Goal: Task Accomplishment & Management: Use online tool/utility

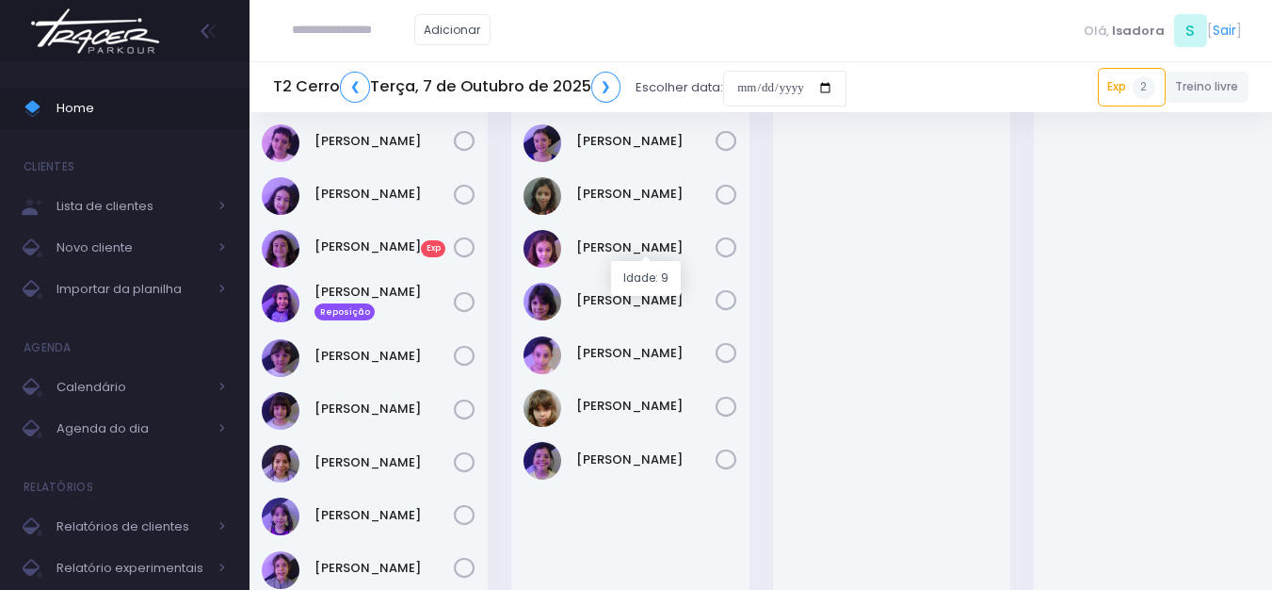
scroll to position [176, 0]
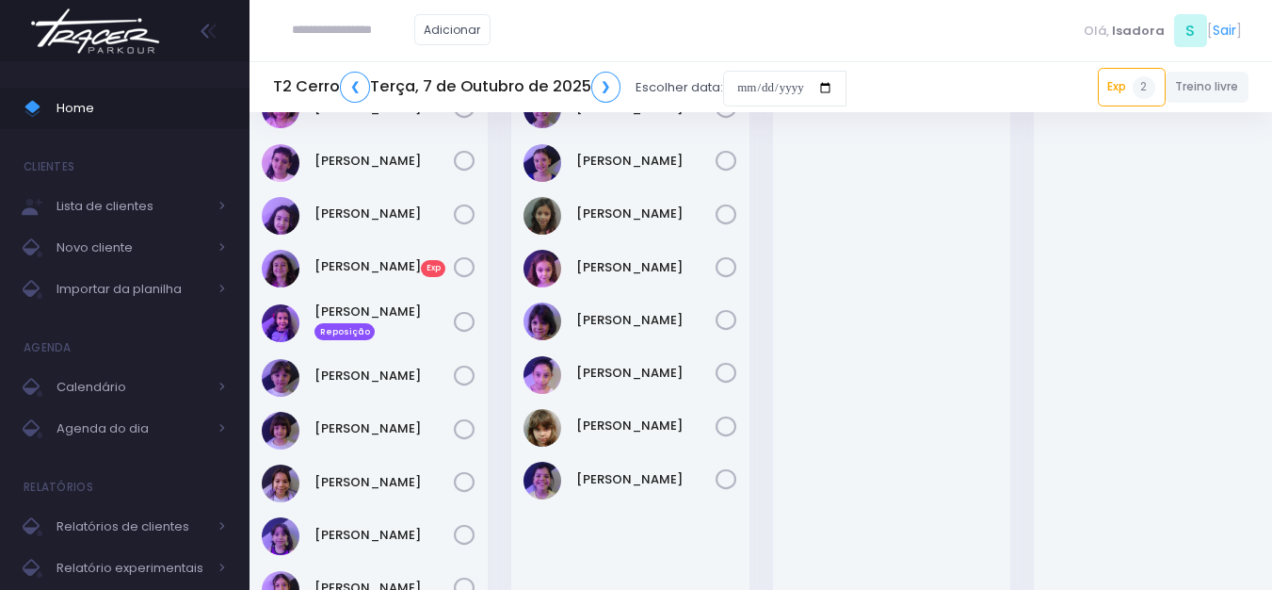
paste input "**********"
click at [342, 33] on input "**********" at bounding box center [353, 30] width 122 height 36
click at [343, 36] on input "**********" at bounding box center [353, 30] width 122 height 36
click at [340, 38] on input "**********" at bounding box center [353, 30] width 122 height 36
click at [386, 58] on link "[PERSON_NAME]" at bounding box center [382, 64] width 106 height 19
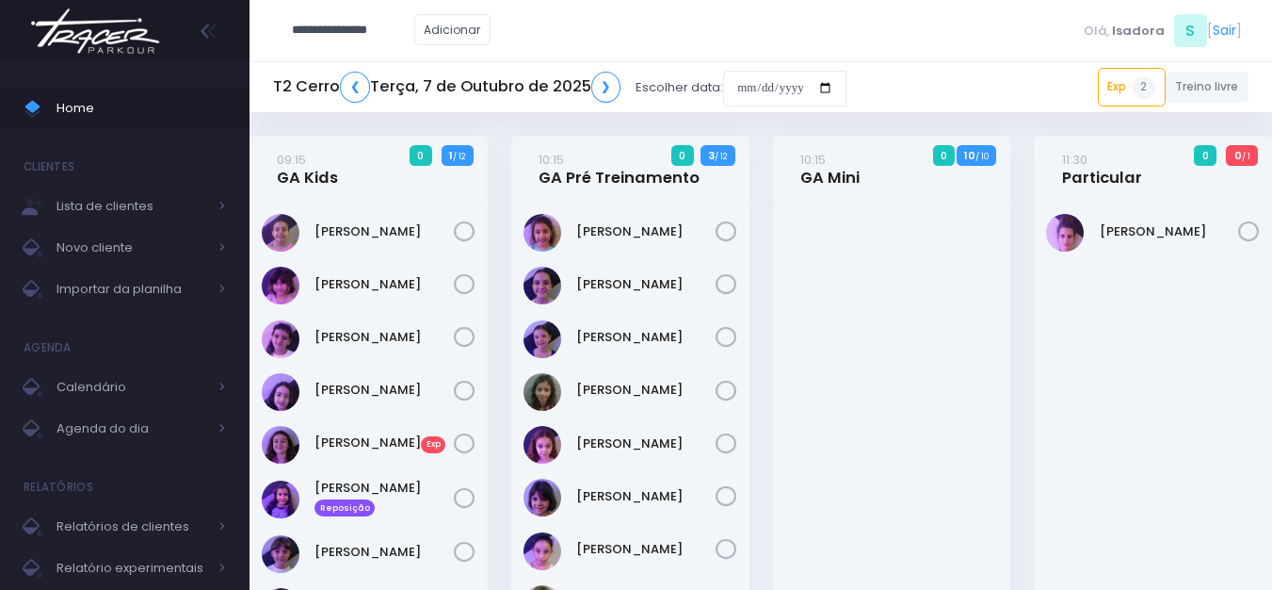
type input "**********"
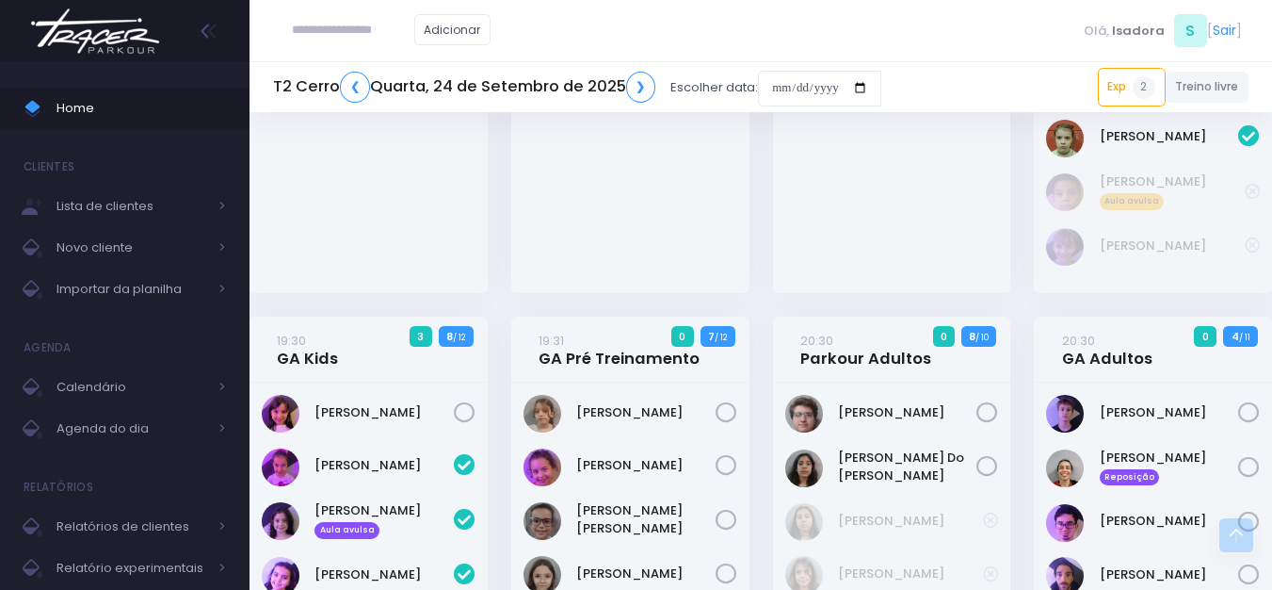
scroll to position [2260, 0]
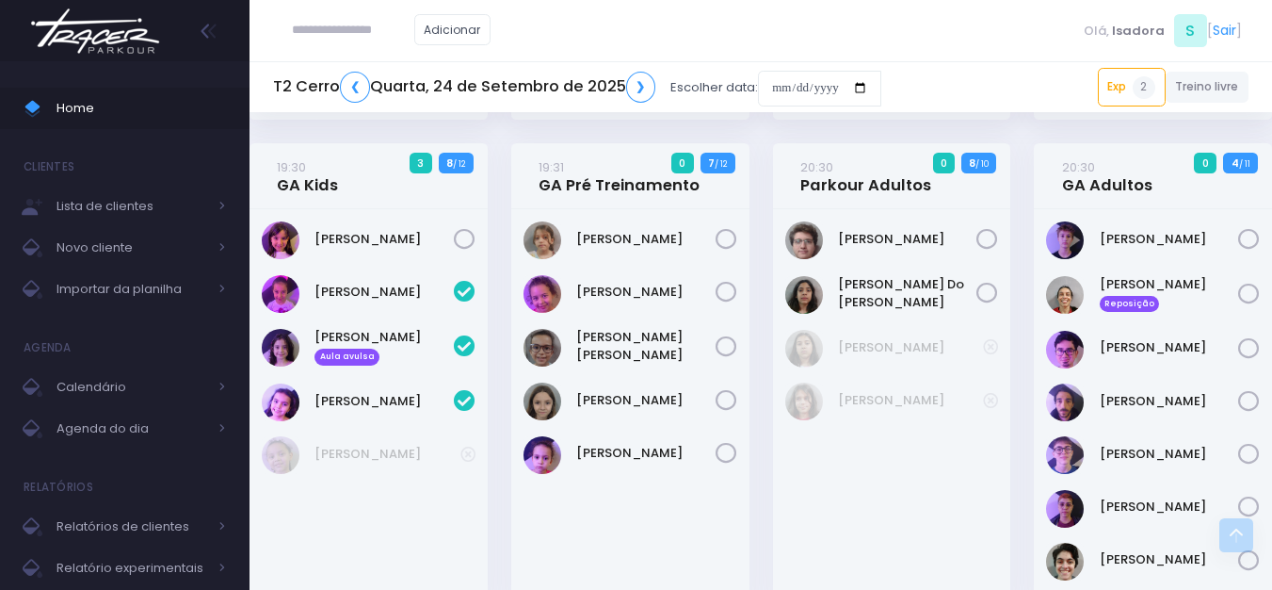
click at [375, 40] on input "text" at bounding box center [353, 30] width 122 height 36
paste input "**********"
click at [333, 60] on link "[PERSON_NAME]" at bounding box center [382, 64] width 106 height 19
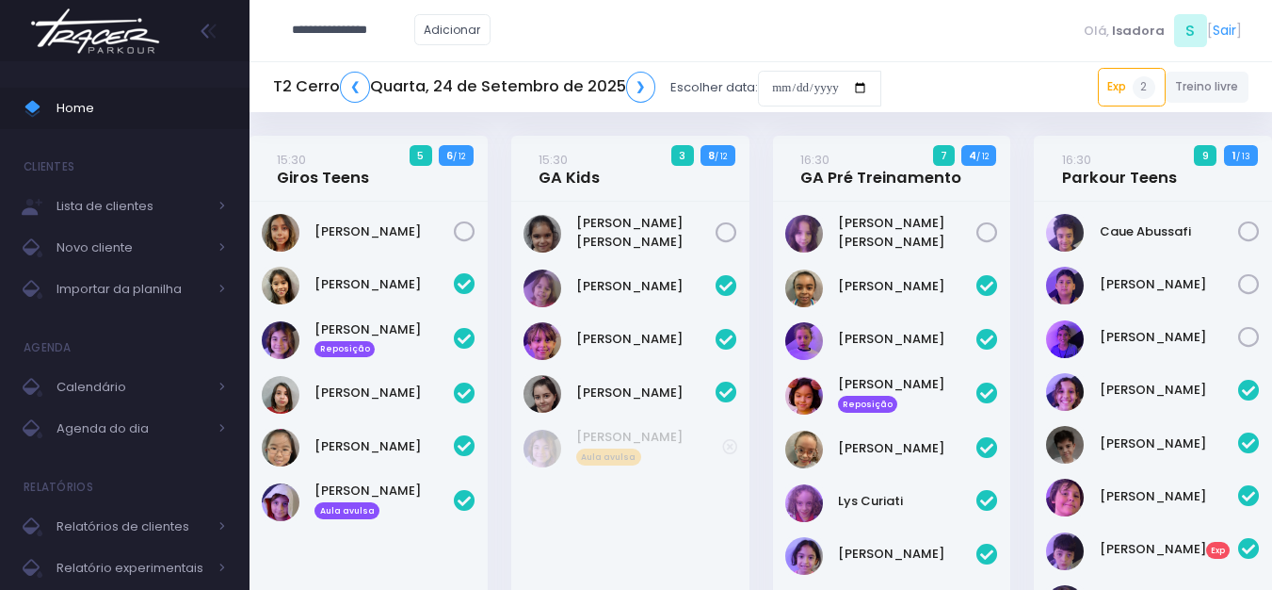
type input "**********"
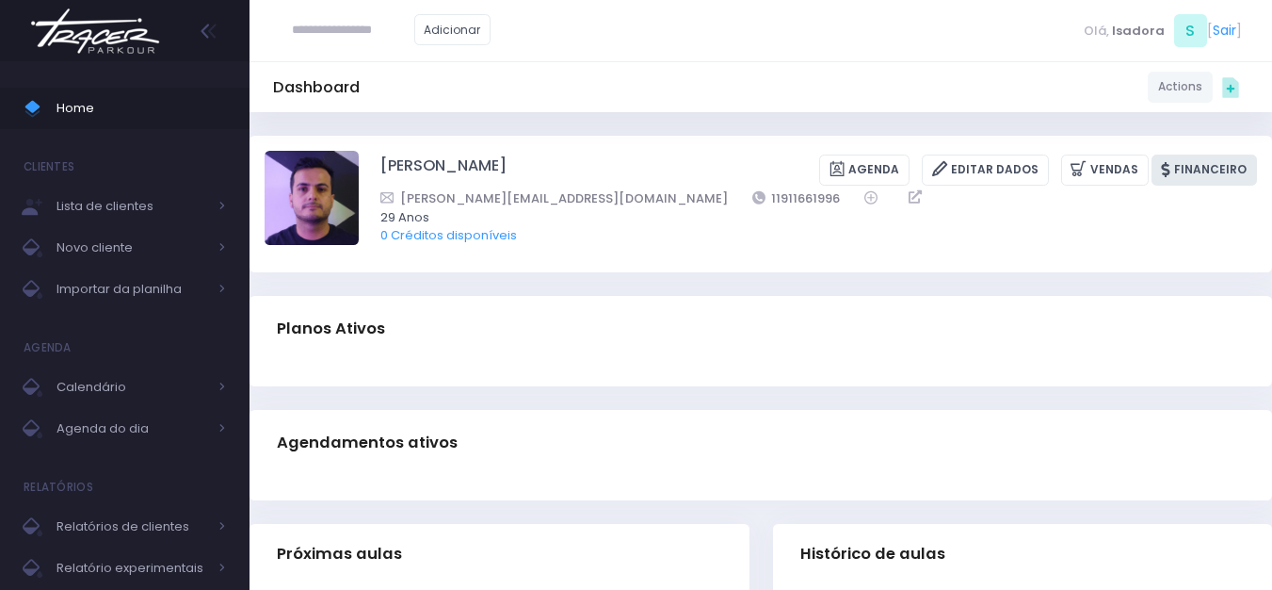
click at [1210, 162] on link "Financeiro" at bounding box center [1204, 169] width 105 height 31
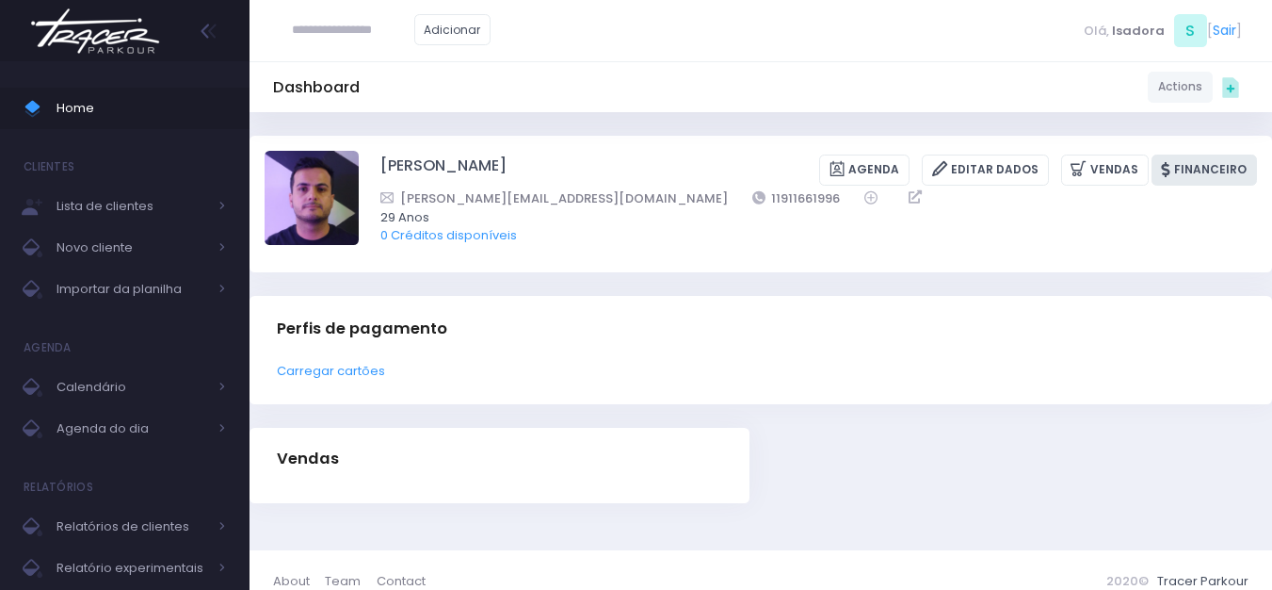
click at [1231, 166] on link "Financeiro" at bounding box center [1204, 169] width 105 height 31
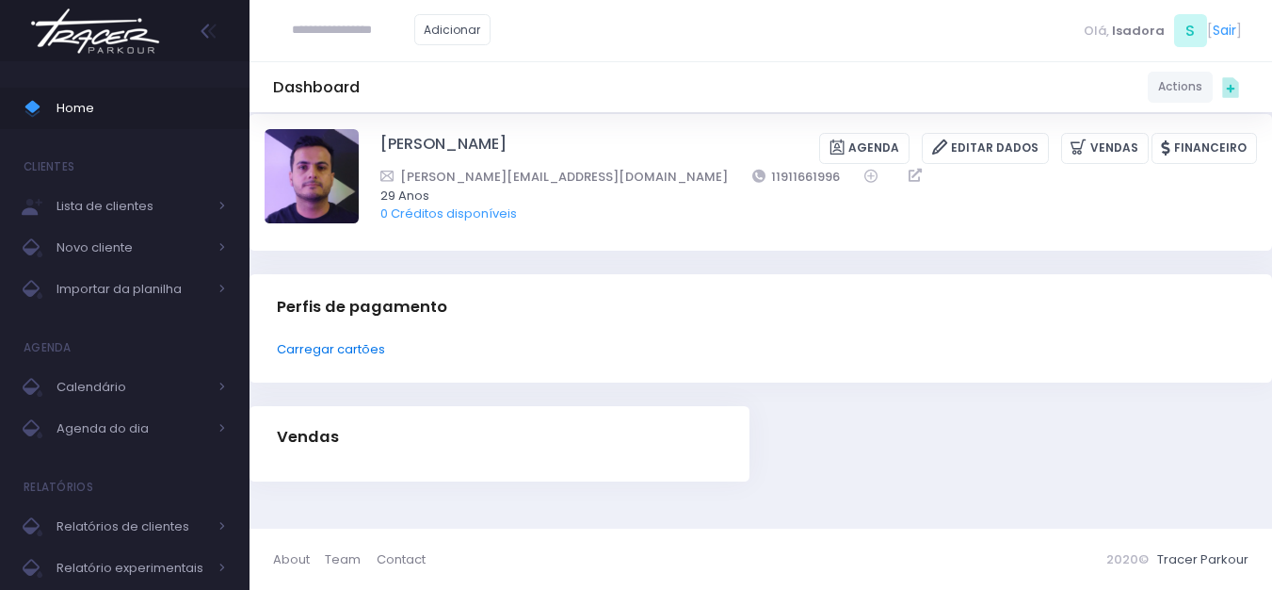
click at [359, 342] on link "Carregar cartões" at bounding box center [331, 349] width 108 height 18
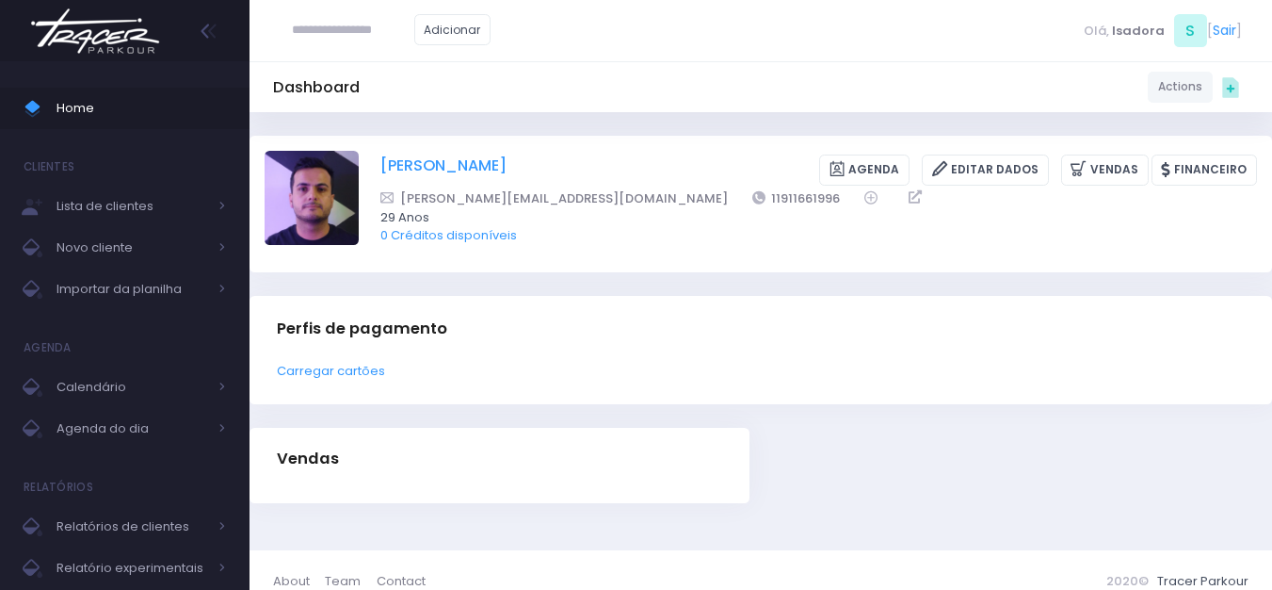
click at [425, 160] on link "[PERSON_NAME]" at bounding box center [444, 169] width 126 height 31
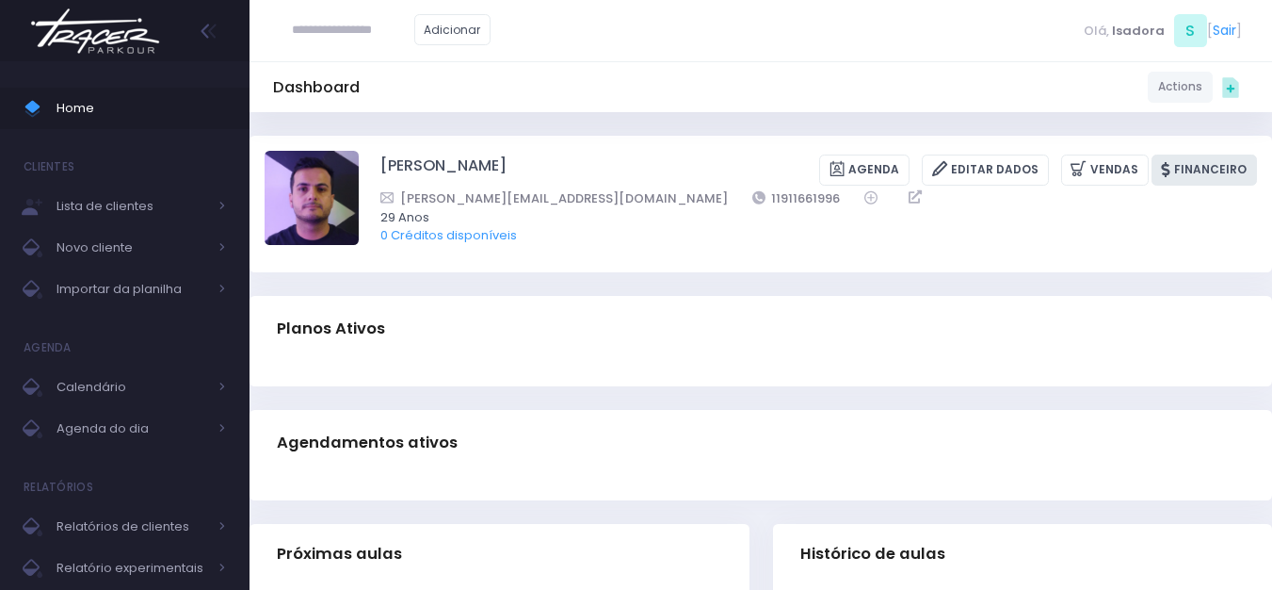
click at [1193, 170] on link "Financeiro" at bounding box center [1204, 169] width 105 height 31
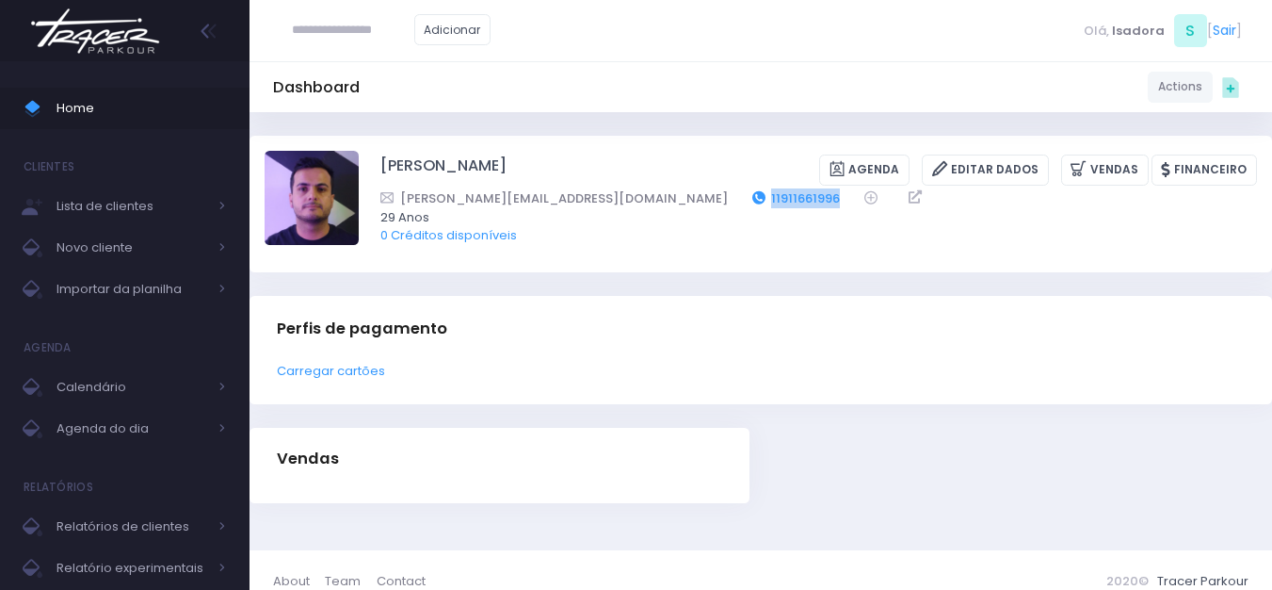
drag, startPoint x: 677, startPoint y: 191, endPoint x: 600, endPoint y: 204, distance: 78.3
click at [600, 204] on div "Patrick.citrini@icloud.com 11911661996" at bounding box center [807, 198] width 852 height 20
copy link "11911661996"
drag, startPoint x: 131, startPoint y: 21, endPoint x: 222, endPoint y: 3, distance: 93.1
click at [132, 21] on img at bounding box center [95, 31] width 143 height 66
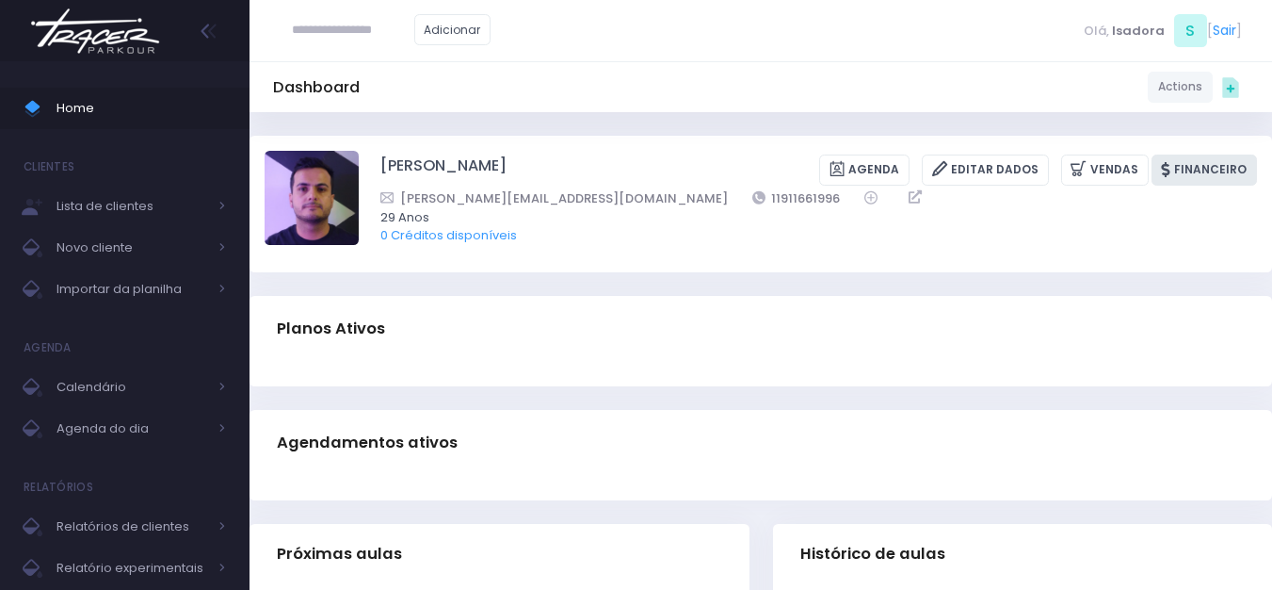
click at [1196, 172] on link "Financeiro" at bounding box center [1204, 169] width 105 height 31
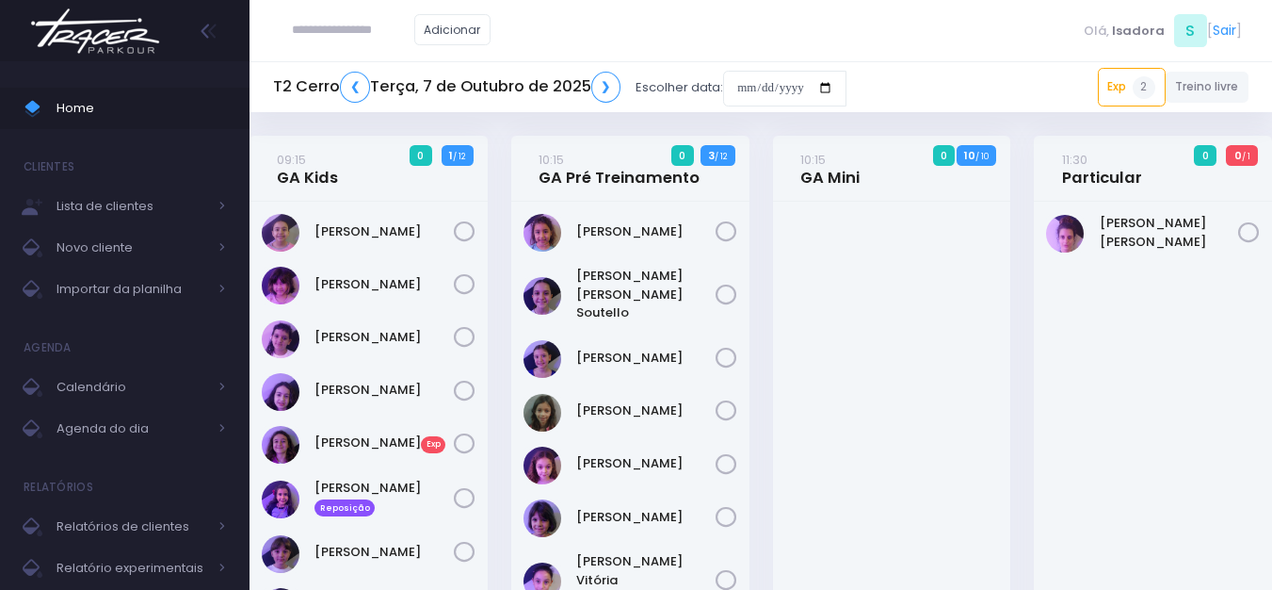
scroll to position [835, 0]
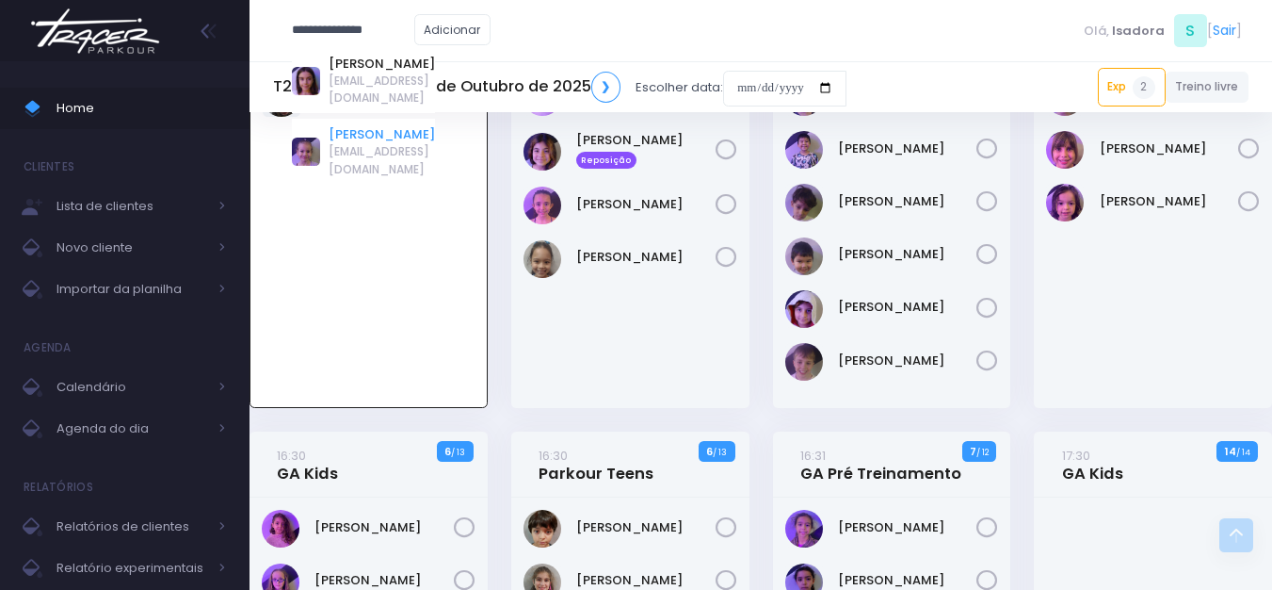
click at [402, 125] on link "Cecilia Machado" at bounding box center [382, 134] width 106 height 19
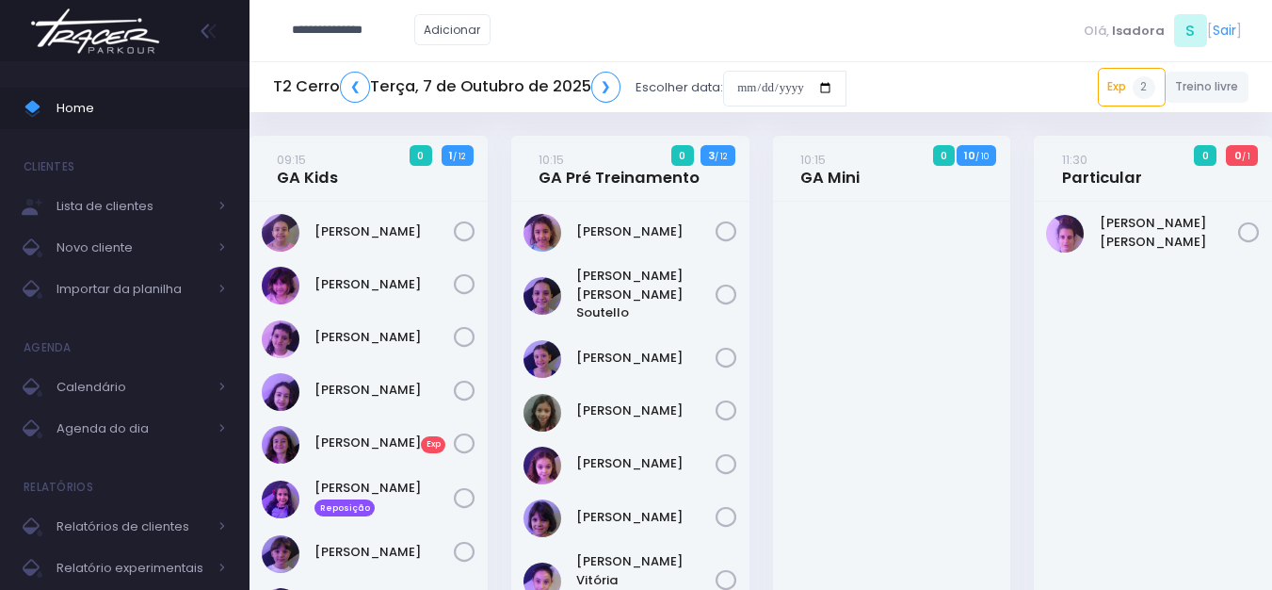
type input "**********"
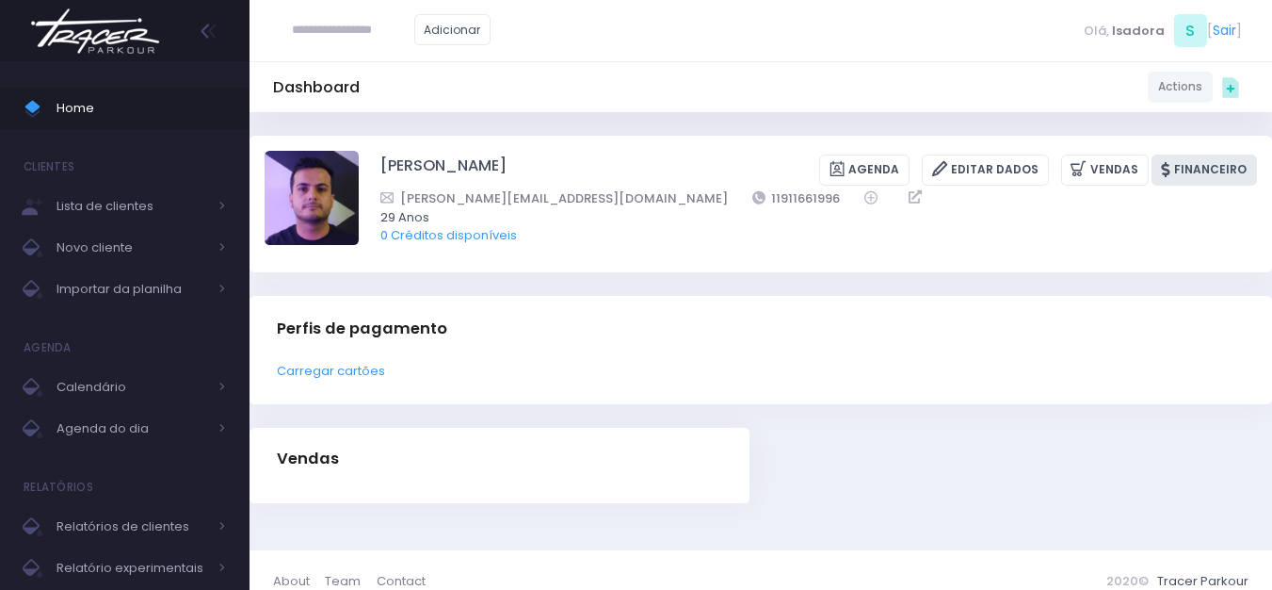
click at [1234, 160] on link "Financeiro" at bounding box center [1204, 169] width 105 height 31
click at [351, 375] on link "Carregar cartões" at bounding box center [331, 371] width 108 height 18
click at [1219, 171] on link "Financeiro" at bounding box center [1204, 169] width 105 height 31
click at [1210, 170] on link "Financeiro" at bounding box center [1204, 169] width 105 height 31
click at [613, 73] on div "Dashboard Actions Choose Label: Customer Partner Suplier Member Staff Add new" at bounding box center [761, 87] width 1023 height 36
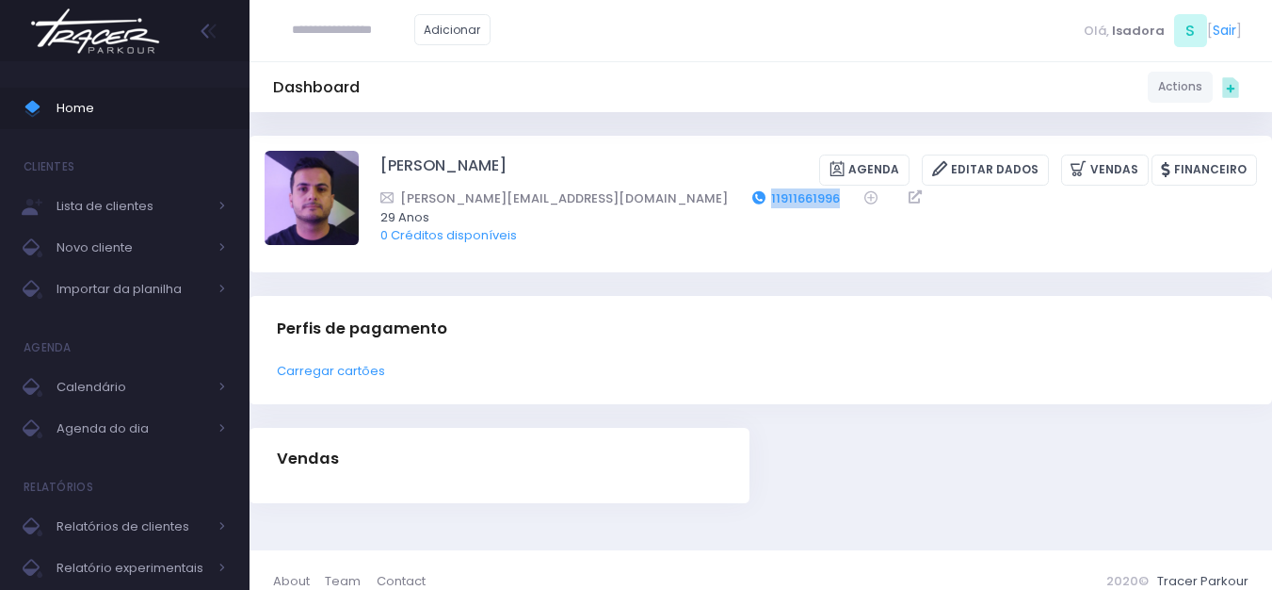
drag, startPoint x: 663, startPoint y: 200, endPoint x: 605, endPoint y: 193, distance: 58.8
click at [605, 193] on div "Patrick.citrini@icloud.com 11911661996" at bounding box center [807, 198] width 852 height 20
click at [753, 193] on link "11911661996" at bounding box center [797, 198] width 89 height 20
copy link "11911661996"
click at [164, 24] on img at bounding box center [95, 31] width 143 height 66
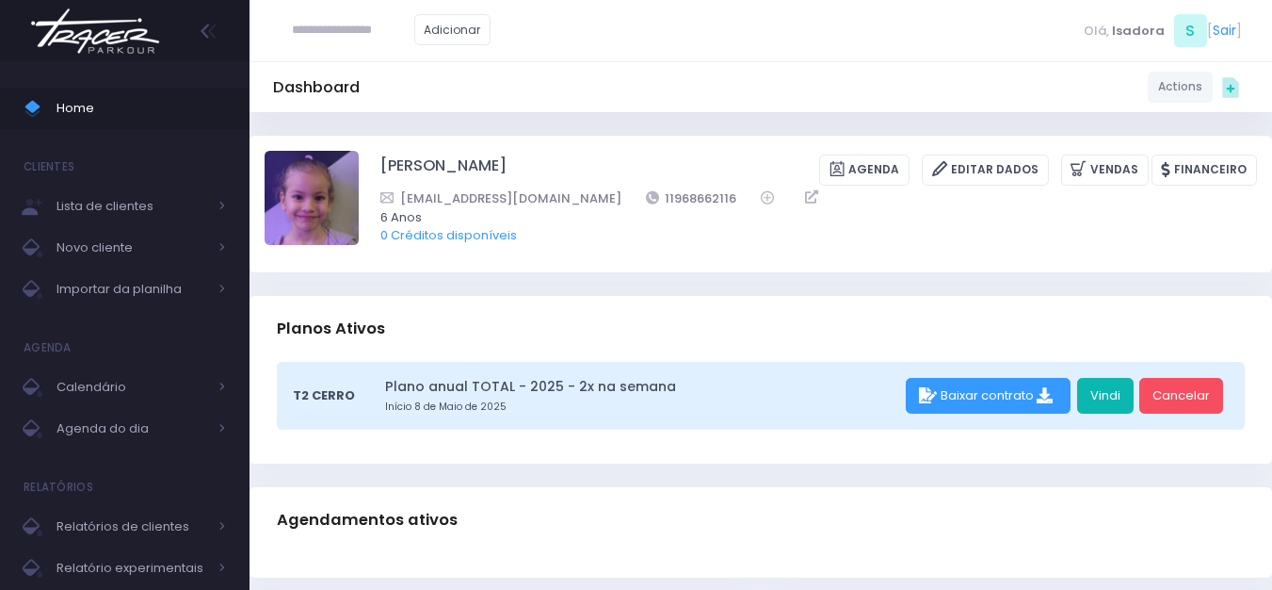
click at [1121, 393] on link "Vindi" at bounding box center [1105, 396] width 57 height 36
click at [106, 37] on img at bounding box center [95, 31] width 143 height 66
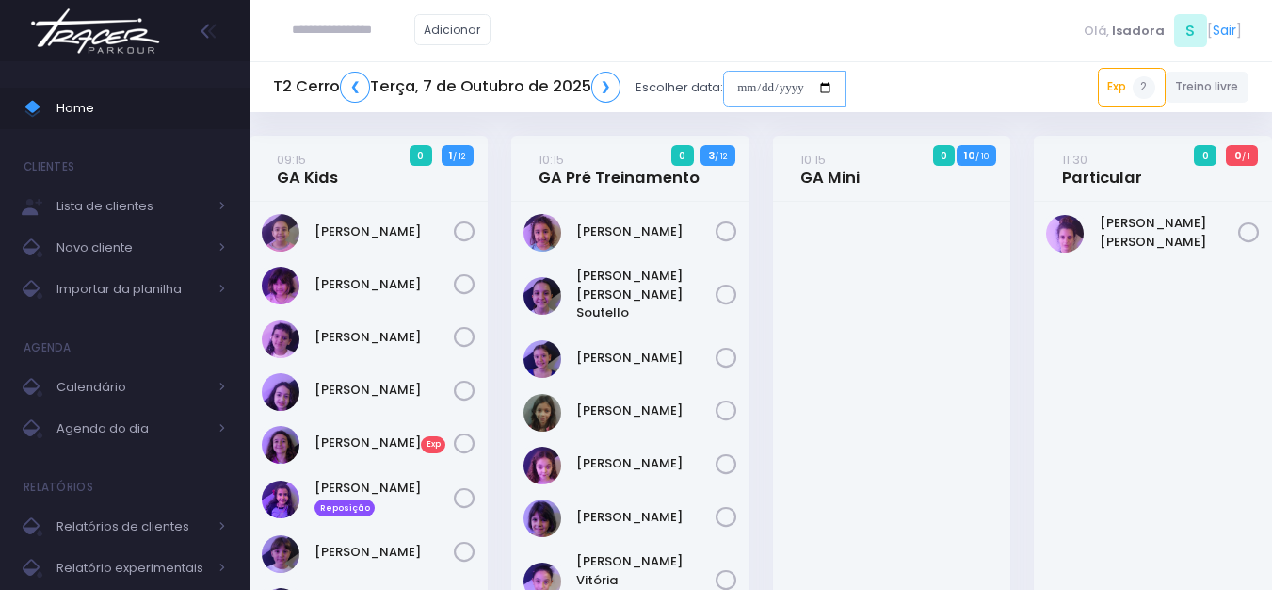
click at [751, 81] on input "date" at bounding box center [784, 89] width 123 height 36
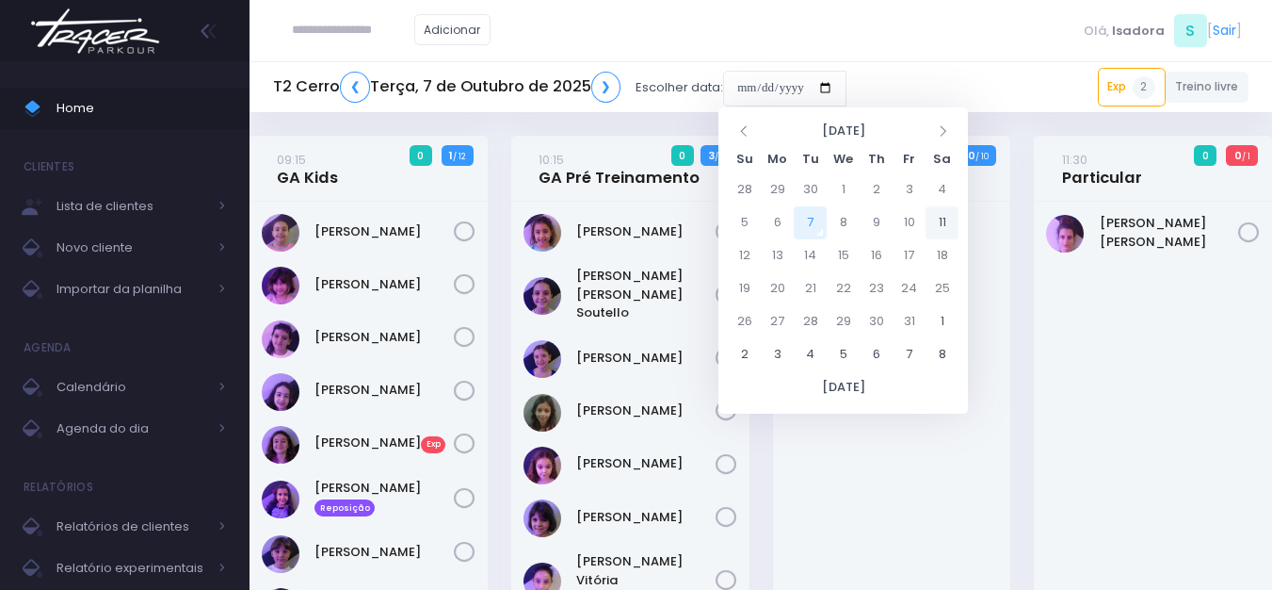
click at [941, 225] on td "11" at bounding box center [942, 222] width 33 height 33
type input "**********"
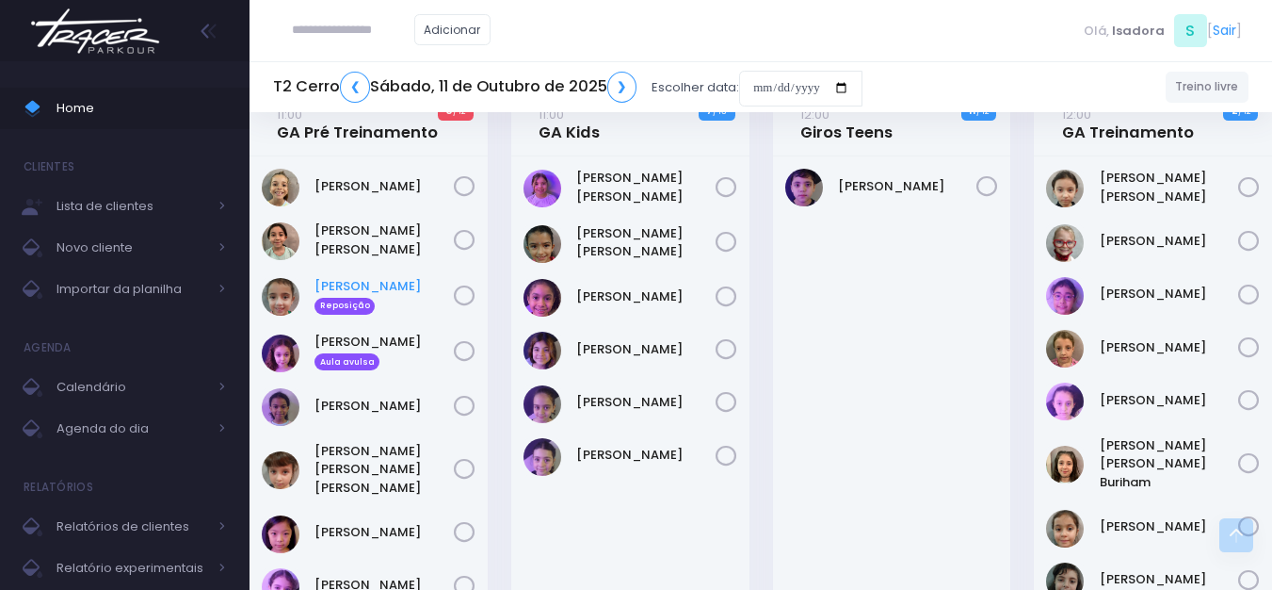
scroll to position [1413, 0]
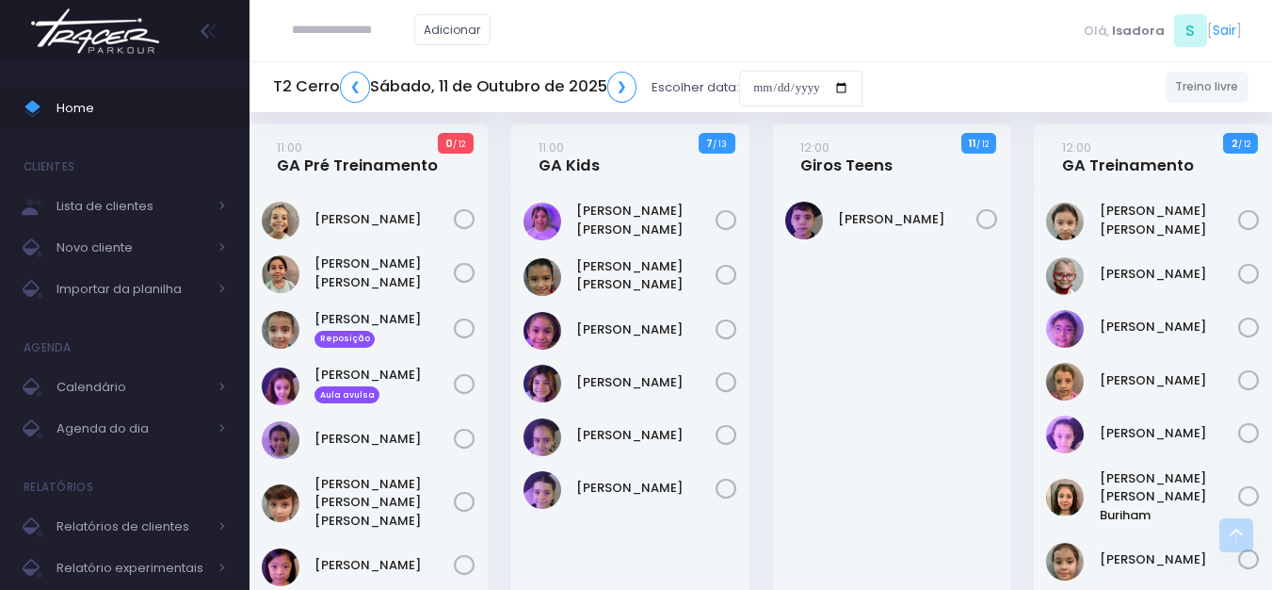
click at [124, 44] on img at bounding box center [95, 31] width 143 height 66
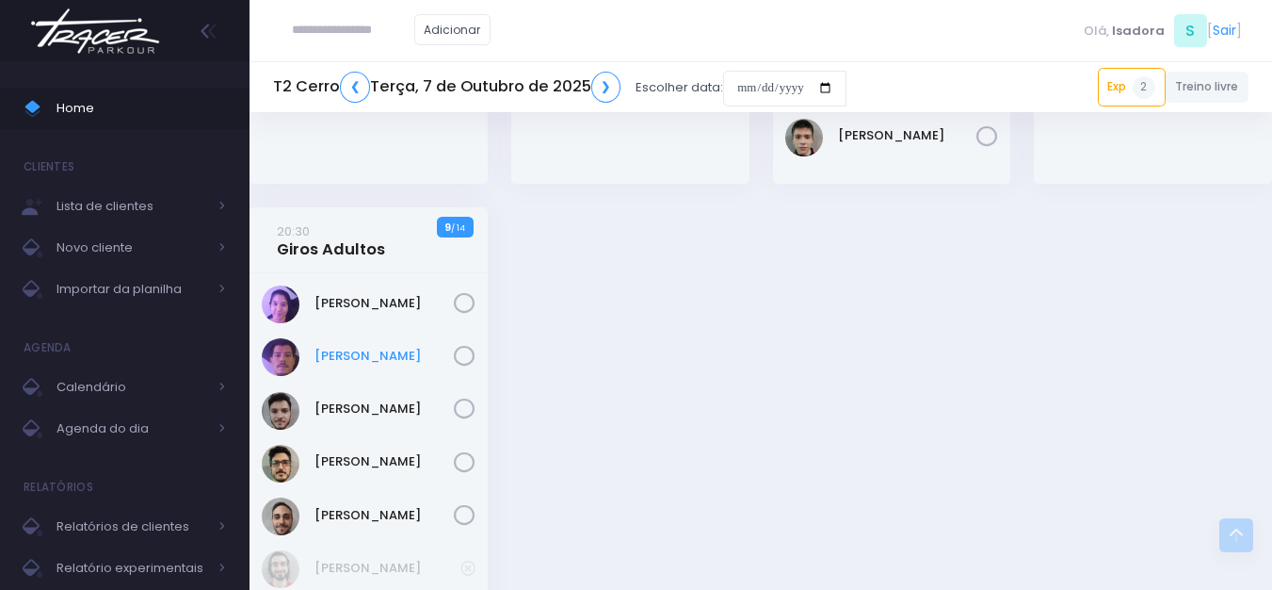
scroll to position [2826, 0]
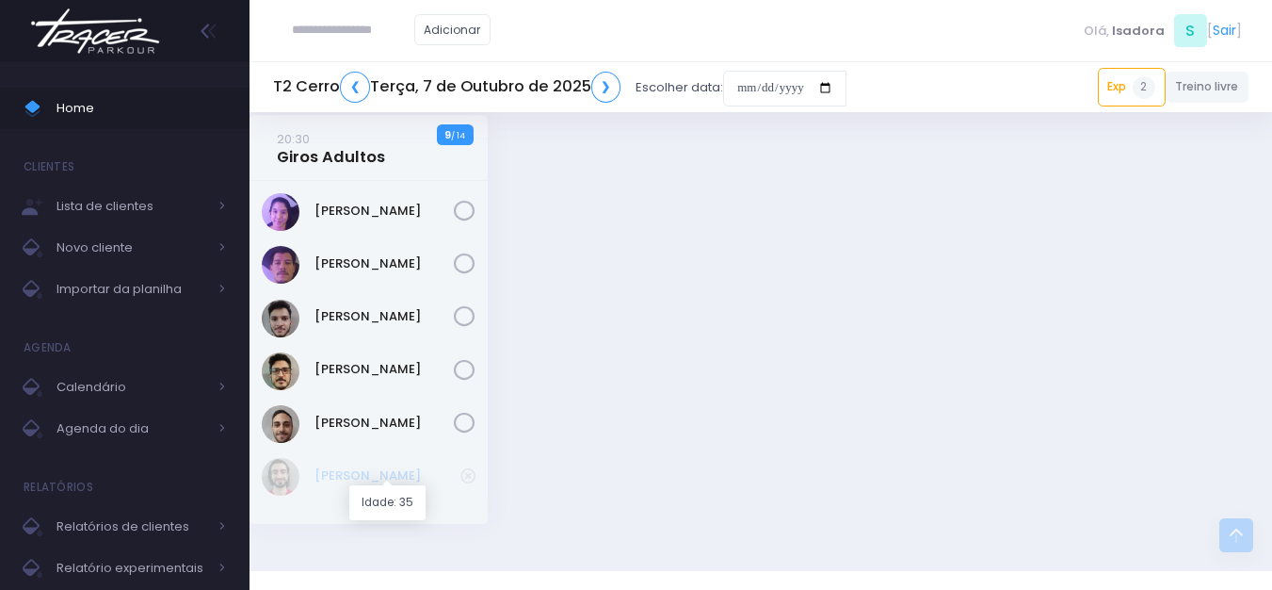
click at [367, 468] on link "Bruno Milan" at bounding box center [388, 475] width 146 height 19
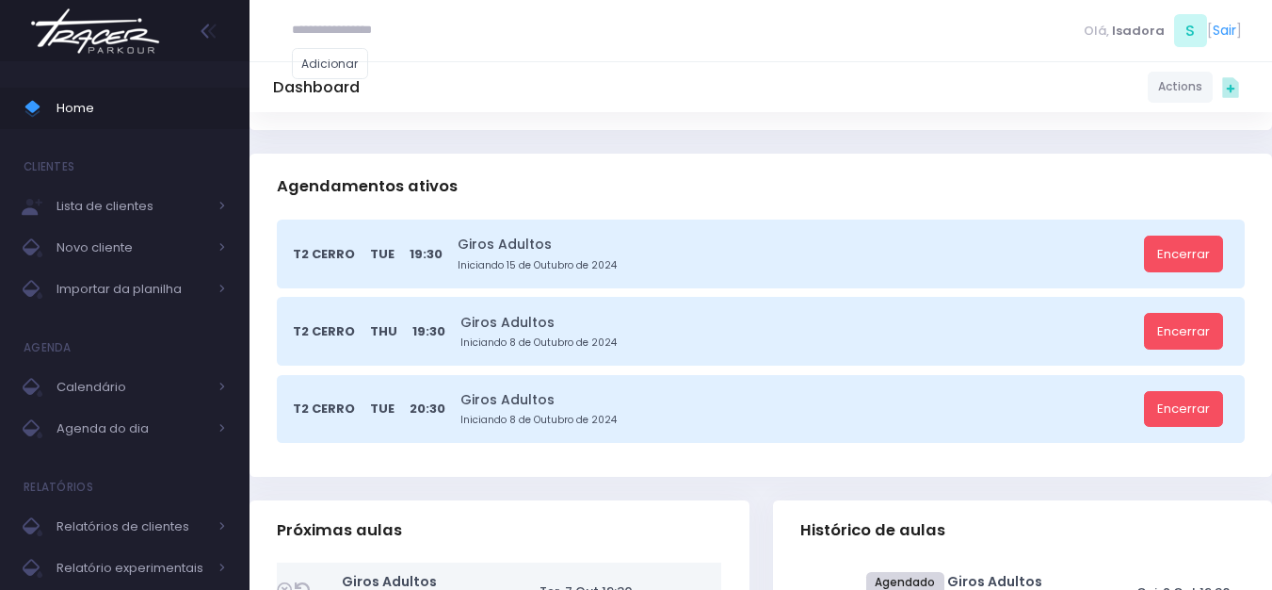
scroll to position [848, 0]
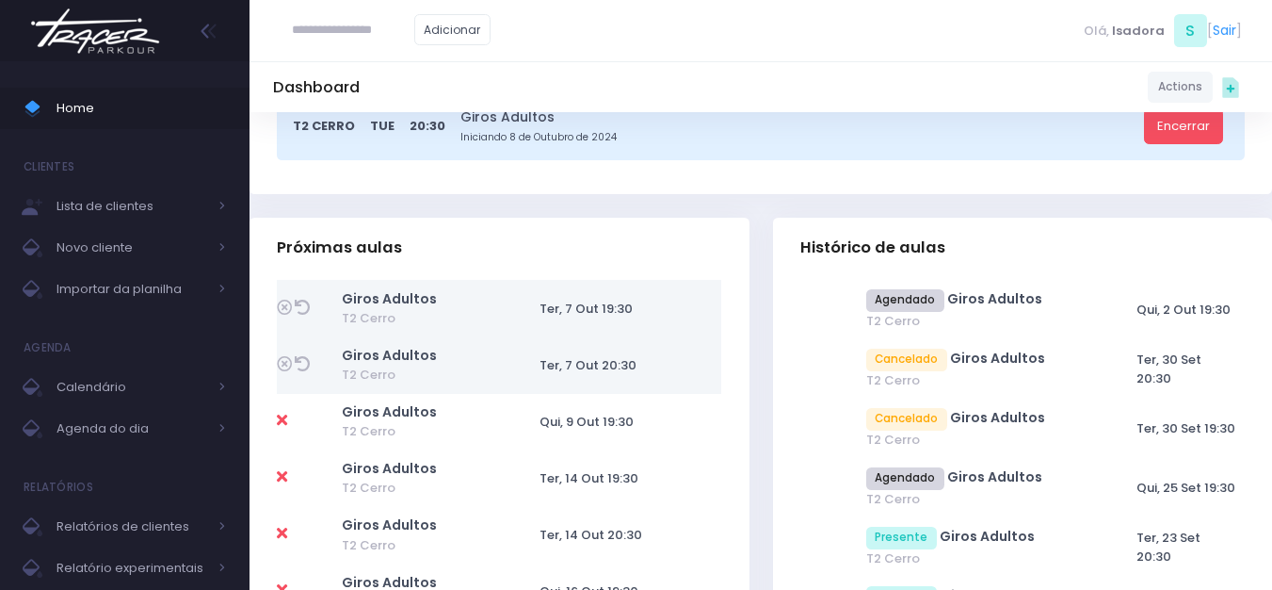
click at [301, 303] on icon at bounding box center [302, 307] width 15 height 15
type input "**********"
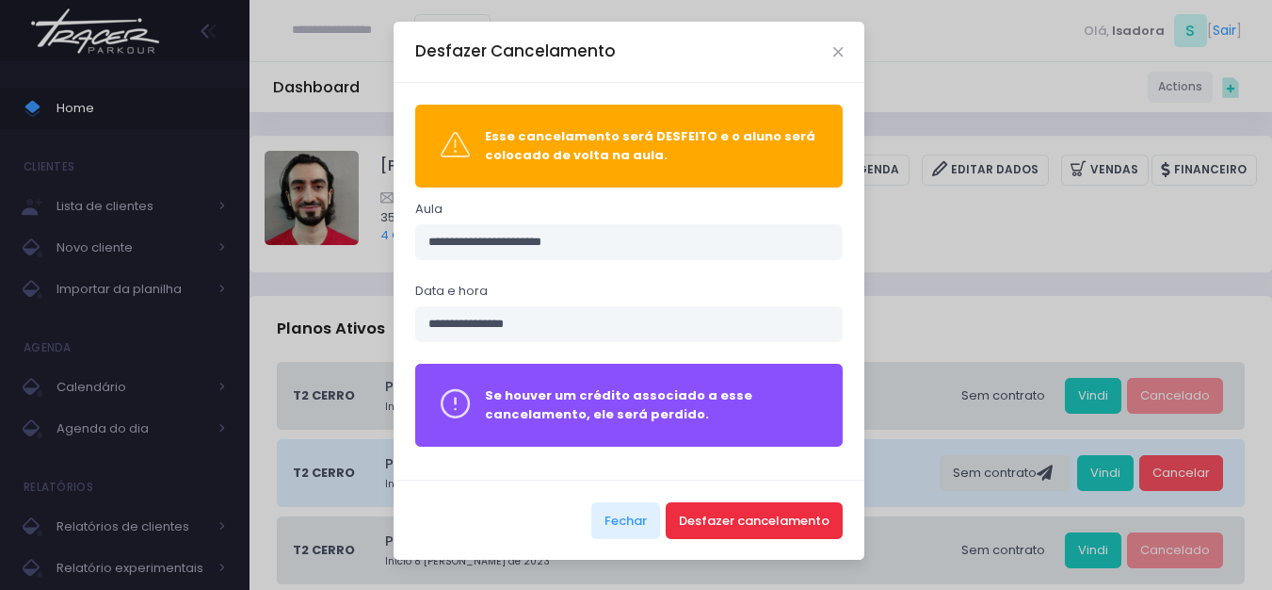
click at [763, 524] on button "Desfazer cancelamento" at bounding box center [754, 520] width 177 height 36
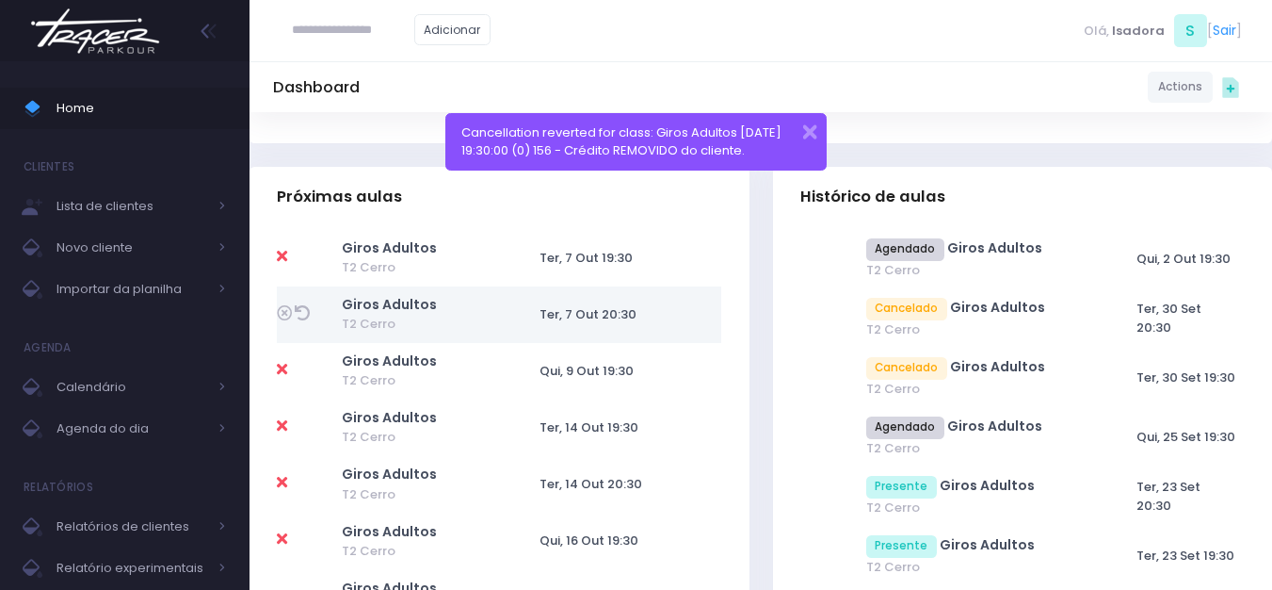
scroll to position [942, 0]
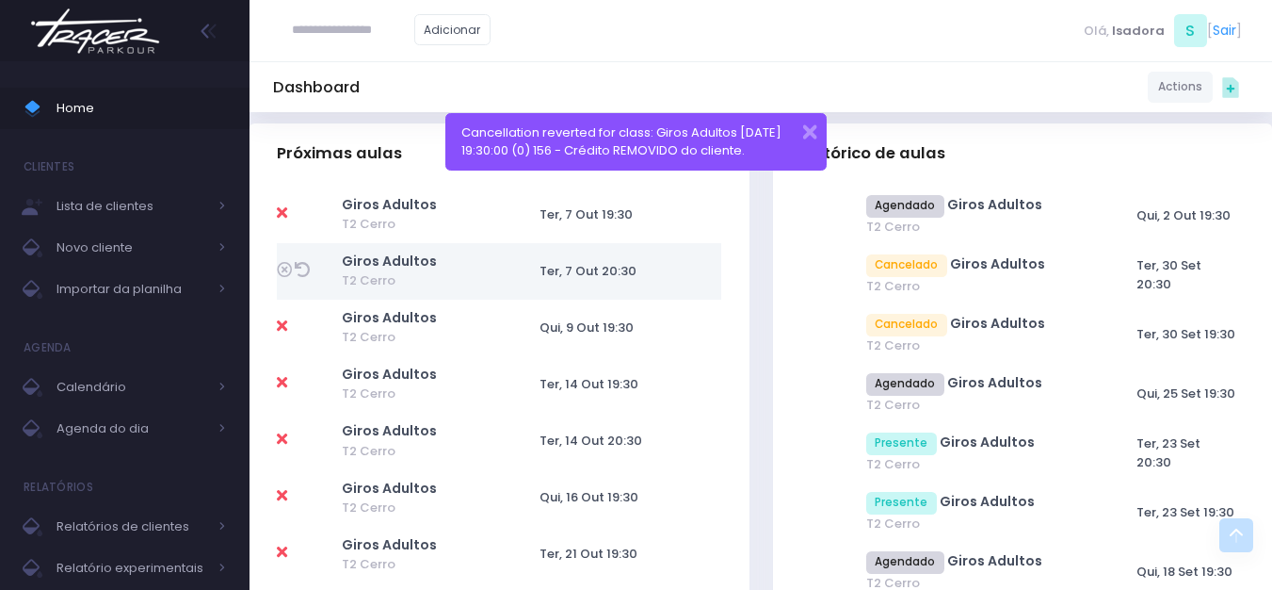
click at [302, 262] on icon at bounding box center [302, 269] width 15 height 15
type input "**********"
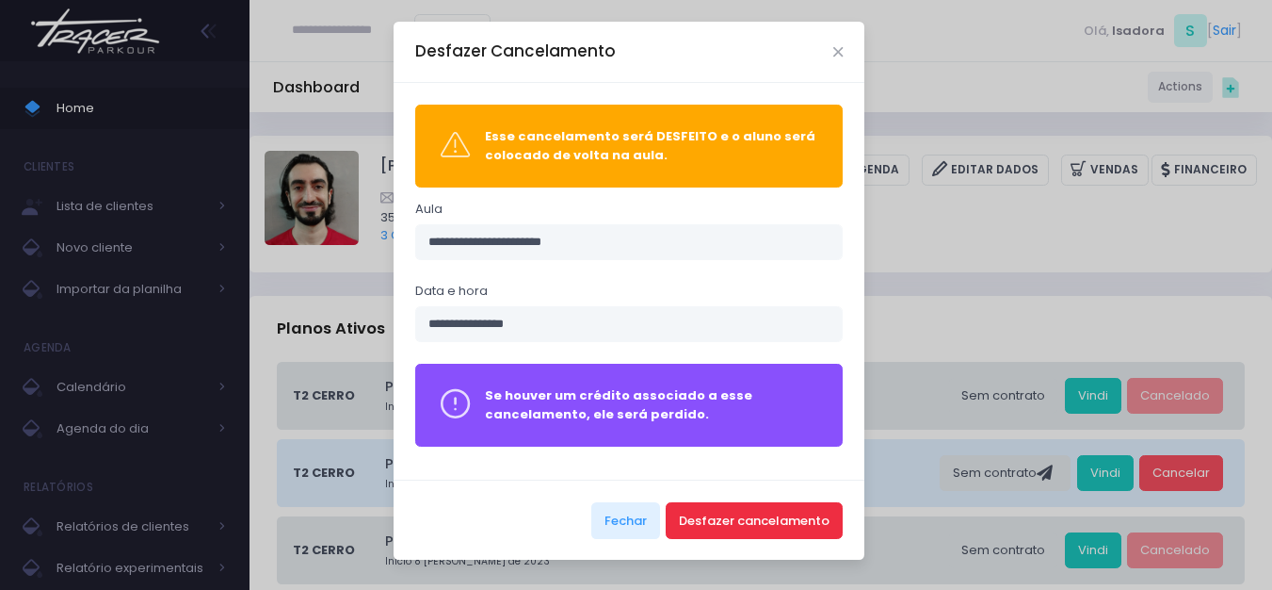
click at [725, 504] on button "Desfazer cancelamento" at bounding box center [754, 520] width 177 height 36
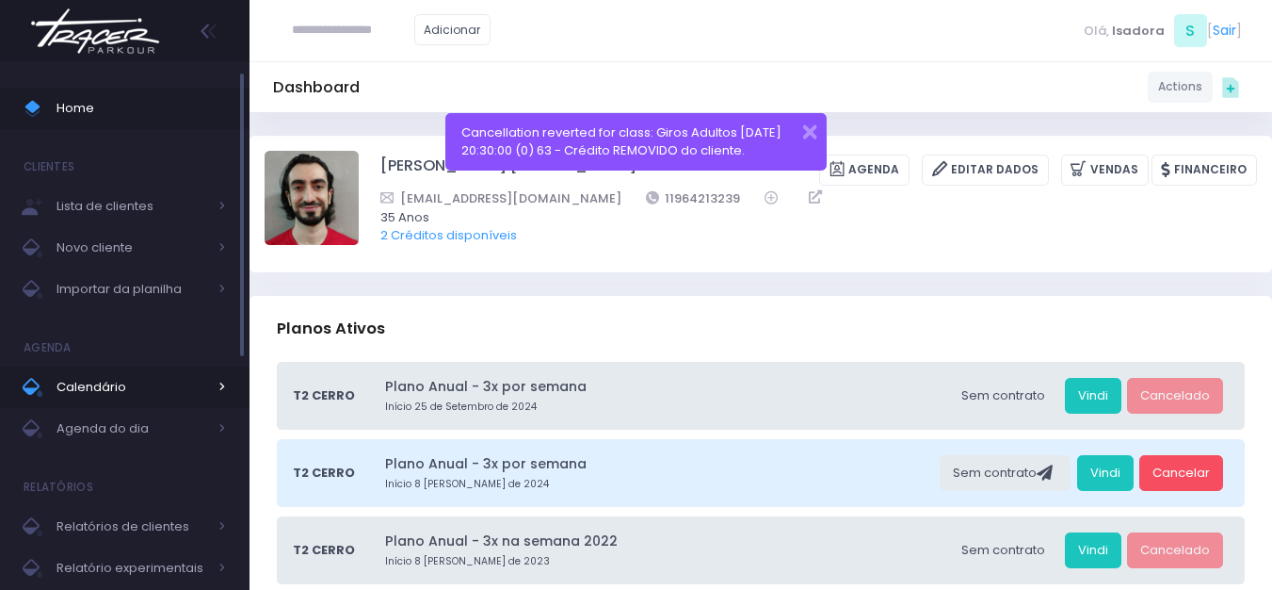
click at [125, 401] on link "Calendário" at bounding box center [125, 386] width 250 height 41
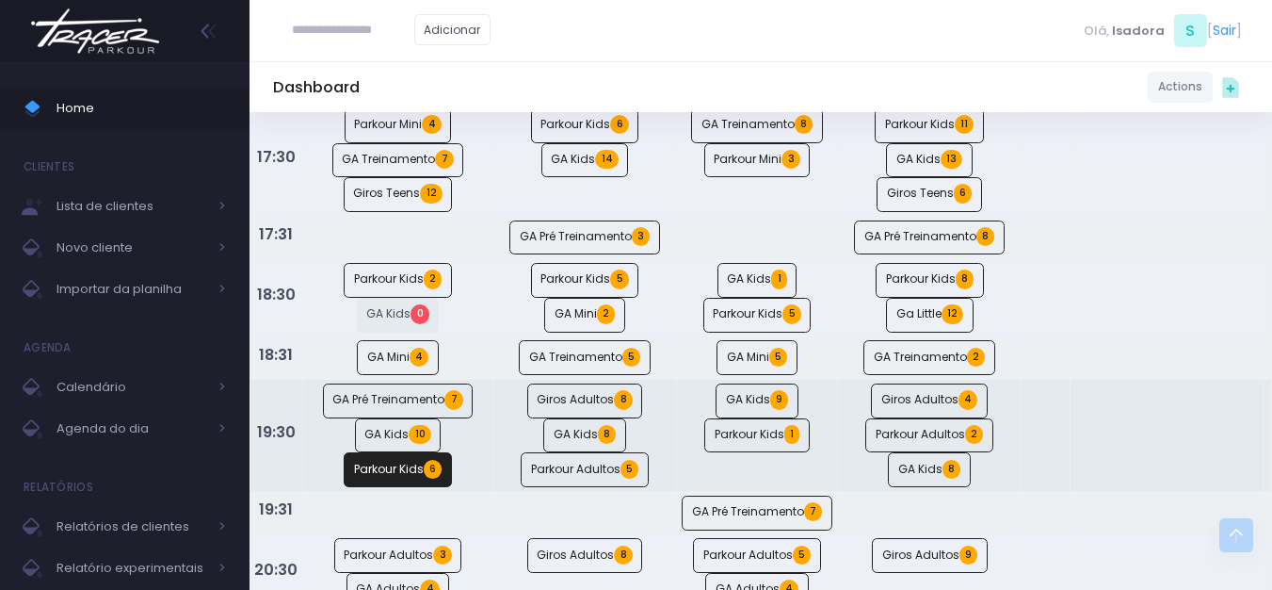
scroll to position [1224, 0]
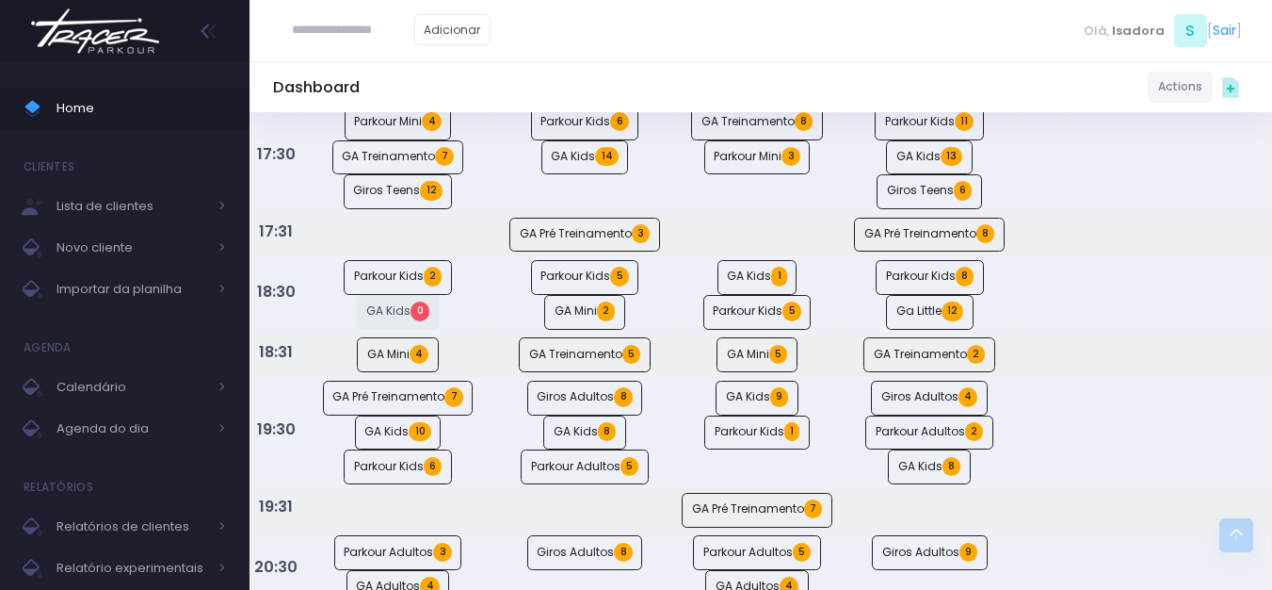
click at [152, 38] on img at bounding box center [95, 31] width 143 height 66
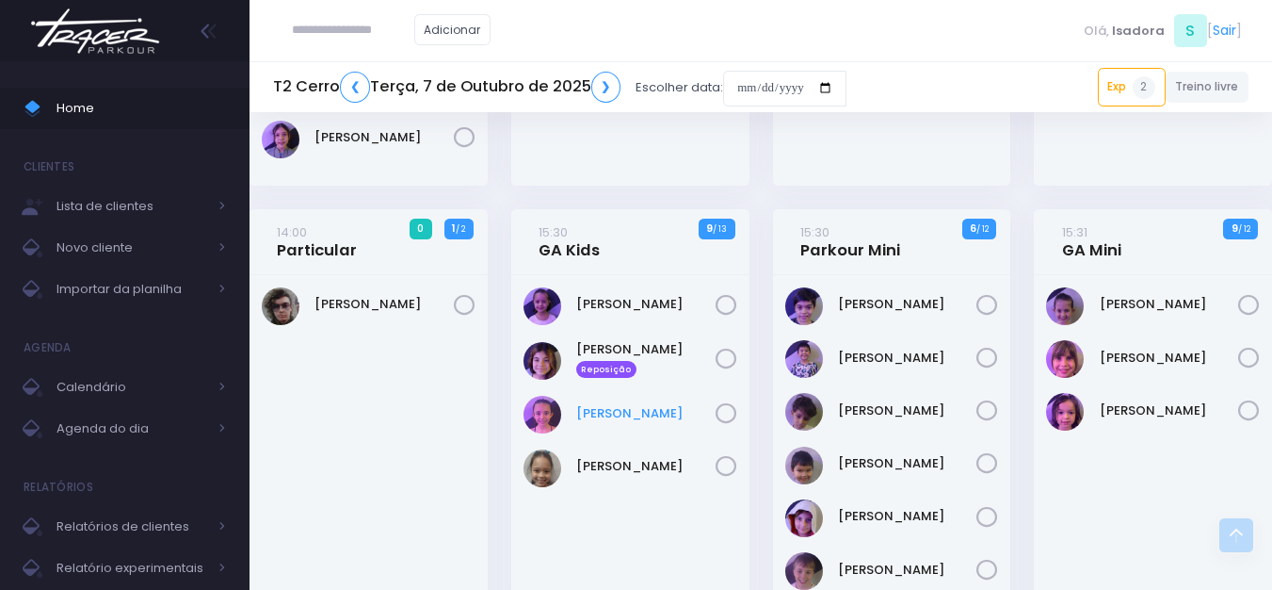
scroll to position [659, 0]
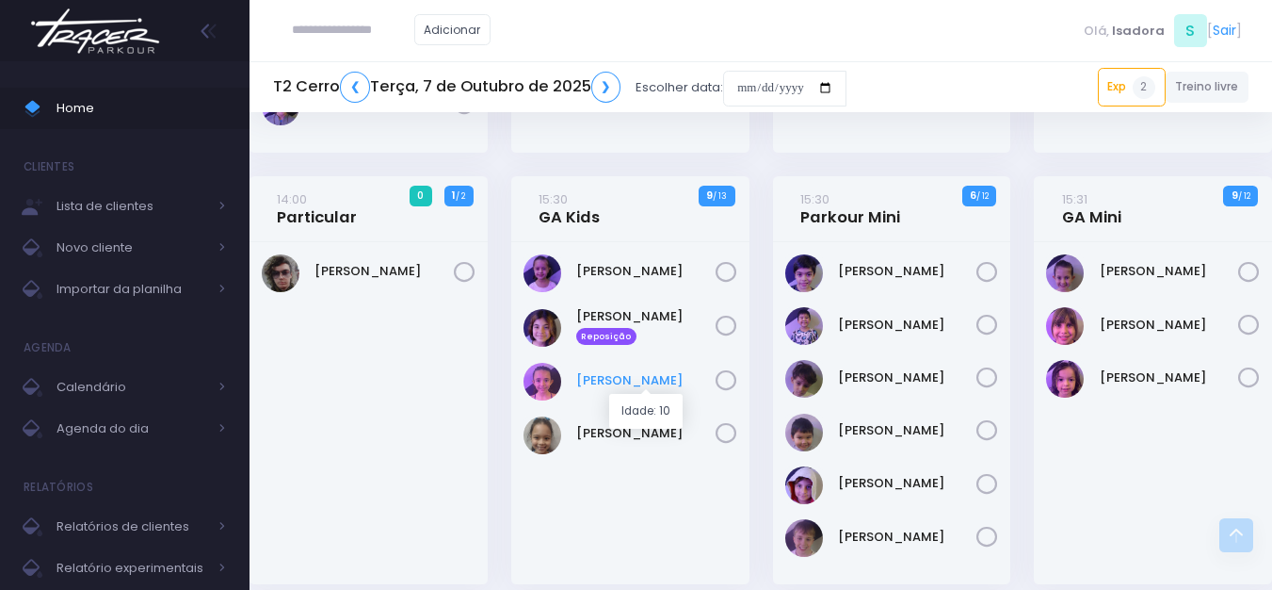
click at [647, 376] on link "[PERSON_NAME]" at bounding box center [645, 380] width 139 height 19
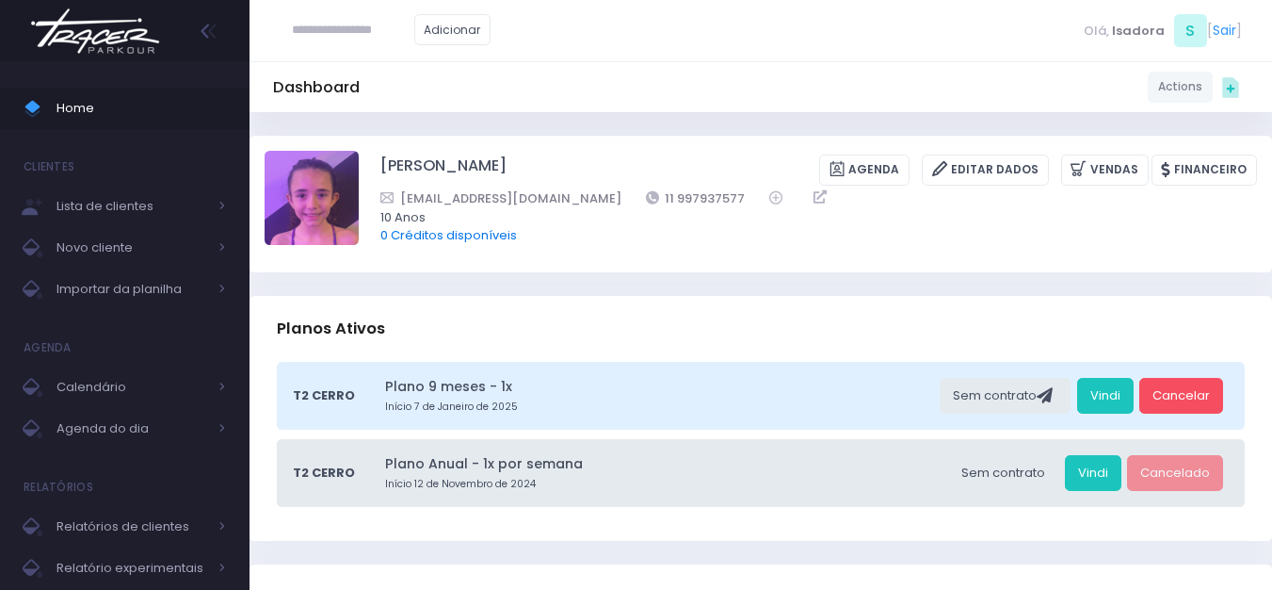
click at [449, 235] on link "0 Créditos disponíveis" at bounding box center [449, 235] width 137 height 18
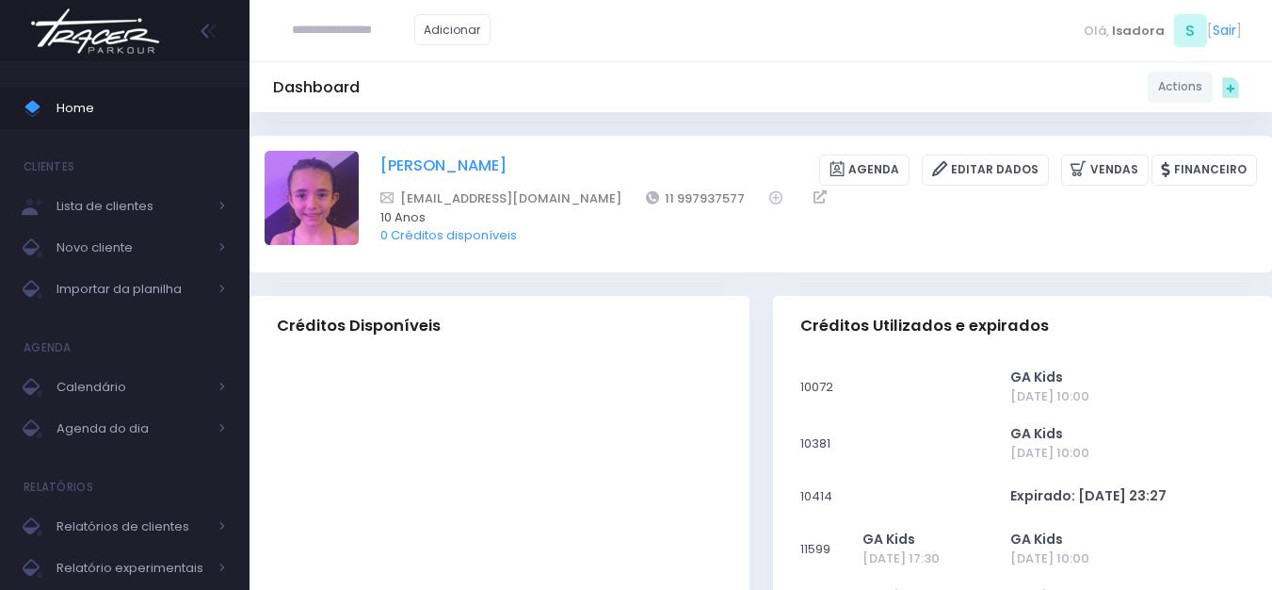
click at [423, 157] on link "[PERSON_NAME]" at bounding box center [444, 169] width 126 height 31
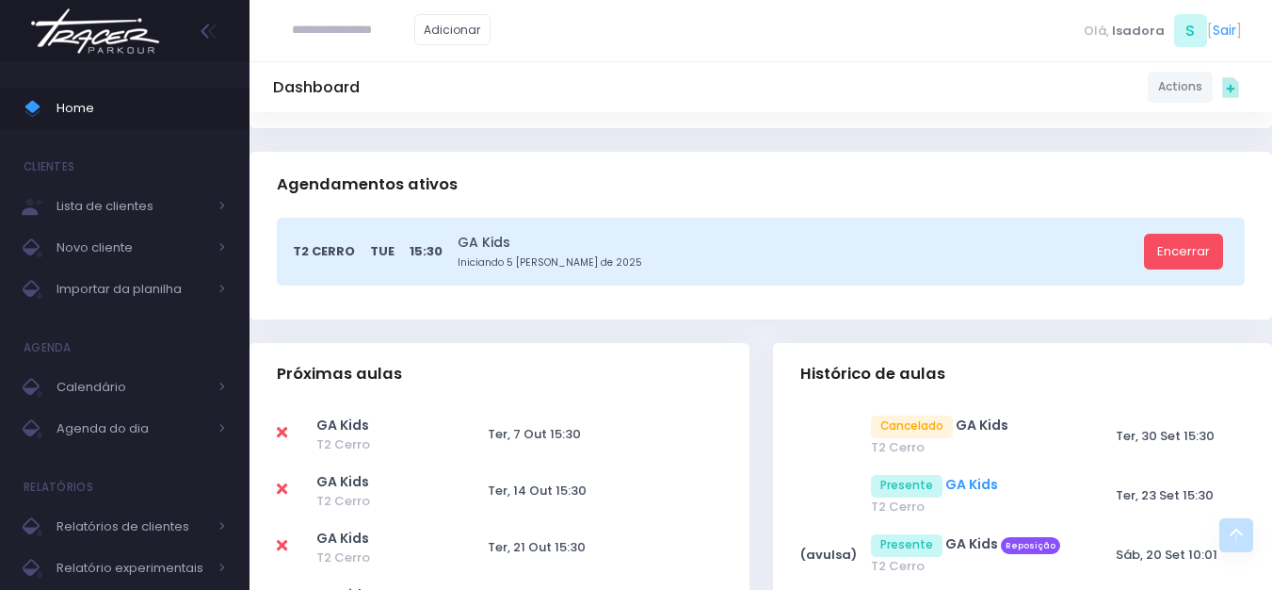
scroll to position [471, 0]
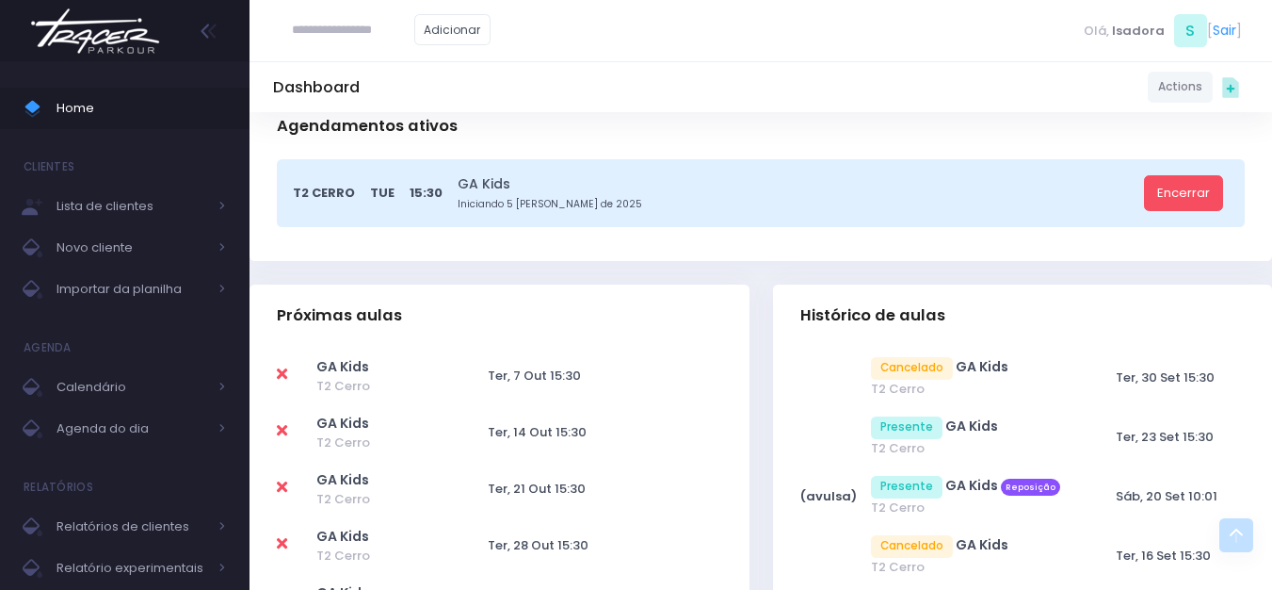
paste input "**********"
click at [294, 24] on input "**********" at bounding box center [353, 30] width 122 height 36
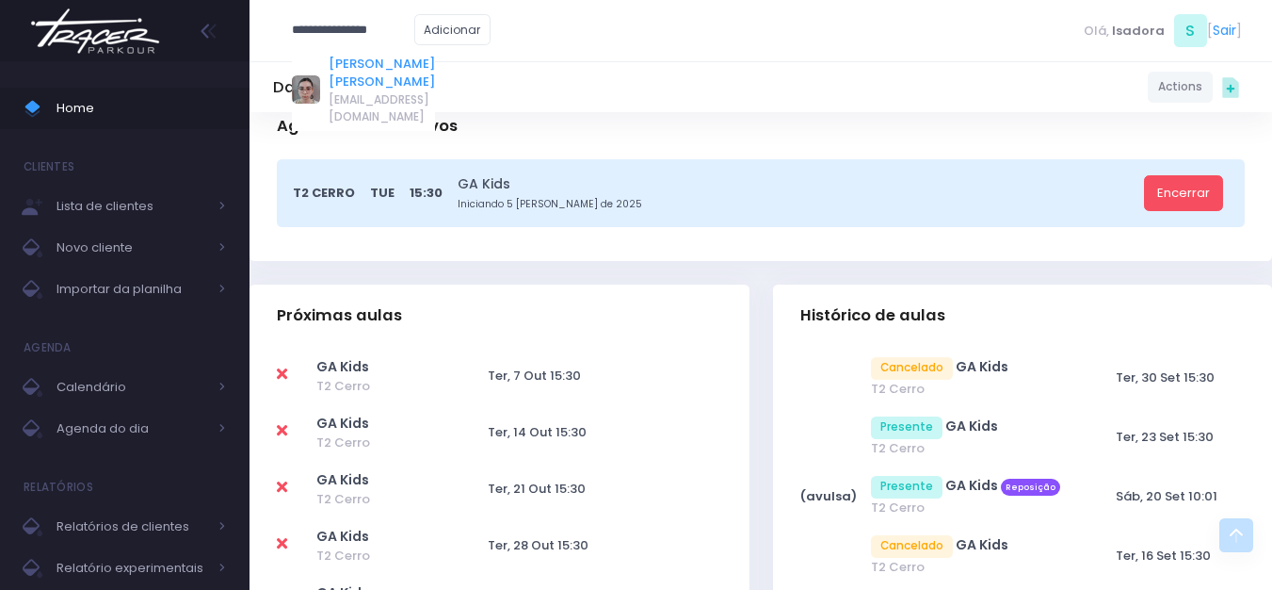
click at [360, 63] on link "[PERSON_NAME] [PERSON_NAME]" at bounding box center [382, 73] width 106 height 37
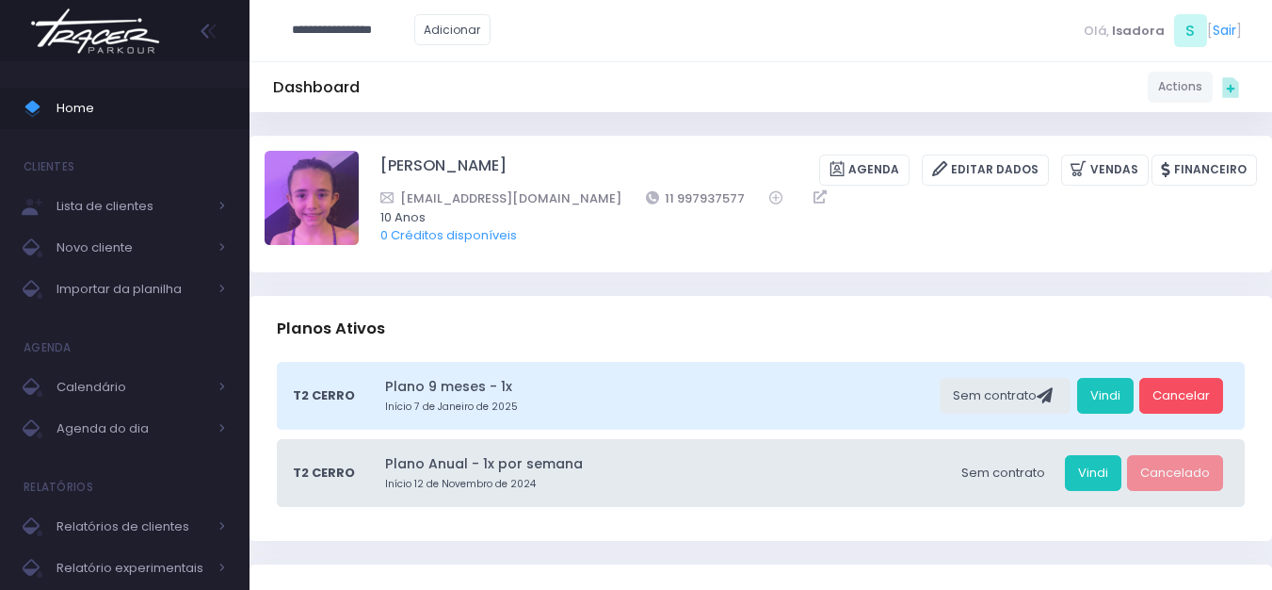
type input "**********"
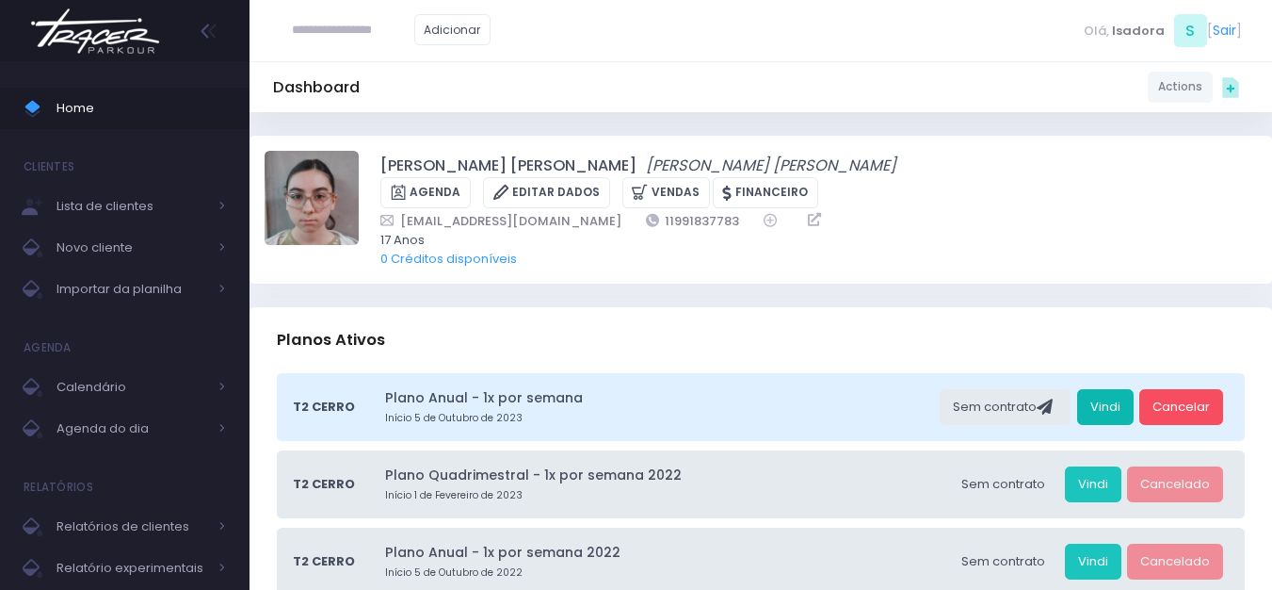
click at [1107, 398] on link "Vindi" at bounding box center [1105, 407] width 57 height 36
click at [113, 36] on img at bounding box center [95, 31] width 143 height 66
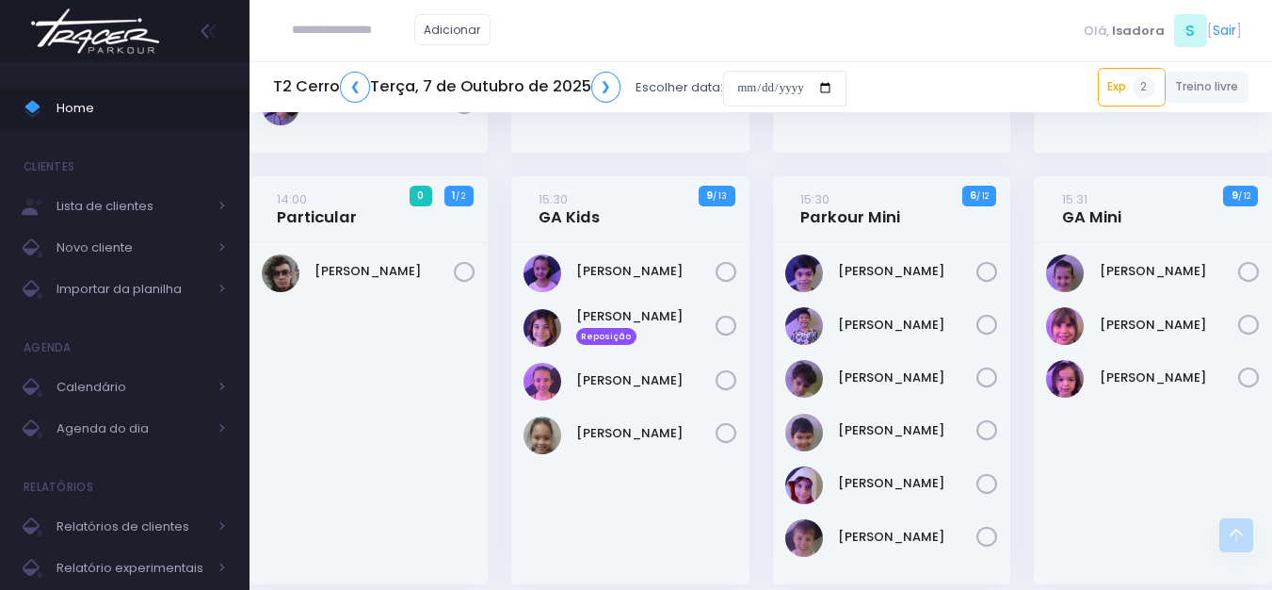
scroll to position [753, 0]
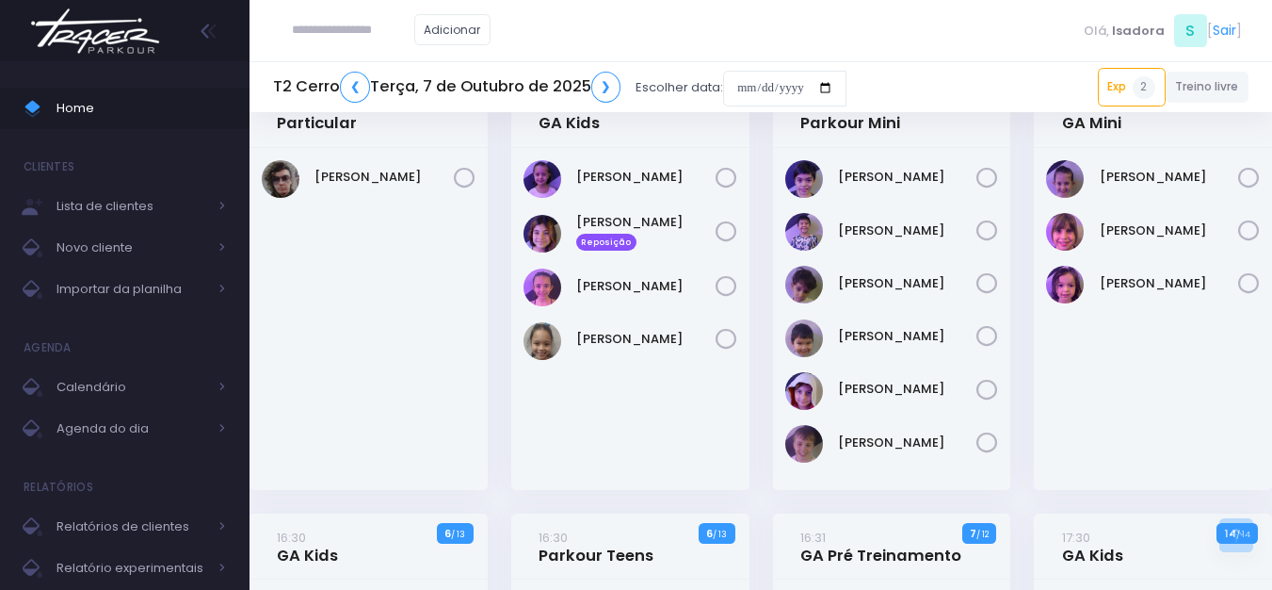
click at [86, 39] on img at bounding box center [95, 31] width 143 height 66
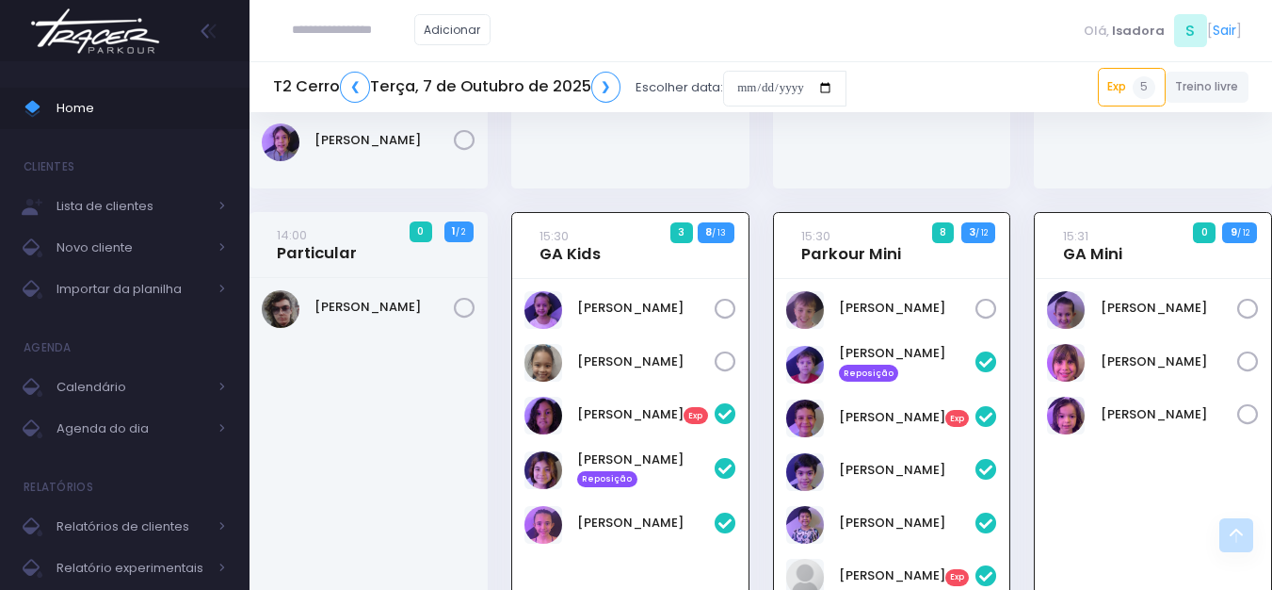
scroll to position [659, 0]
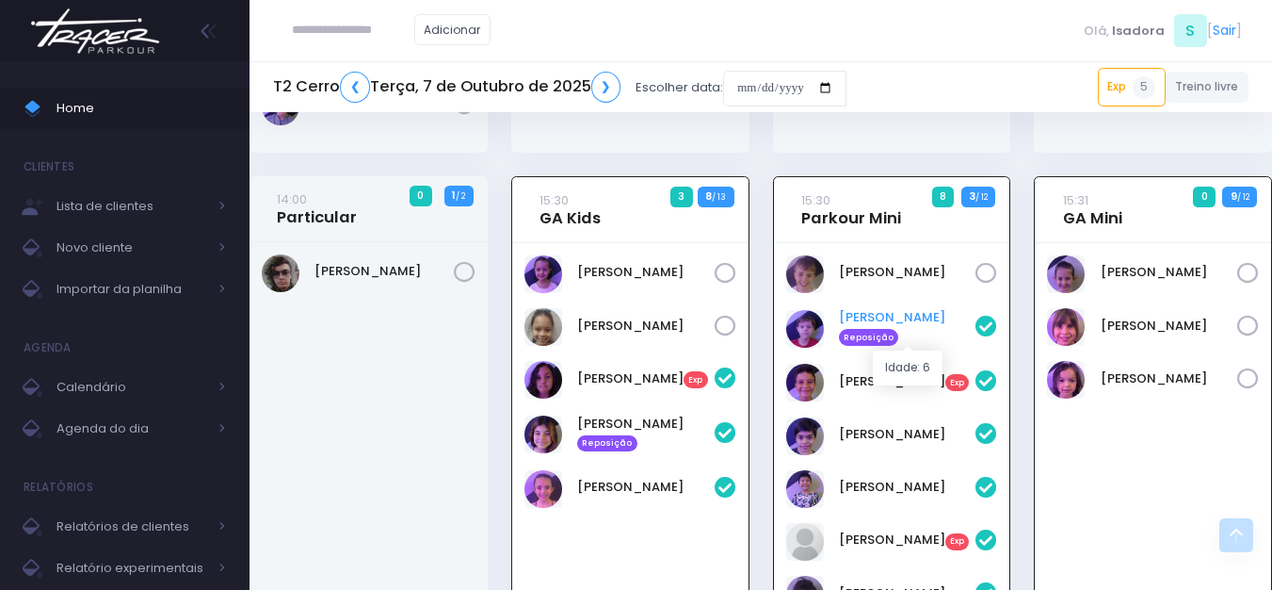
click at [905, 321] on link "André Thormann Reposição" at bounding box center [908, 327] width 138 height 38
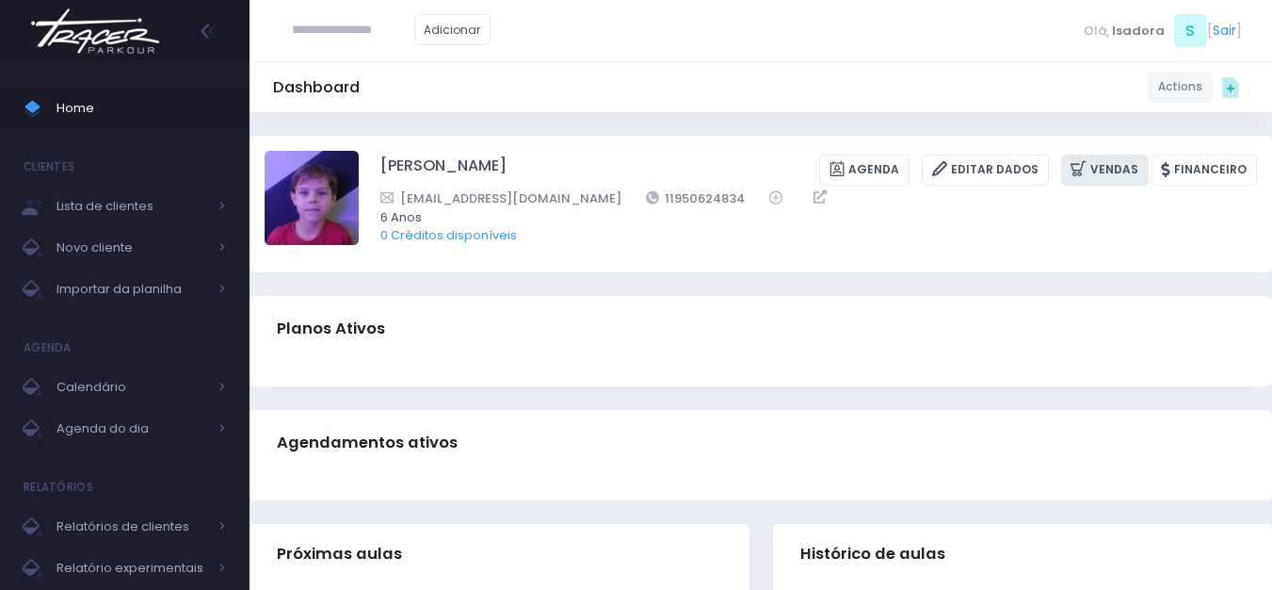
click at [1103, 170] on link "Vendas" at bounding box center [1105, 169] width 88 height 31
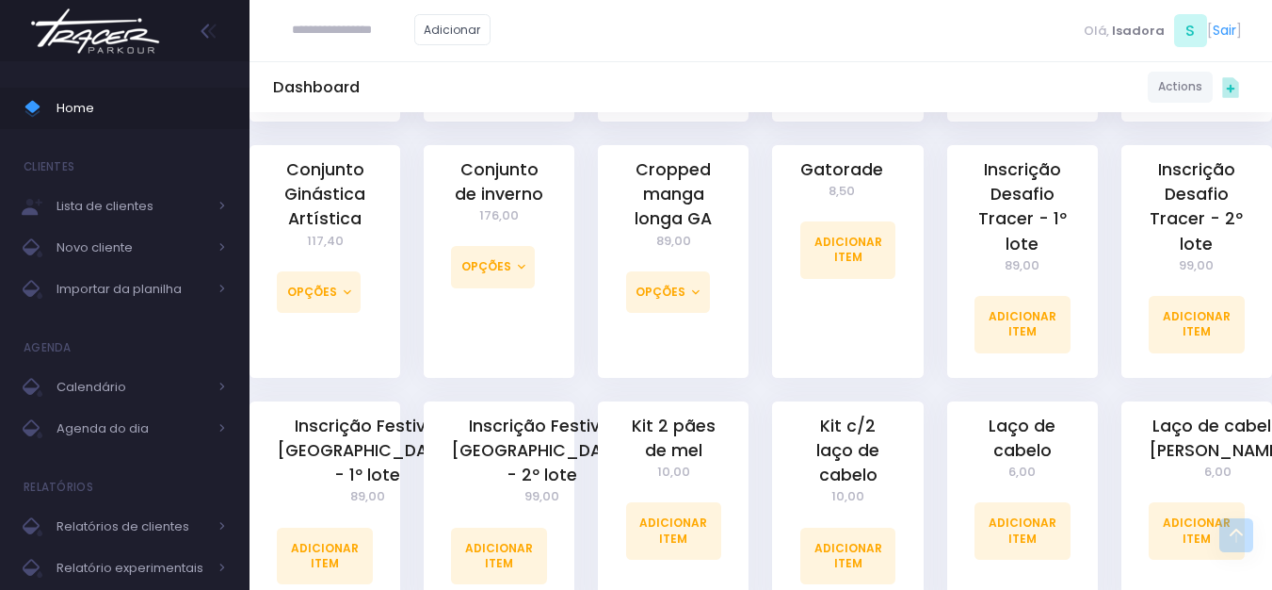
scroll to position [1224, 0]
click at [684, 506] on link "Adicionar Item" at bounding box center [674, 529] width 96 height 57
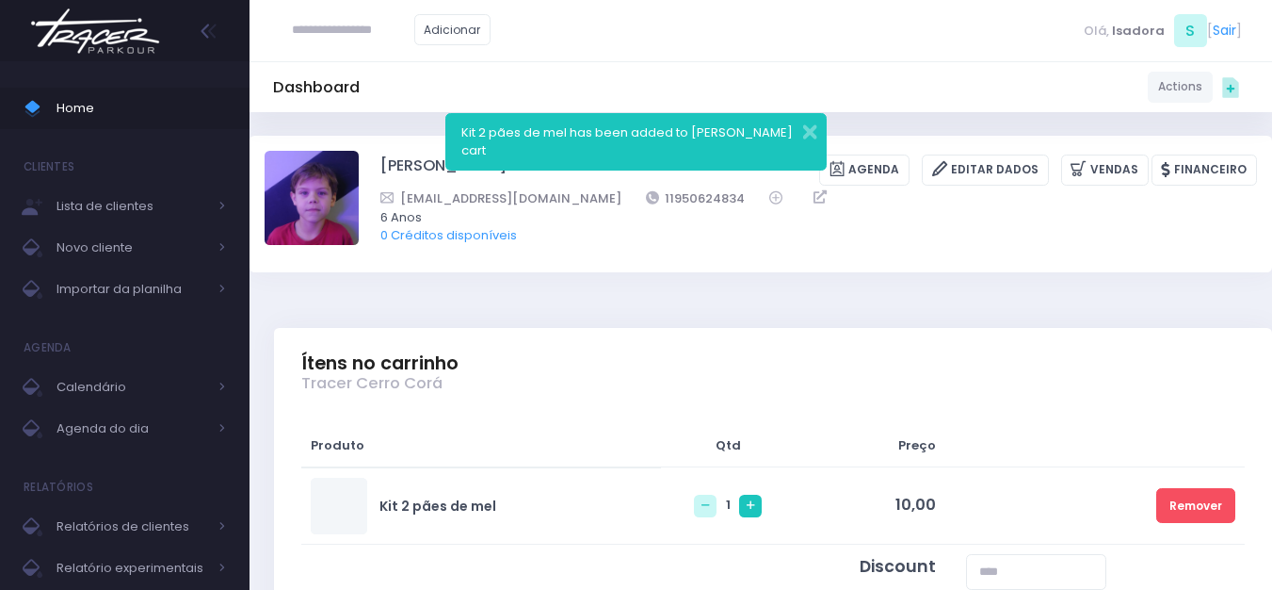
click at [747, 509] on icon at bounding box center [751, 505] width 8 height 8
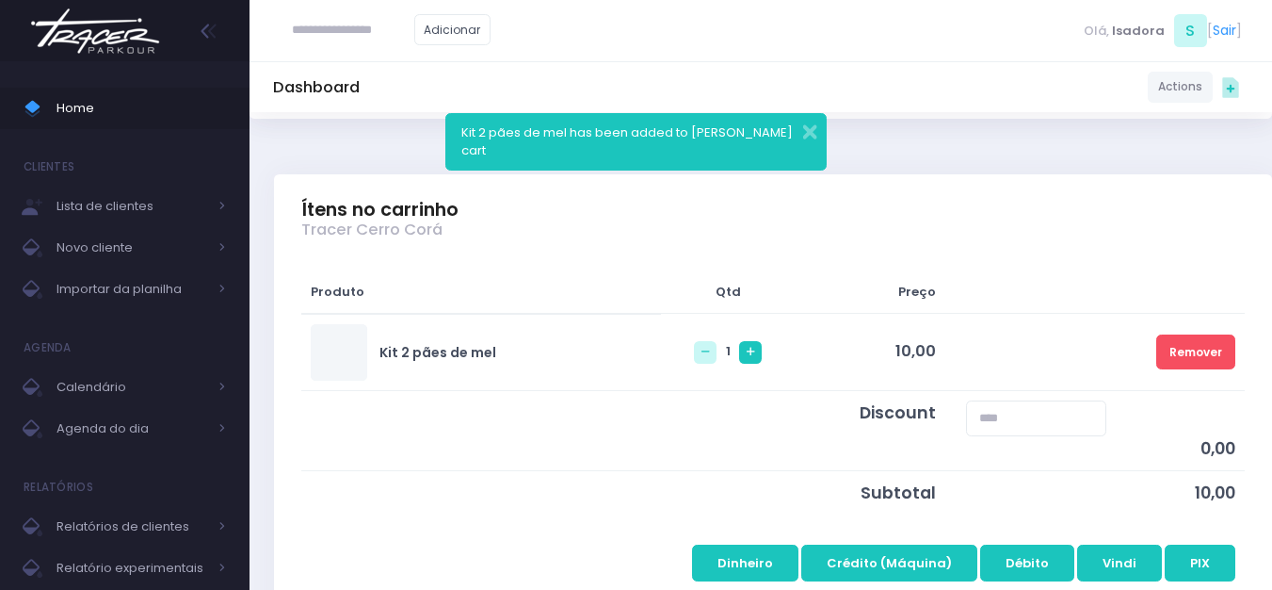
scroll to position [188, 0]
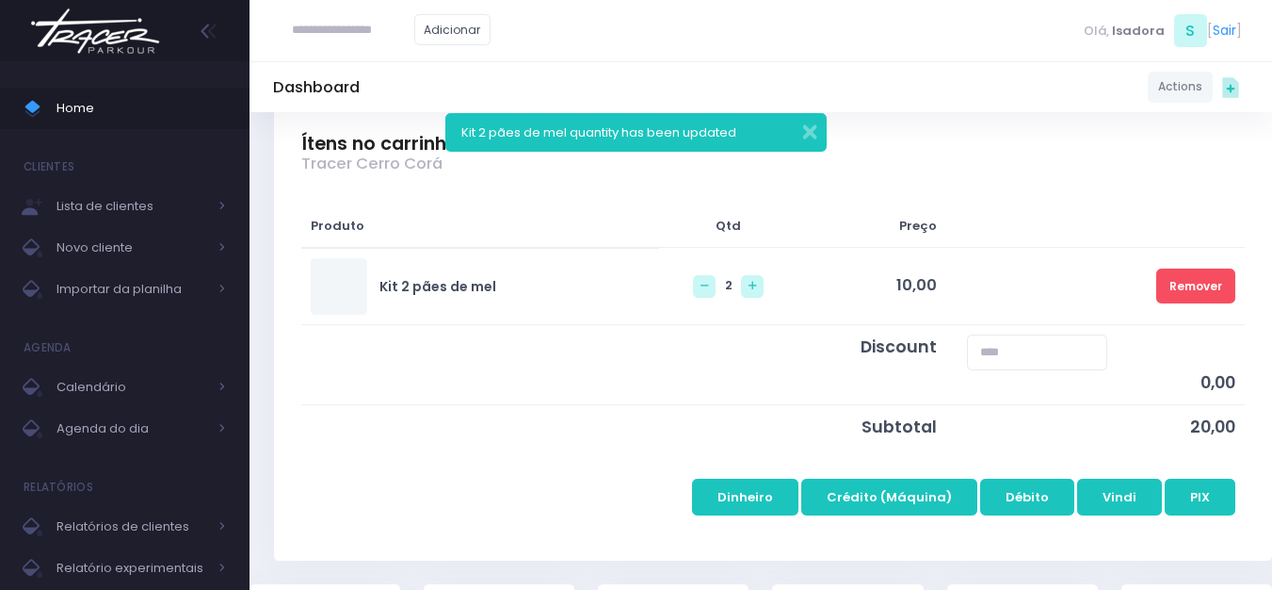
scroll to position [283, 0]
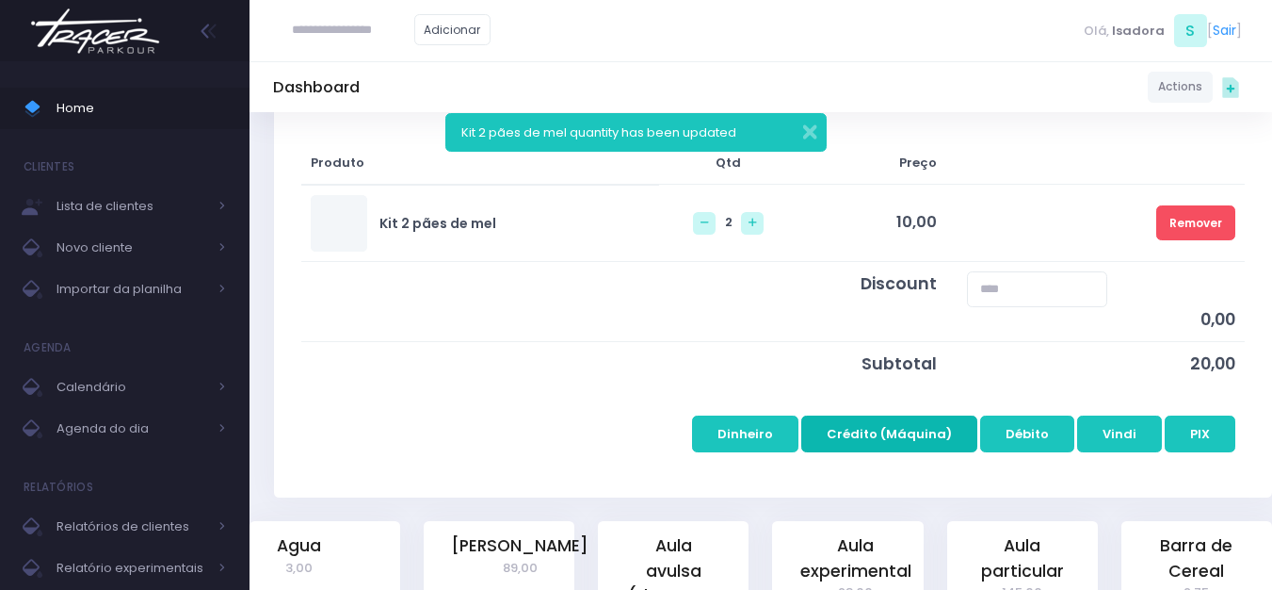
click at [871, 440] on button "Crédito (Máquina)" at bounding box center [890, 433] width 176 height 36
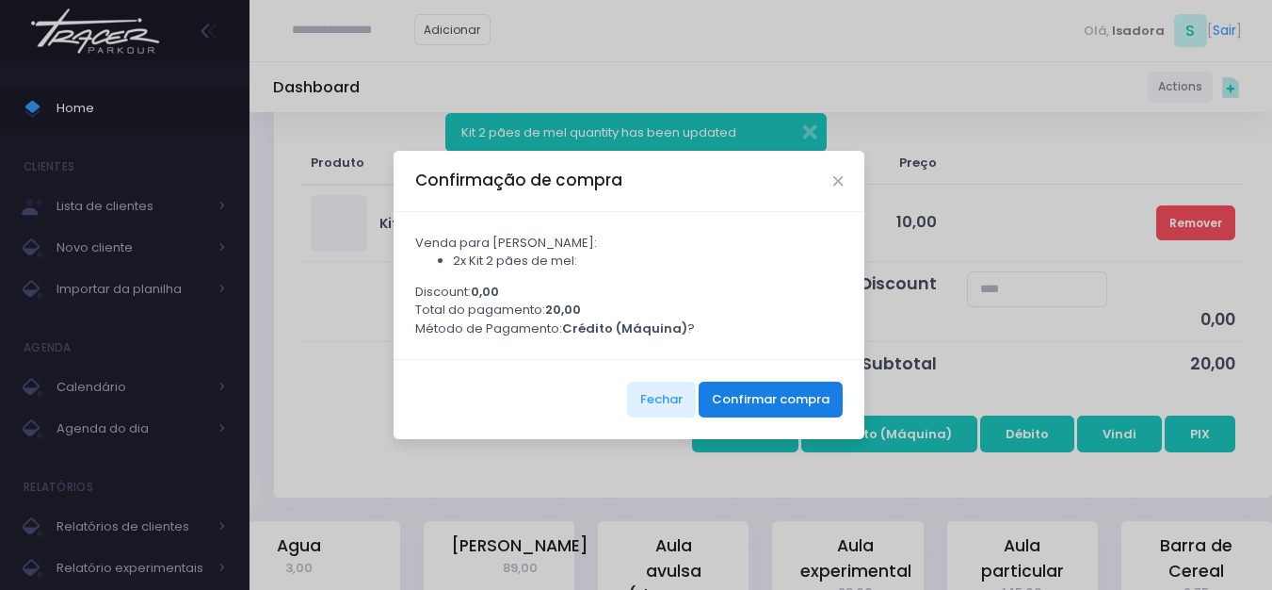
click at [820, 414] on button "Confirmar compra" at bounding box center [771, 399] width 144 height 36
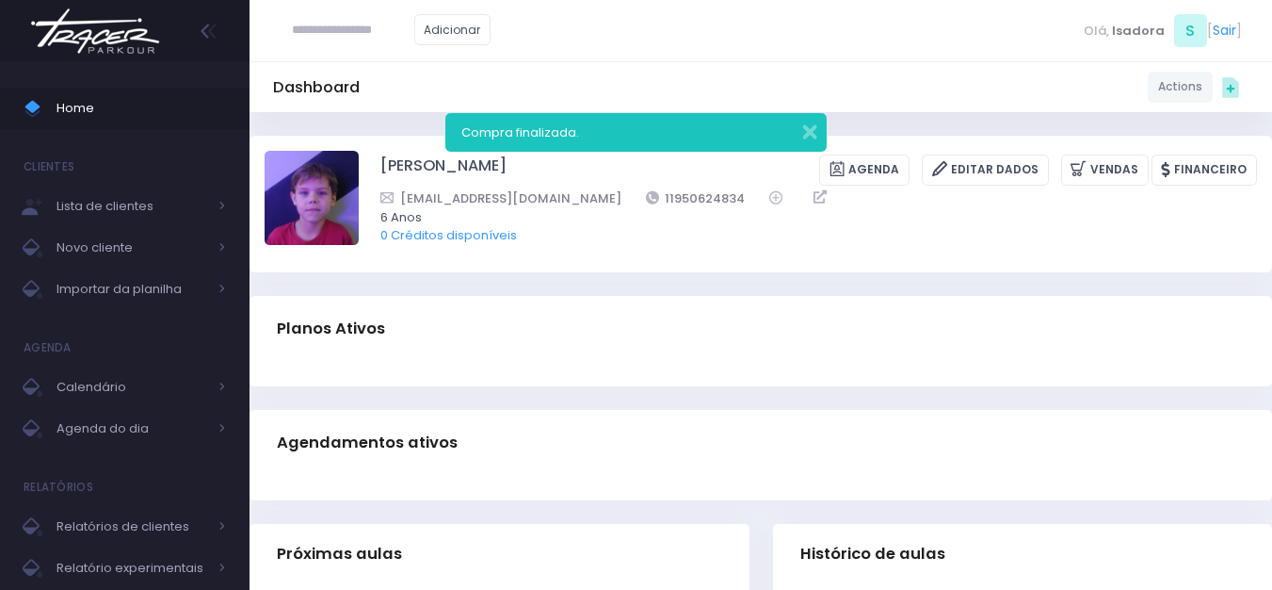
click at [108, 32] on img at bounding box center [95, 31] width 143 height 66
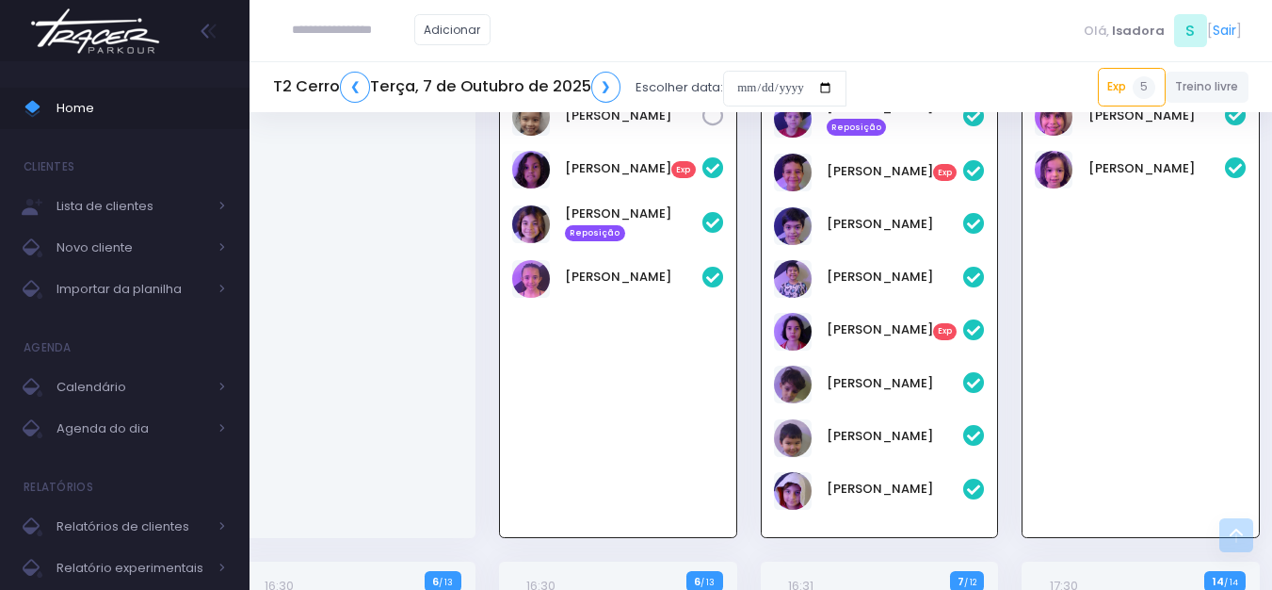
scroll to position [866, 12]
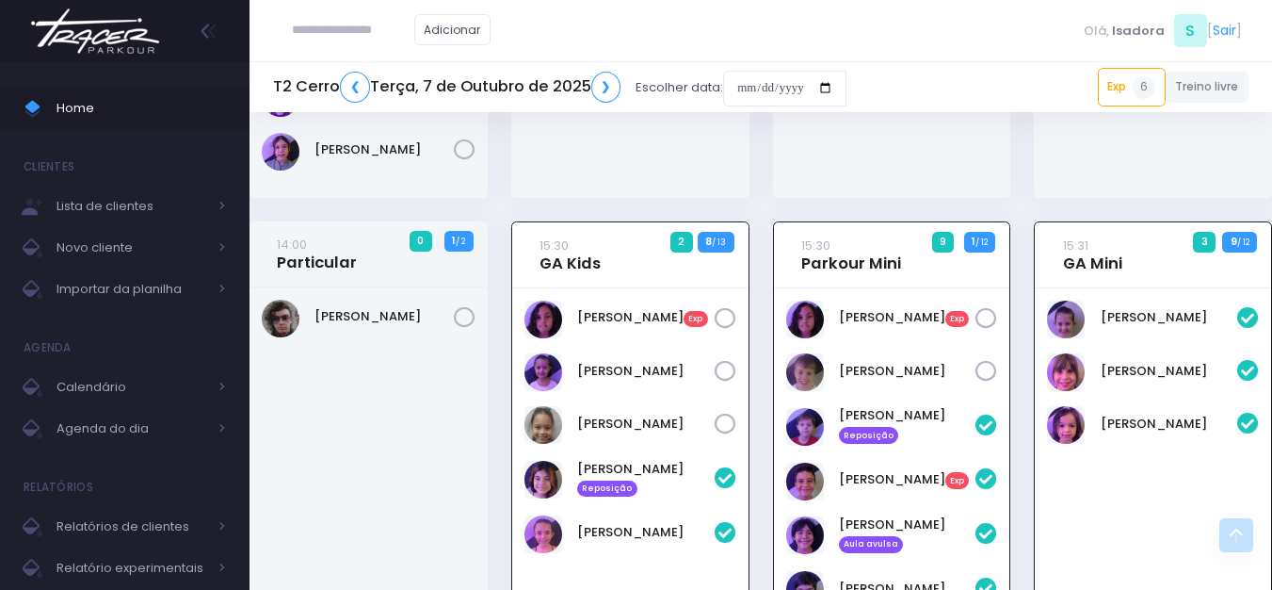
scroll to position [647, 0]
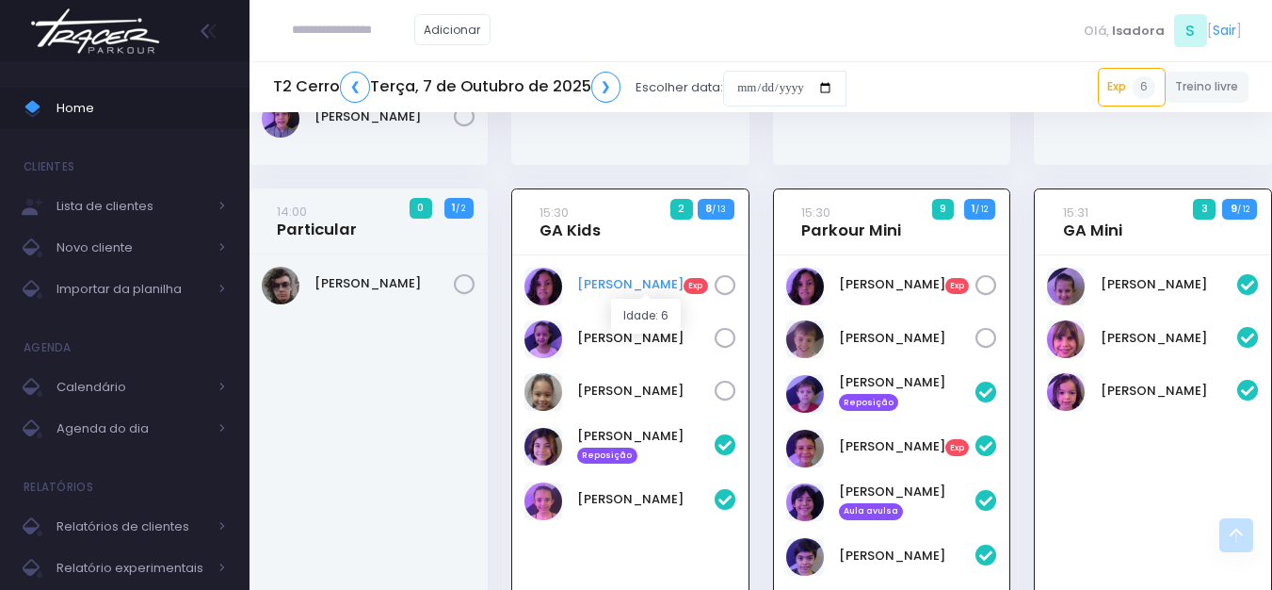
click at [684, 293] on span "Exp" at bounding box center [696, 286] width 24 height 17
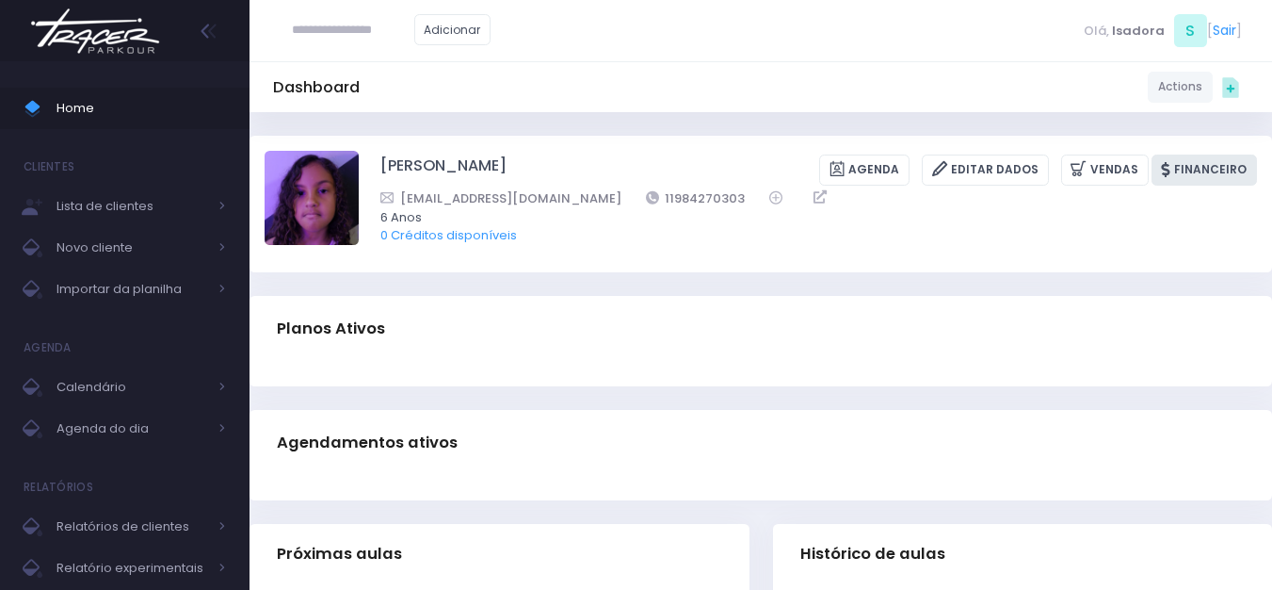
click at [1228, 166] on link "Financeiro" at bounding box center [1204, 169] width 105 height 31
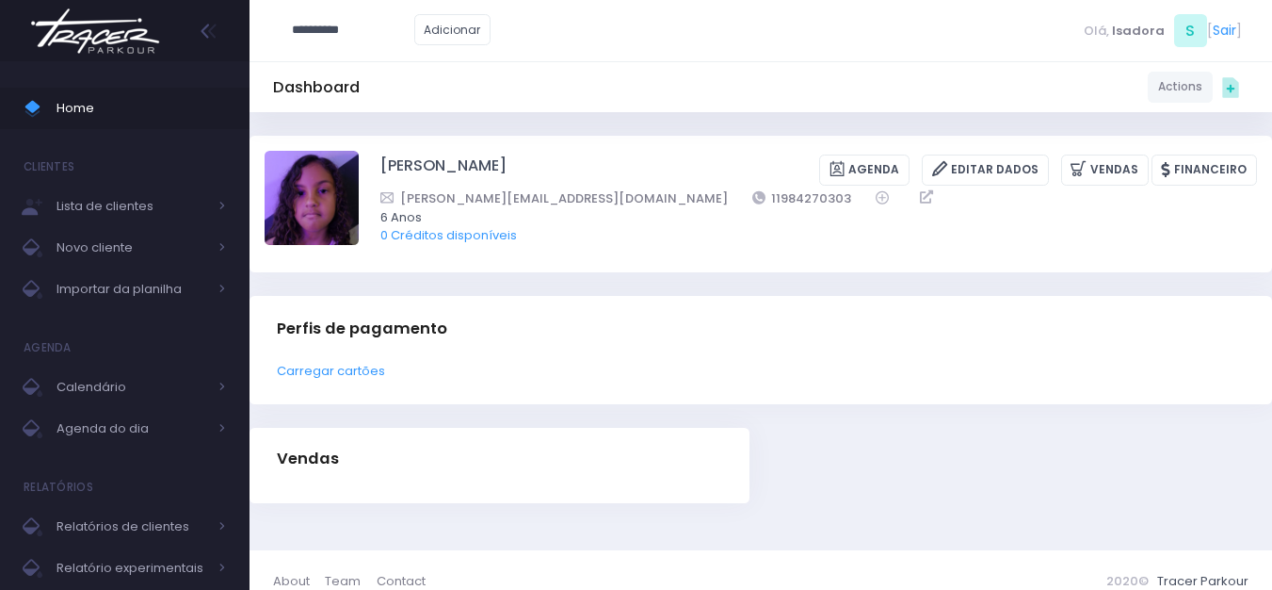
type input "**********"
click input "submit" at bounding box center [0, 0] width 0 height 0
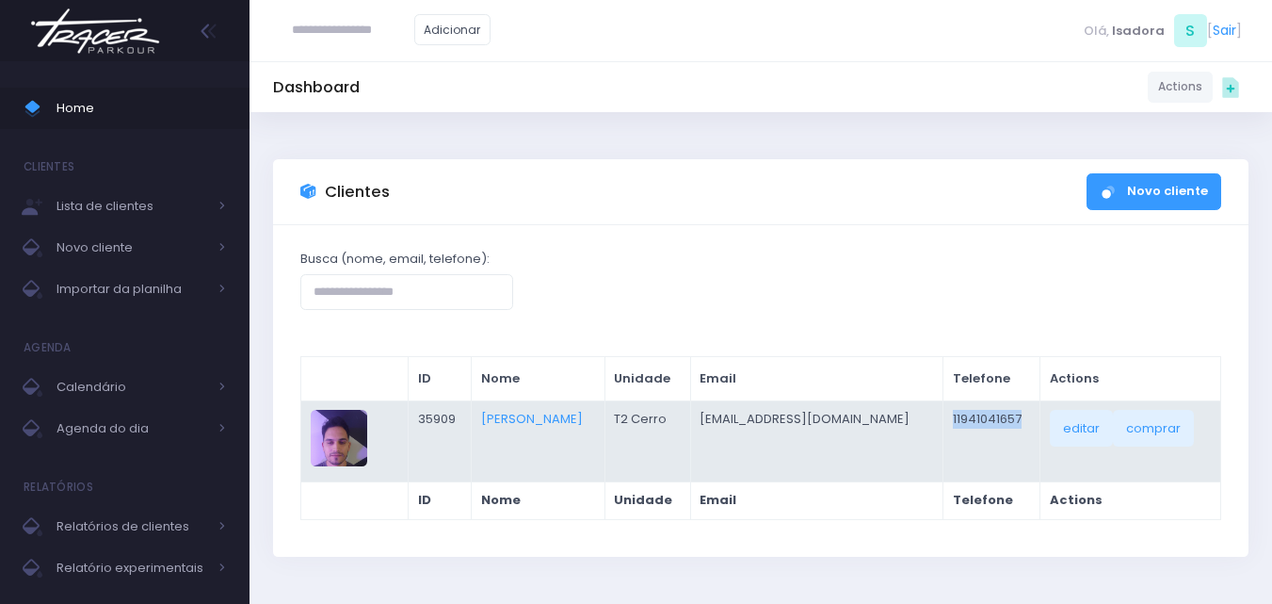
drag, startPoint x: 989, startPoint y: 420, endPoint x: 920, endPoint y: 421, distance: 68.8
click at [944, 421] on td "11941041657" at bounding box center [992, 440] width 97 height 81
copy td "11941041657"
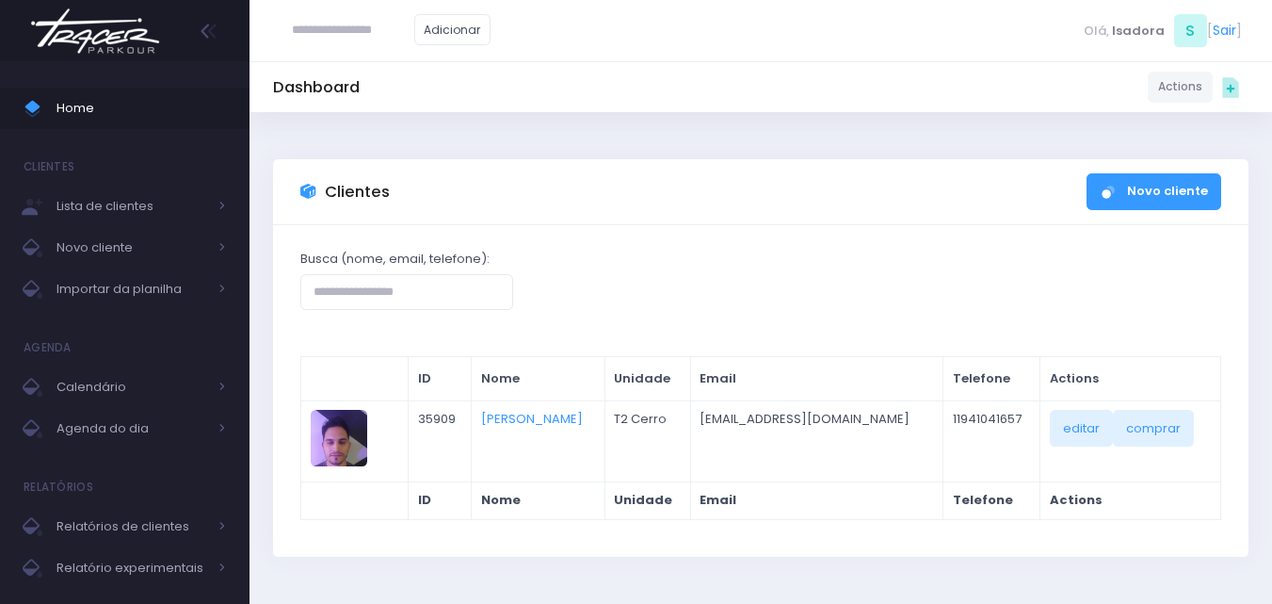
click at [318, 30] on input "text" at bounding box center [353, 30] width 122 height 36
type input "**********"
click at [372, 66] on link "Julia Kallas Cohen" at bounding box center [382, 64] width 106 height 19
type input "**********"
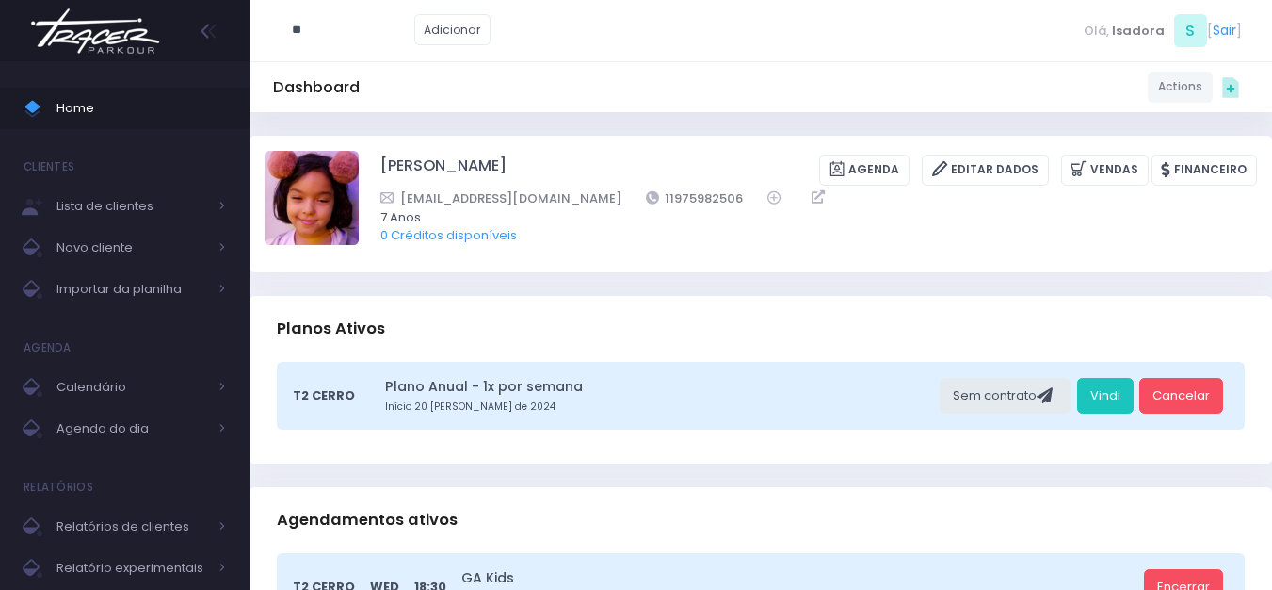
type input "*"
paste input "**********"
click at [349, 57] on link "[PERSON_NAME]" at bounding box center [382, 64] width 106 height 19
type input "**********"
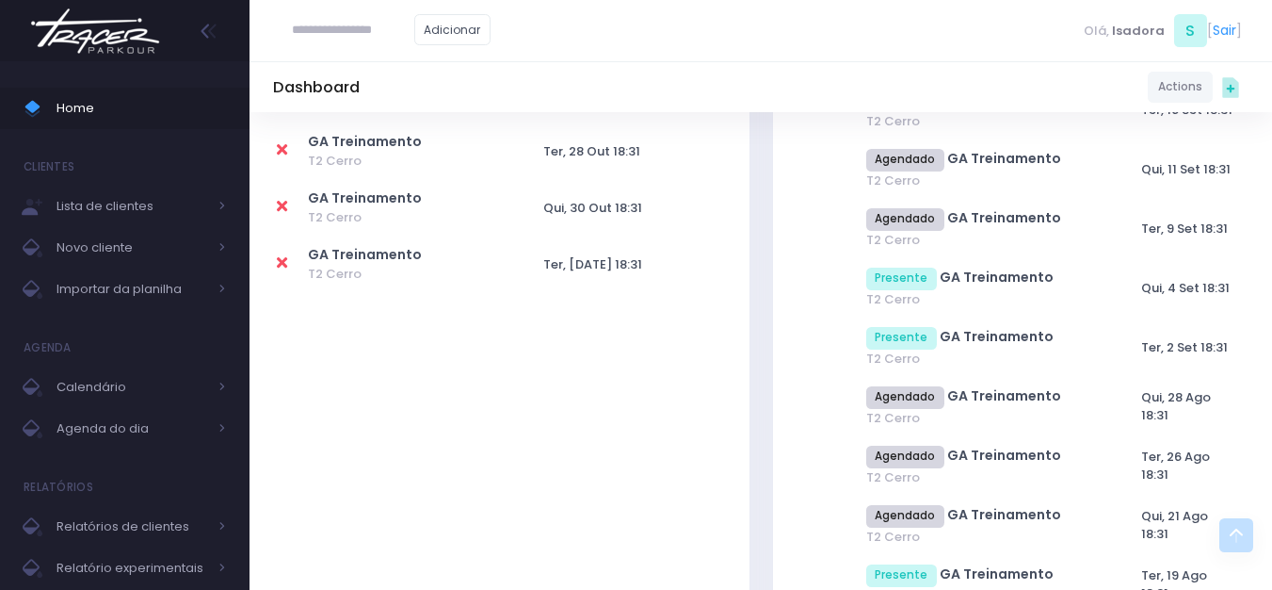
scroll to position [1413, 0]
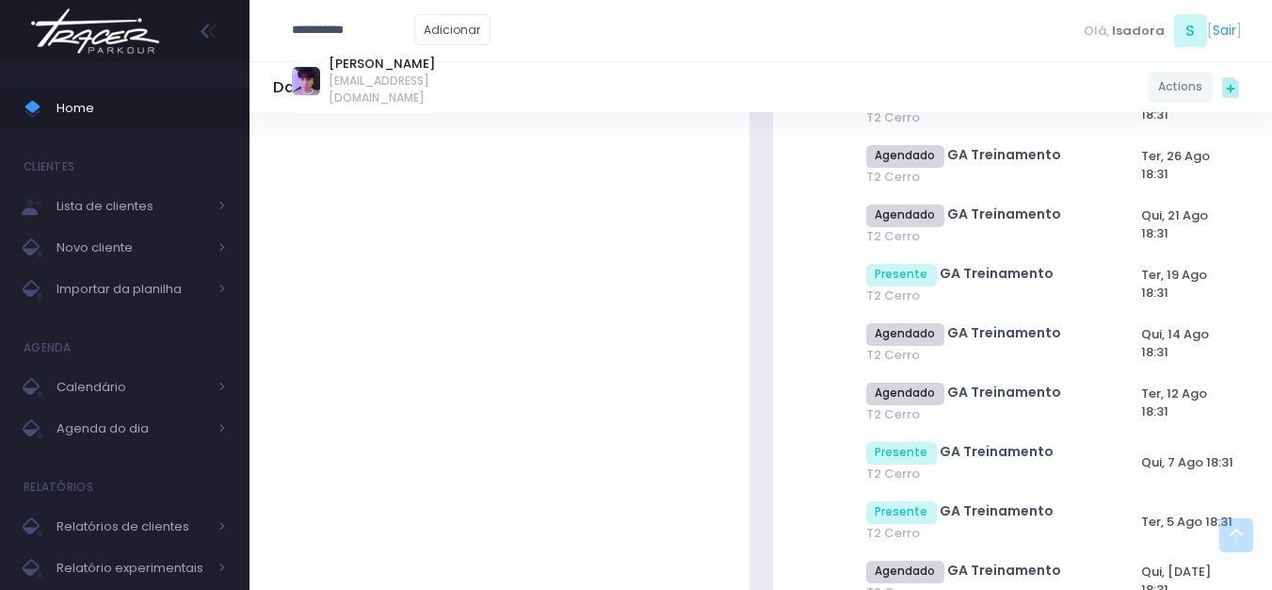
click at [382, 69] on link "Alan Kogawa" at bounding box center [382, 64] width 106 height 19
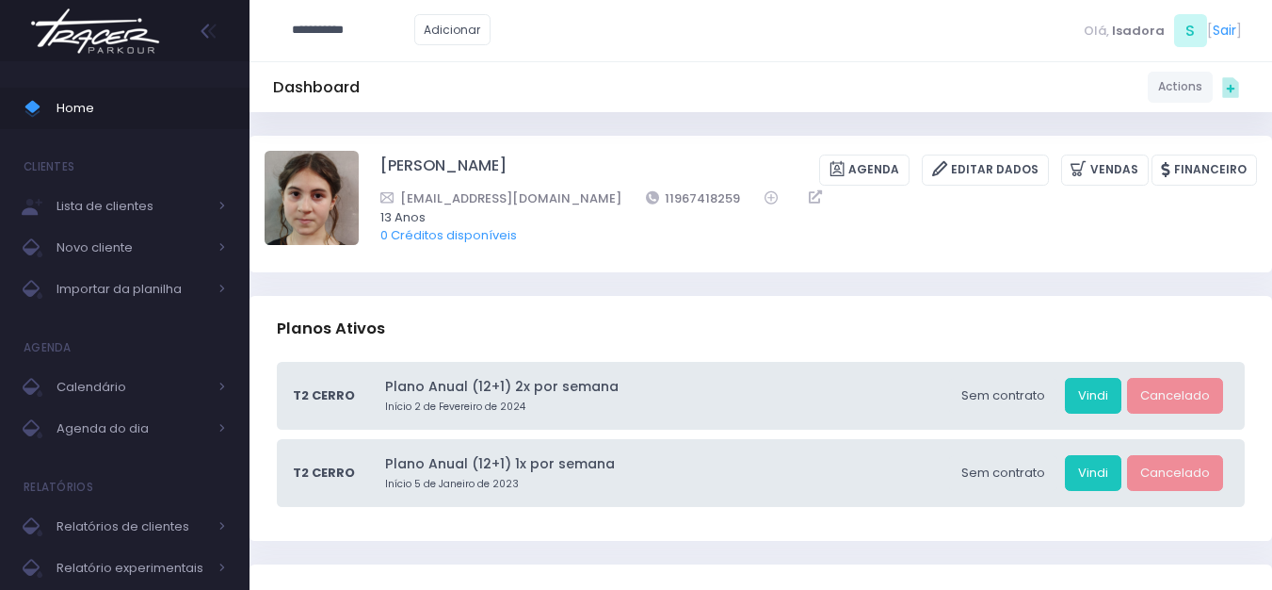
type input "**********"
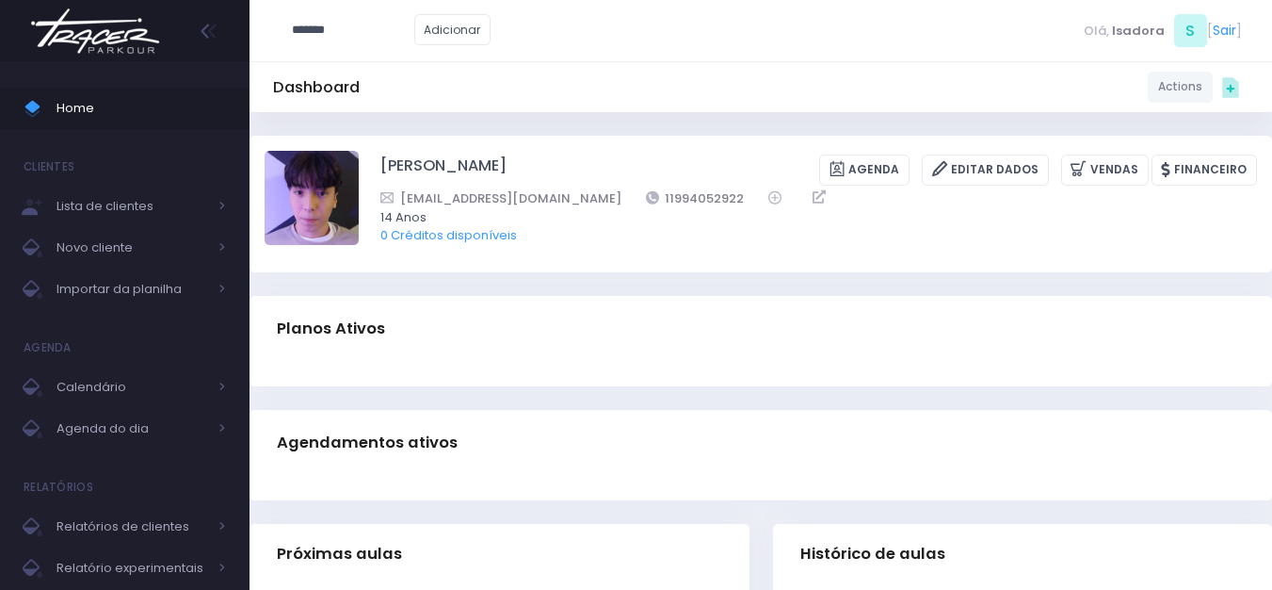
type input "*******"
click input "submit" at bounding box center [0, 0] width 0 height 0
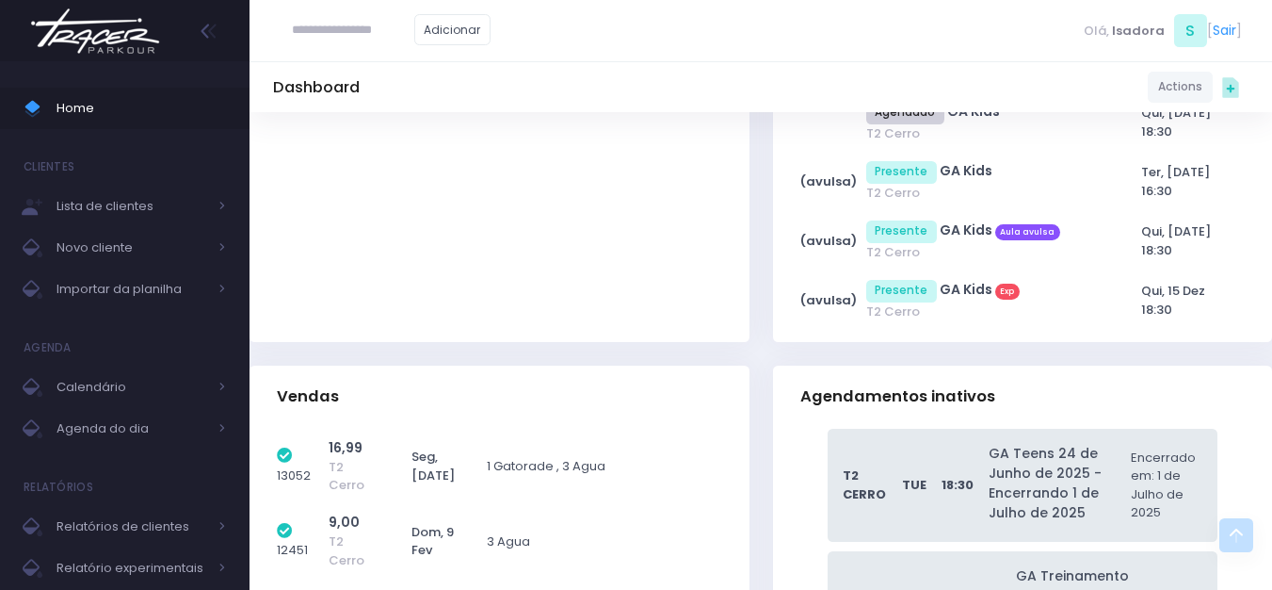
scroll to position [17141, 0]
click at [400, 24] on input "text" at bounding box center [353, 30] width 122 height 36
click at [378, 68] on link "[PERSON_NAME]" at bounding box center [382, 64] width 106 height 19
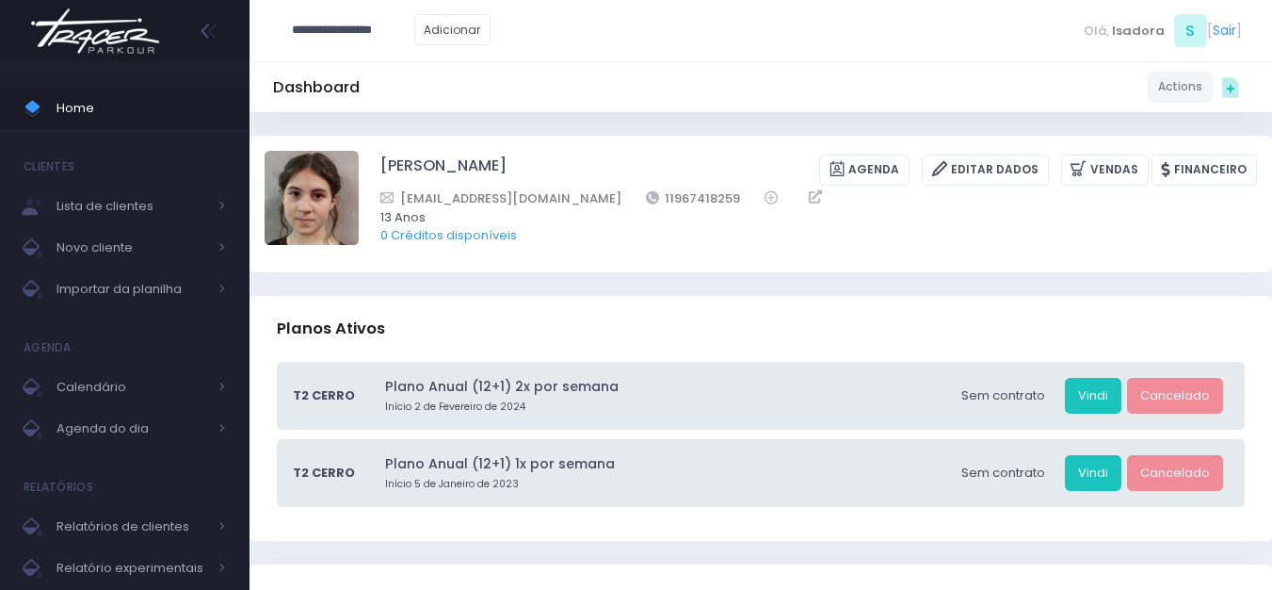
type input "**********"
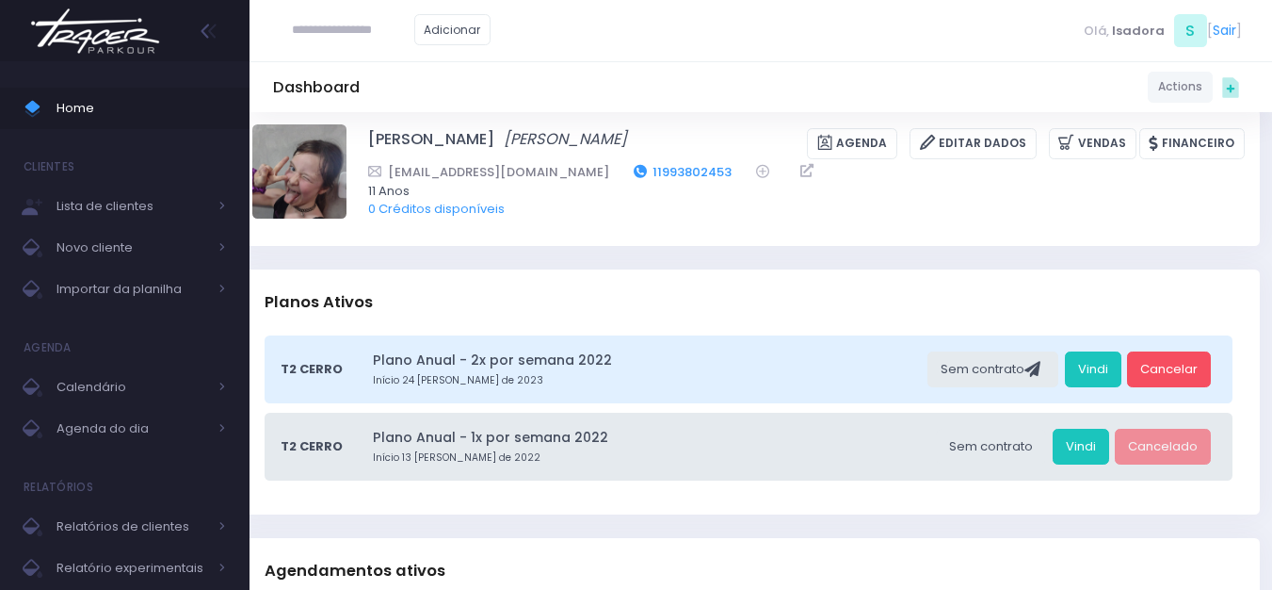
scroll to position [0, 12]
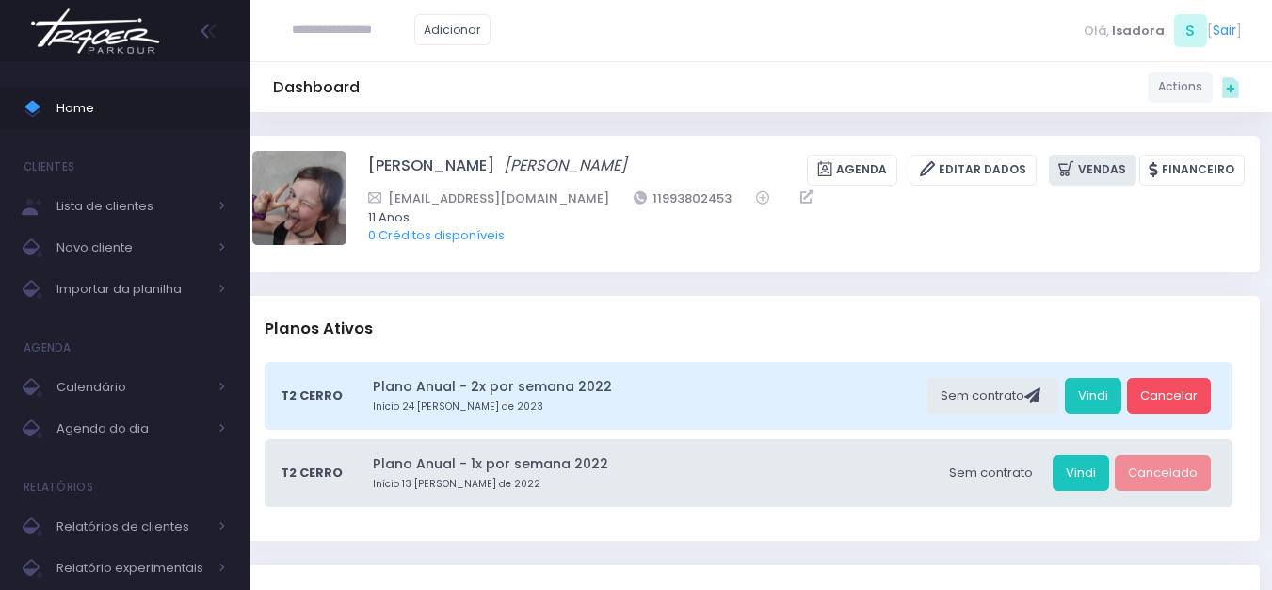
click at [1114, 165] on link "Vendas" at bounding box center [1093, 169] width 88 height 31
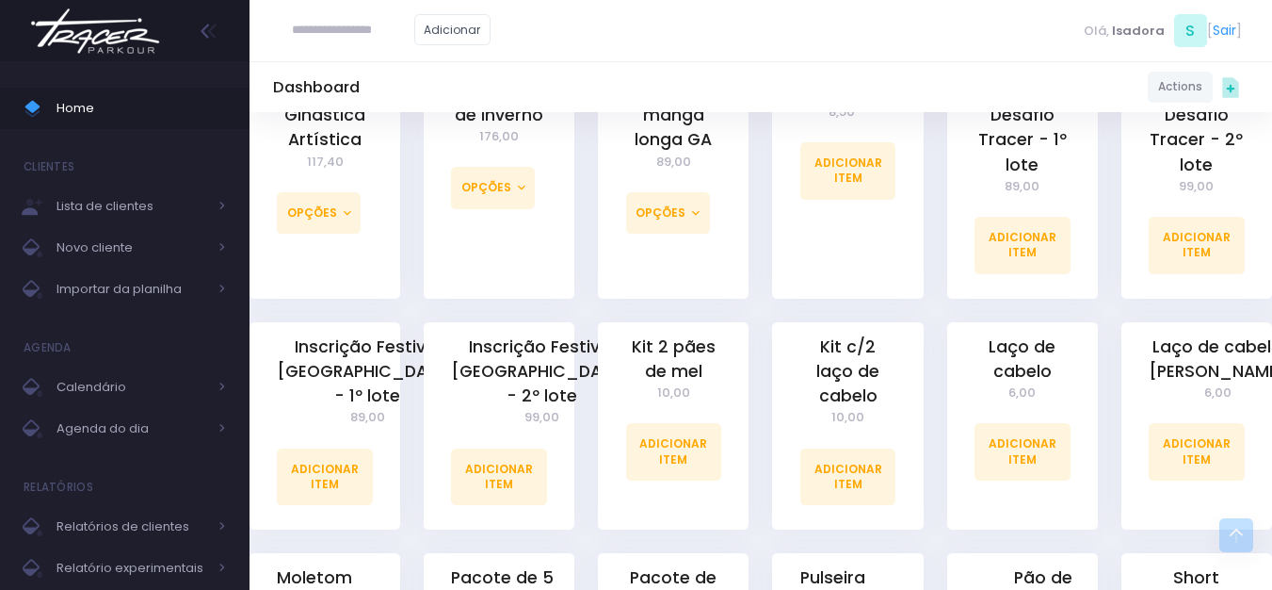
scroll to position [1319, 0]
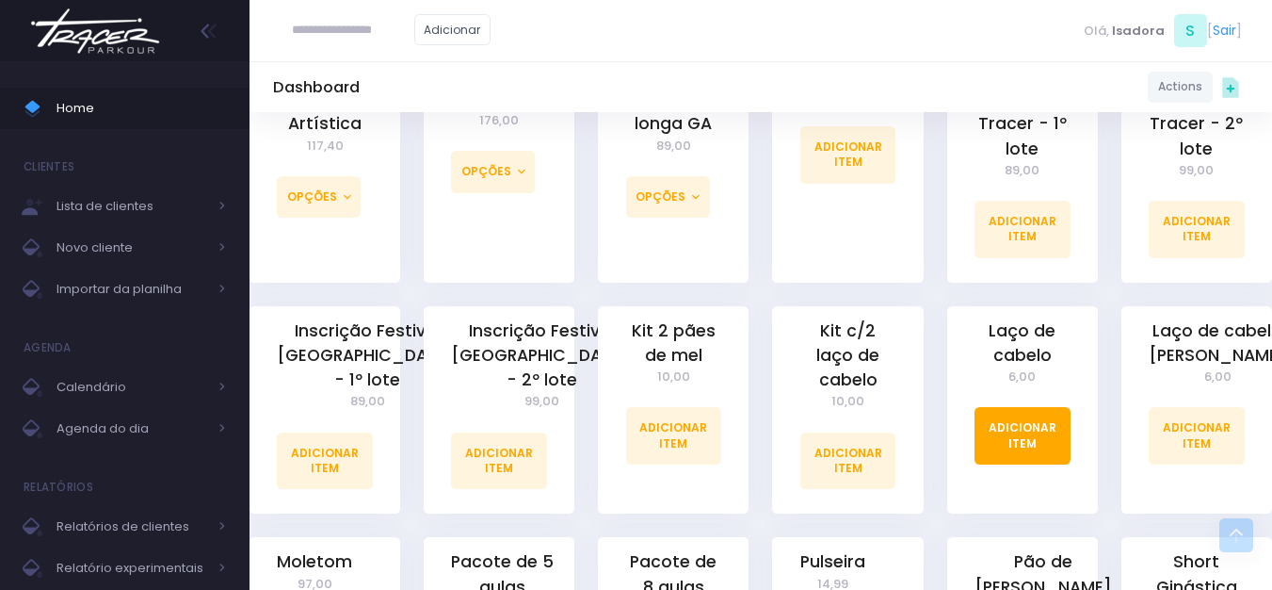
click at [984, 413] on link "Adicionar Item" at bounding box center [1023, 435] width 96 height 57
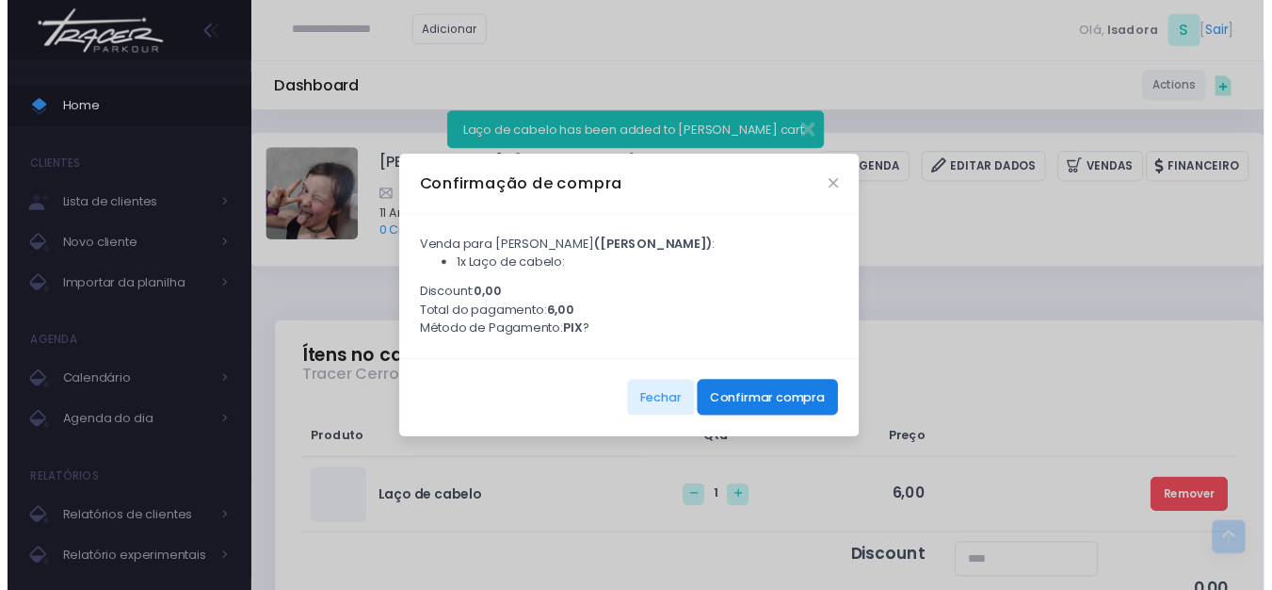
scroll to position [377, 0]
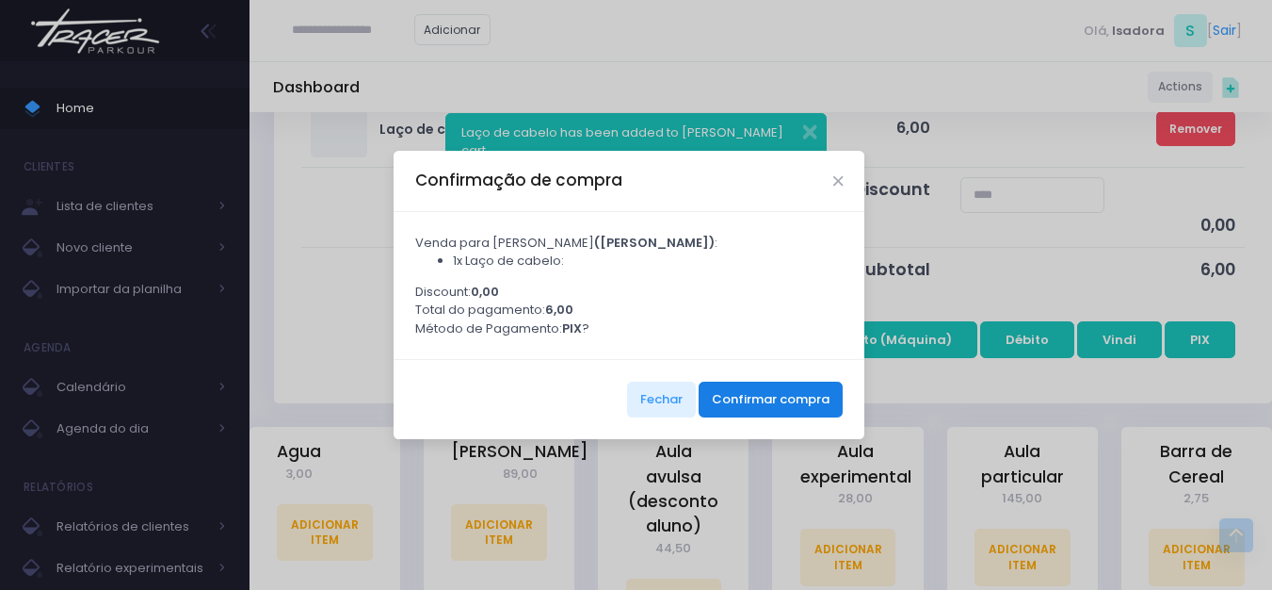
click at [729, 408] on button "Confirmar compra" at bounding box center [771, 399] width 144 height 36
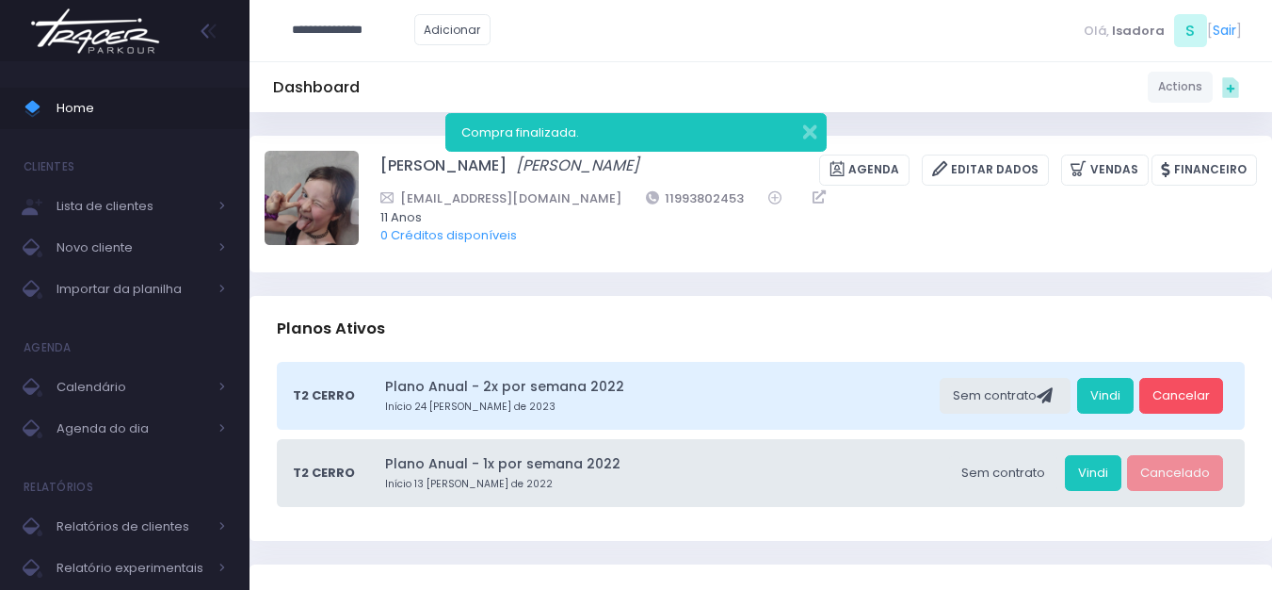
type input "**********"
click input "submit" at bounding box center [0, 0] width 0 height 0
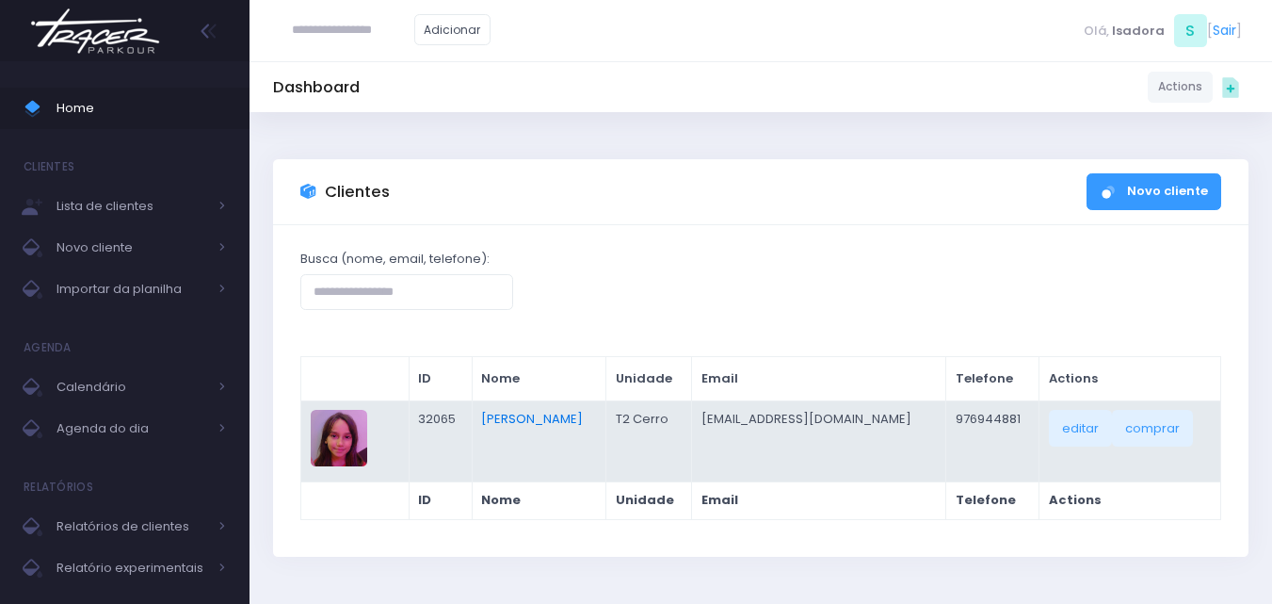
drag, startPoint x: 0, startPoint y: 0, endPoint x: 538, endPoint y: 417, distance: 680.7
click at [538, 417] on link "[PERSON_NAME]" at bounding box center [532, 419] width 102 height 18
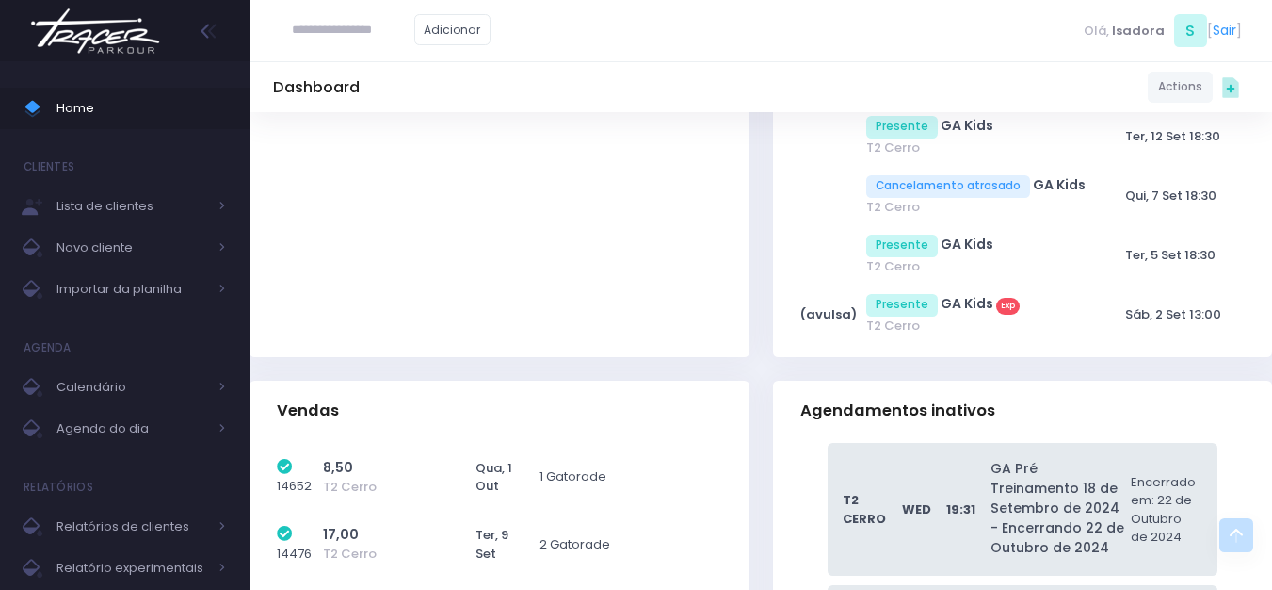
scroll to position [13570, 0]
click at [414, 17] on input "text" at bounding box center [353, 30] width 122 height 36
type input "********"
click input "submit" at bounding box center [0, 0] width 0 height 0
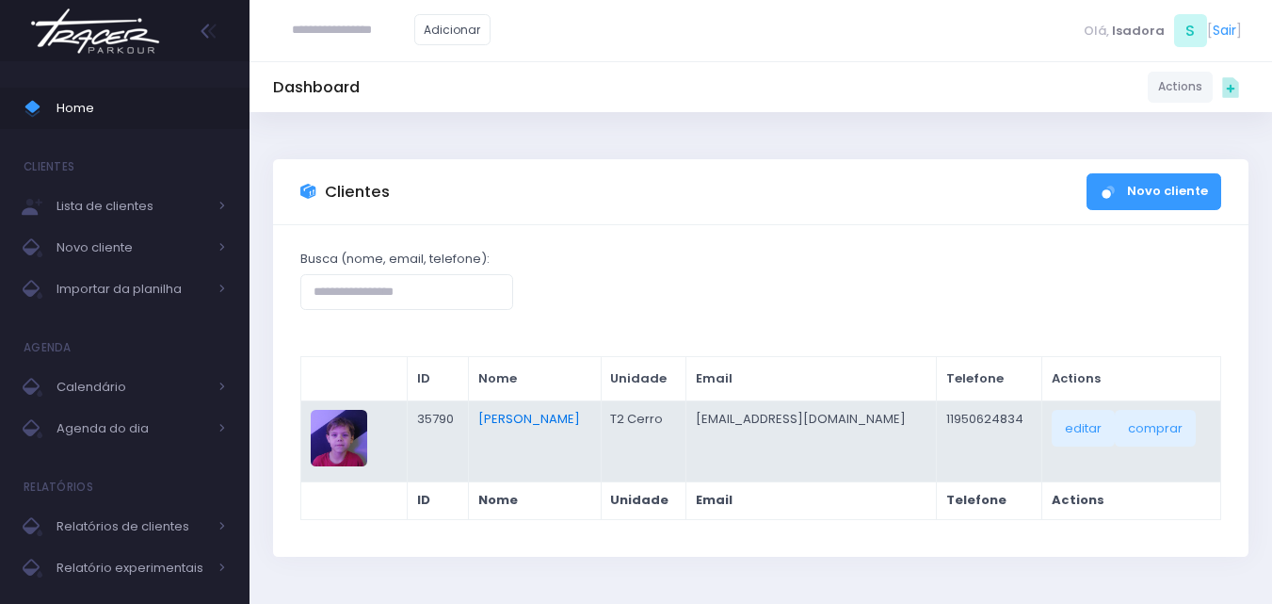
click at [514, 414] on link "[PERSON_NAME]" at bounding box center [529, 419] width 102 height 18
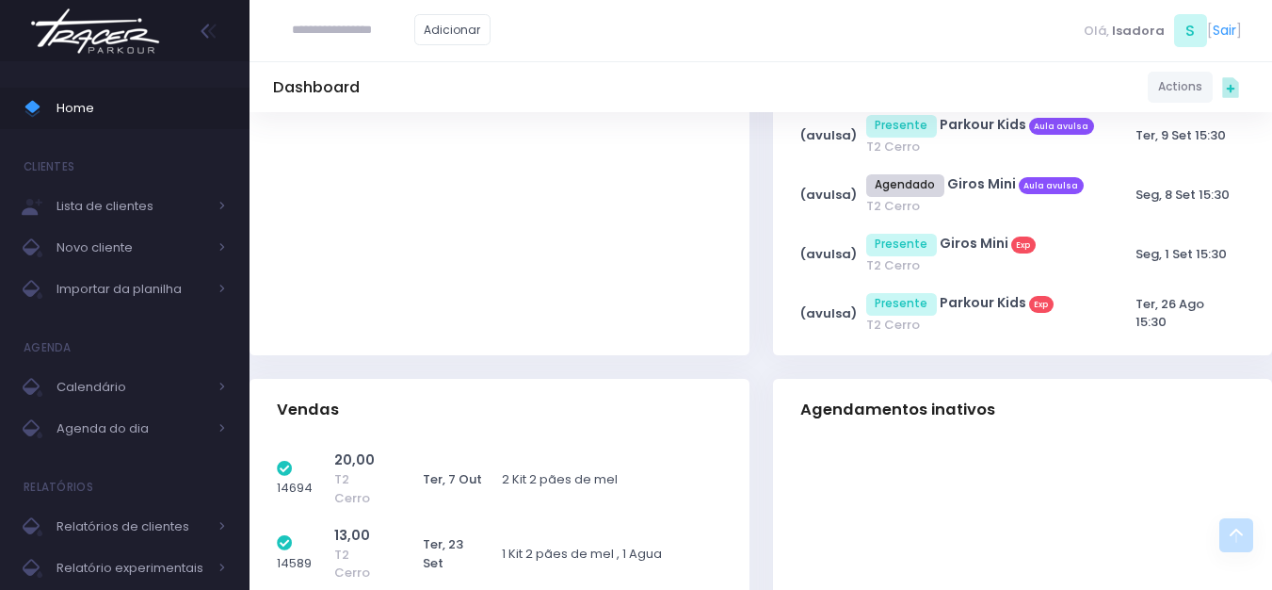
scroll to position [988, 0]
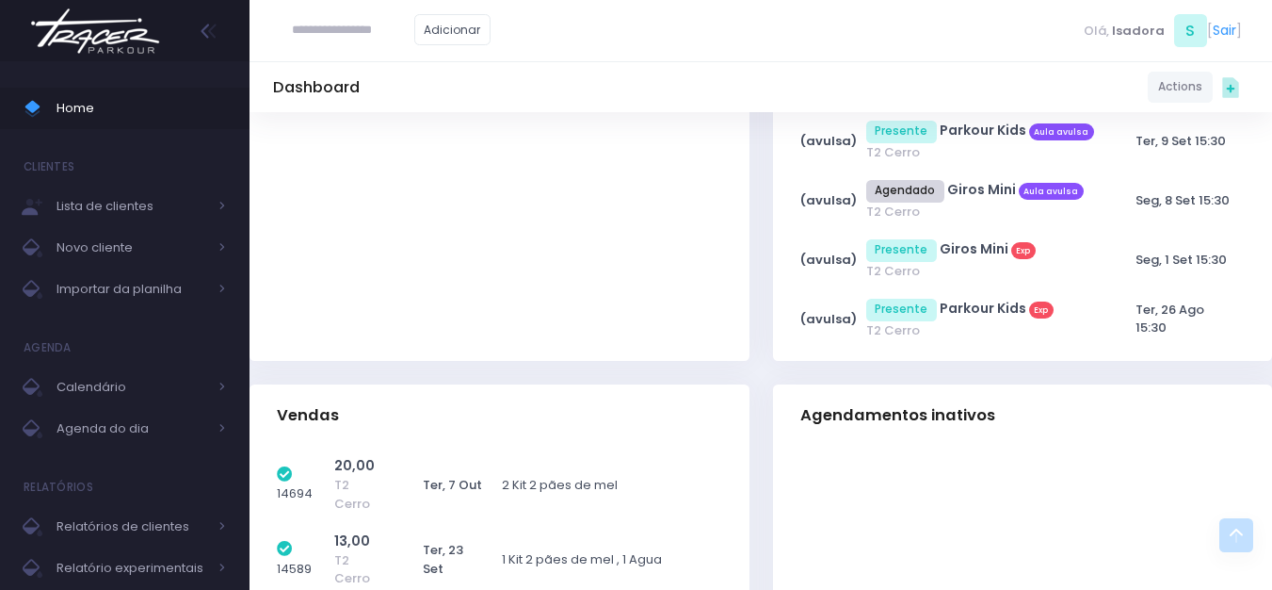
click at [396, 24] on input "text" at bounding box center [353, 30] width 122 height 36
type input "**********"
click input "submit" at bounding box center [0, 0] width 0 height 0
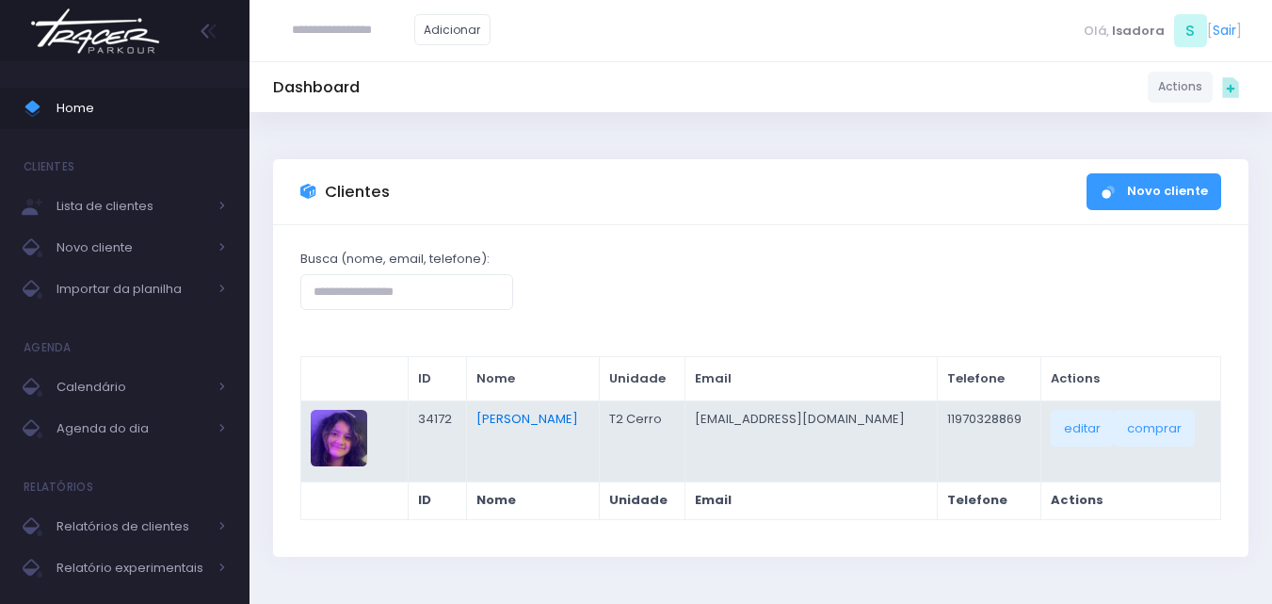
drag, startPoint x: 0, startPoint y: 0, endPoint x: 499, endPoint y: 410, distance: 645.8
click at [499, 410] on td "[PERSON_NAME]" at bounding box center [533, 440] width 133 height 81
click at [500, 410] on link "Brenda Yume Marins Pessoa" at bounding box center [528, 419] width 102 height 18
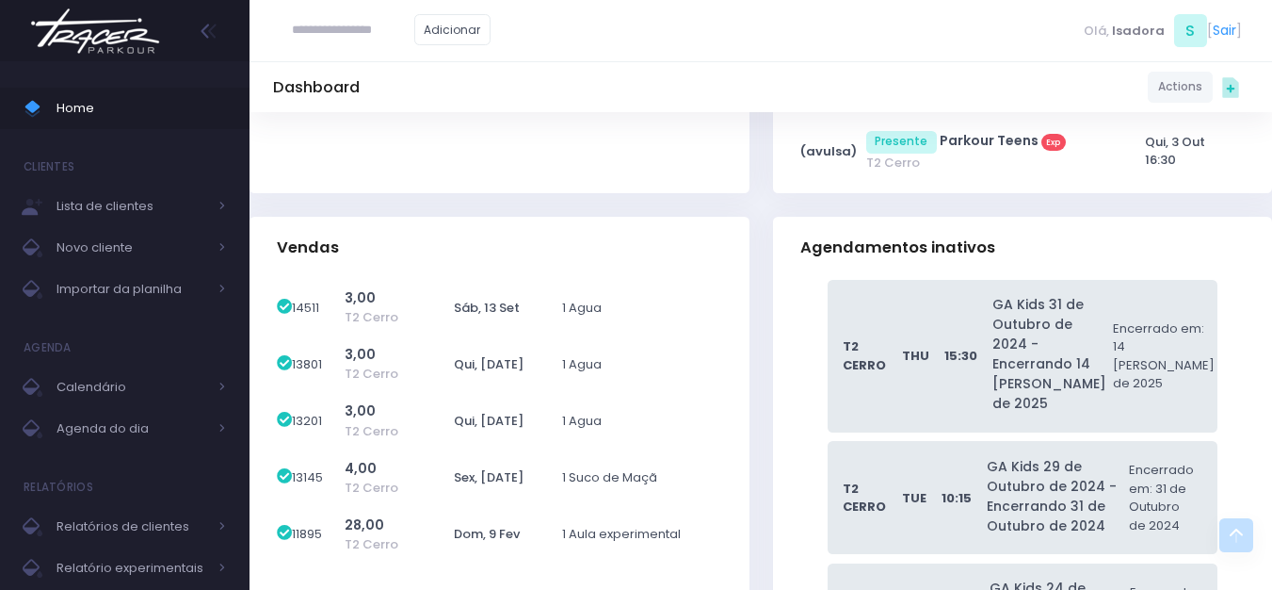
scroll to position [4066, 0]
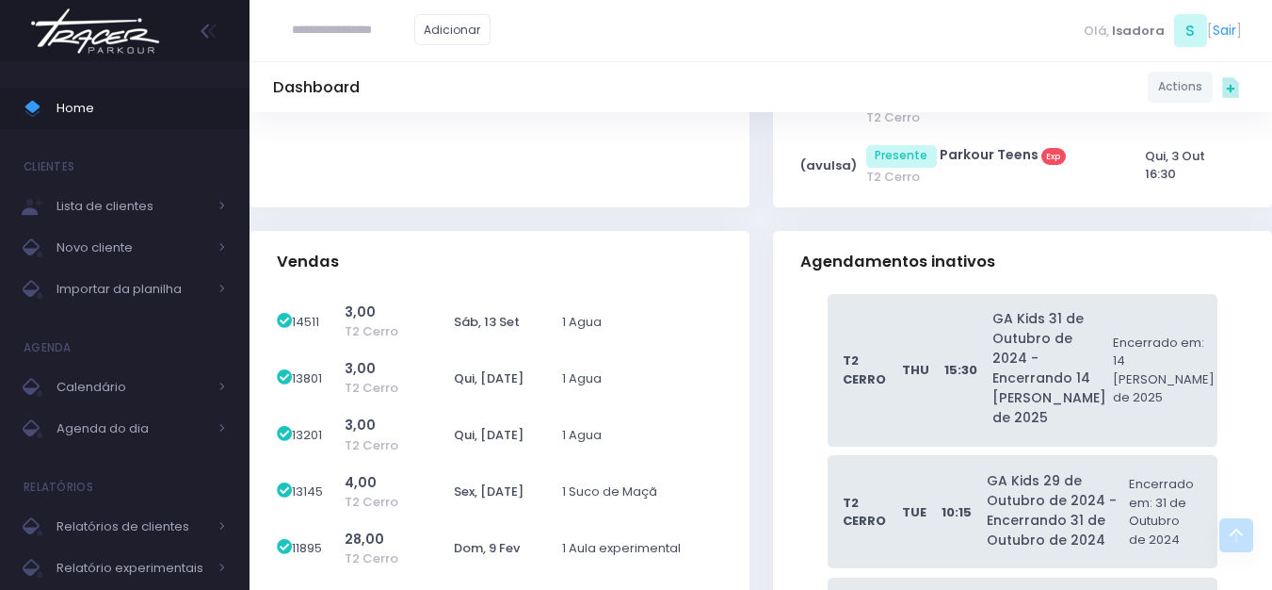
click at [360, 39] on input "text" at bounding box center [353, 30] width 122 height 36
type input "**********"
click input "submit" at bounding box center [0, 0] width 0 height 0
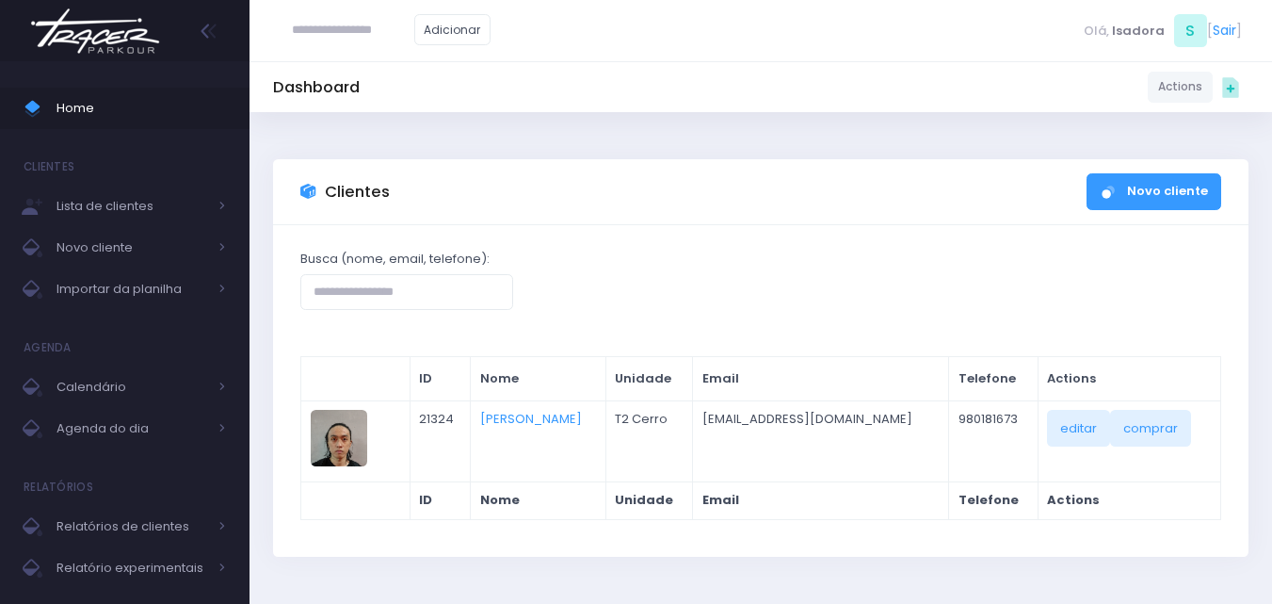
click at [530, 413] on link "[PERSON_NAME]" at bounding box center [531, 419] width 102 height 18
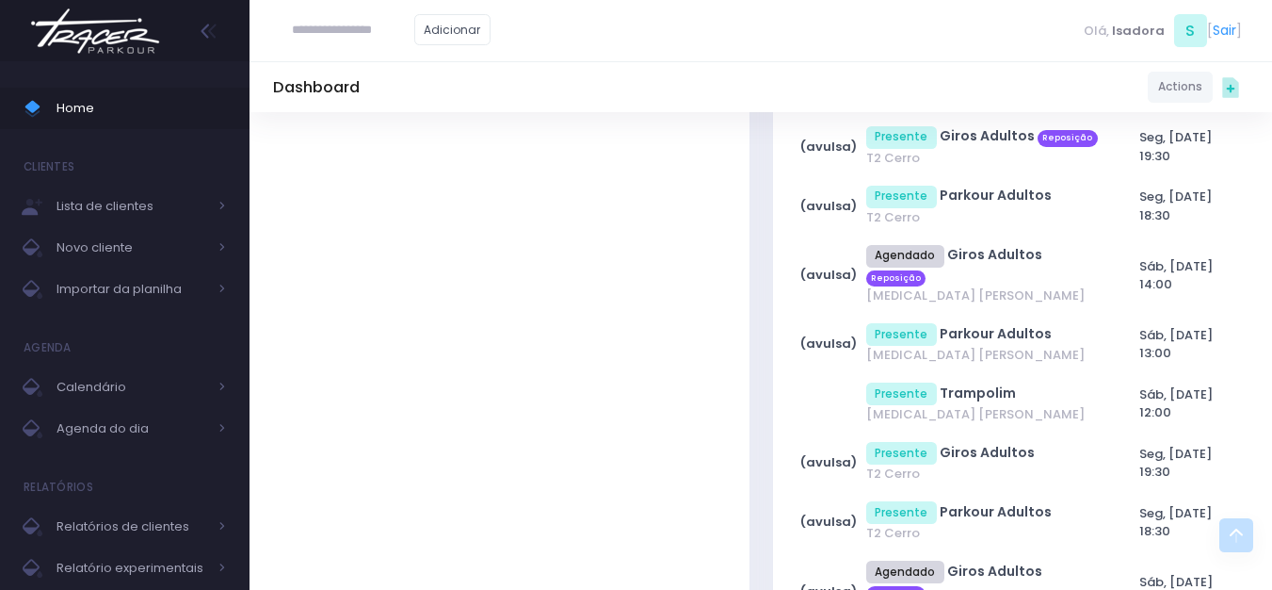
scroll to position [27707, 0]
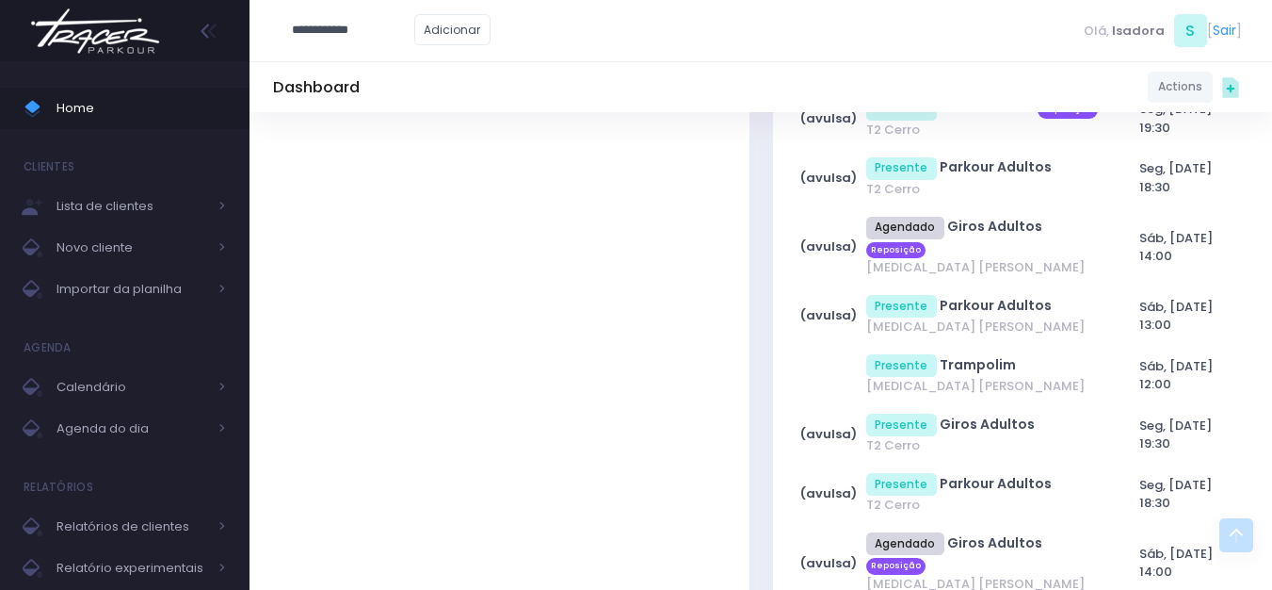
type input "**********"
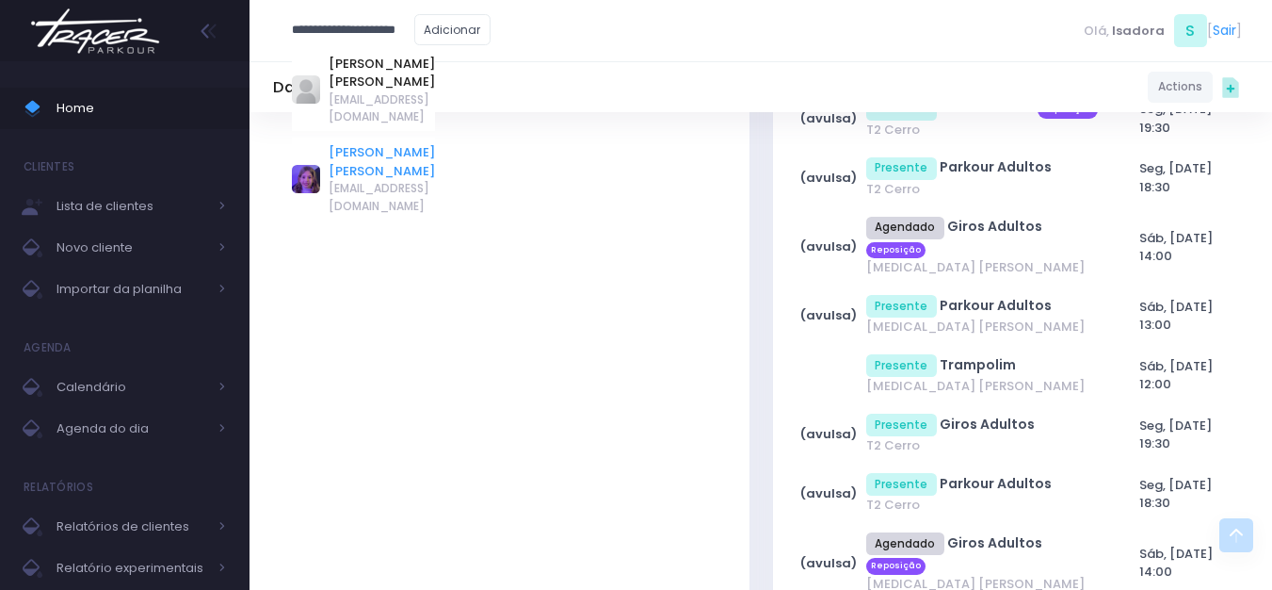
click at [370, 143] on link "Clara Queiroz Skliutas" at bounding box center [382, 161] width 106 height 37
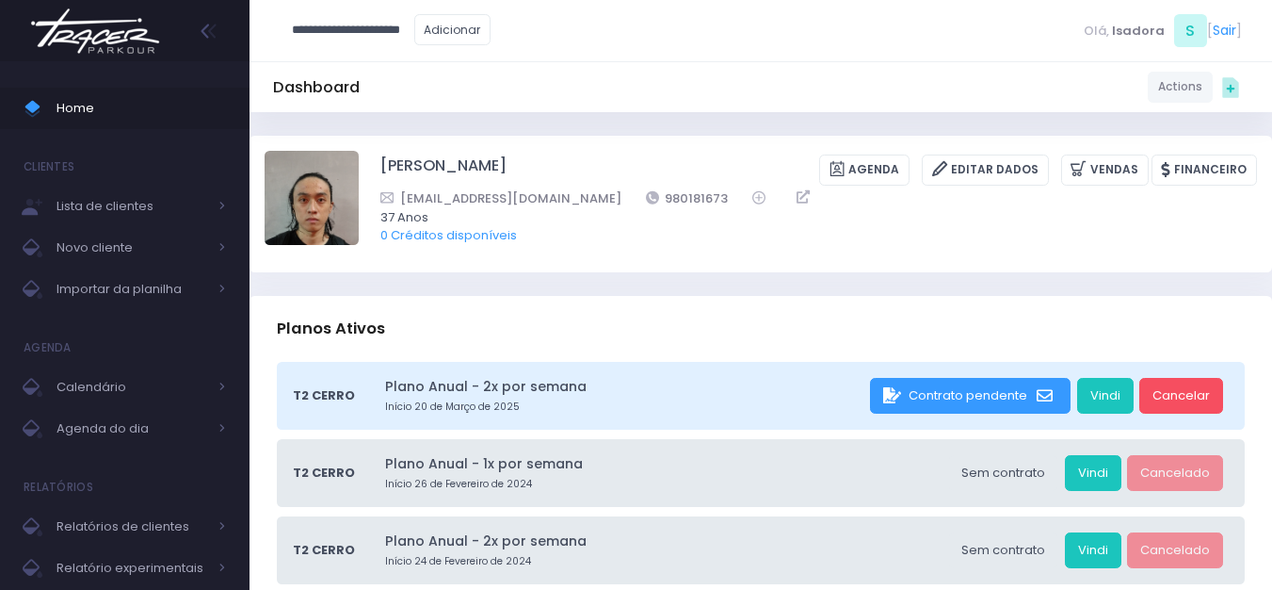
type input "**********"
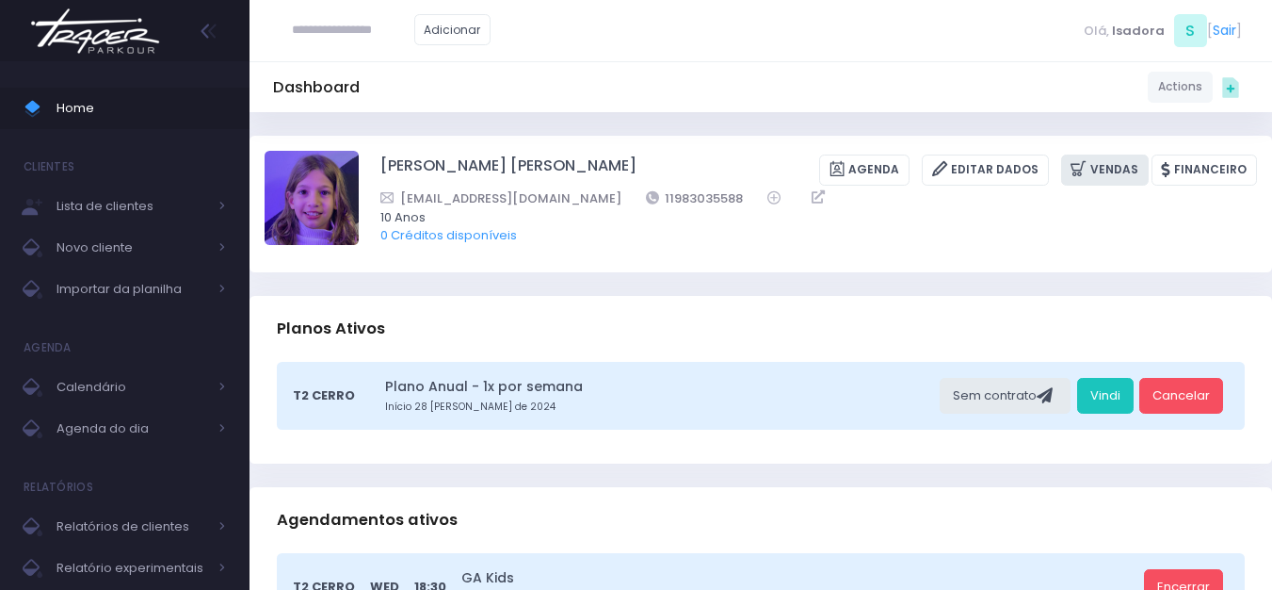
click at [1082, 172] on icon at bounding box center [1081, 169] width 20 height 22
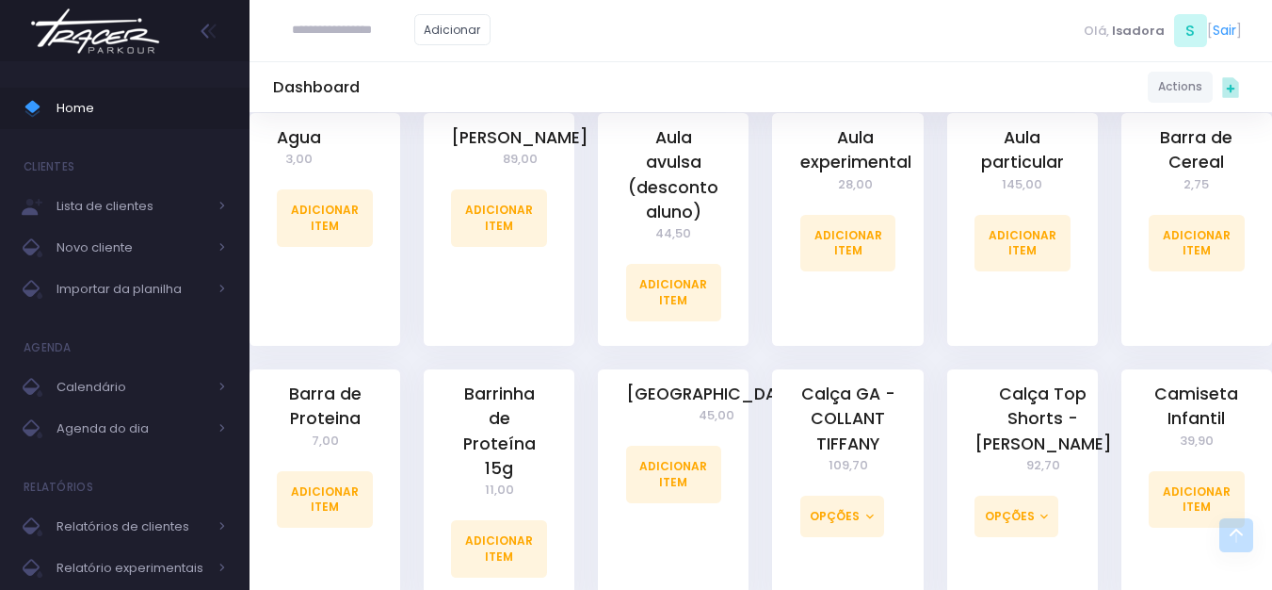
scroll to position [471, 0]
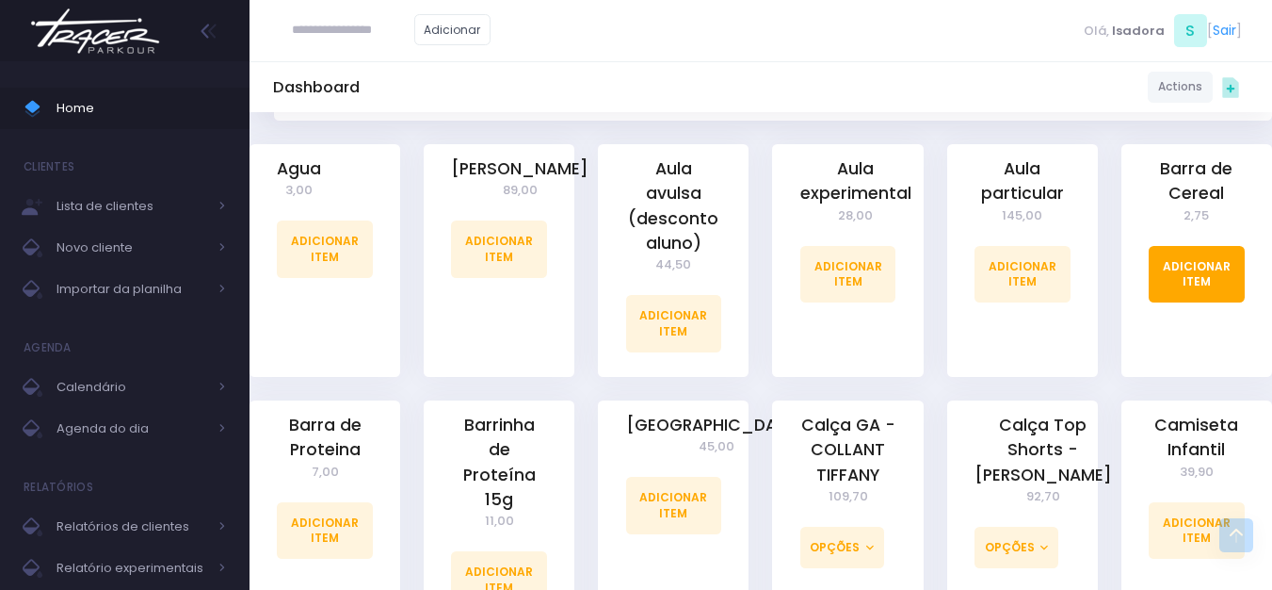
click at [1203, 266] on link "Adicionar Item" at bounding box center [1197, 274] width 96 height 57
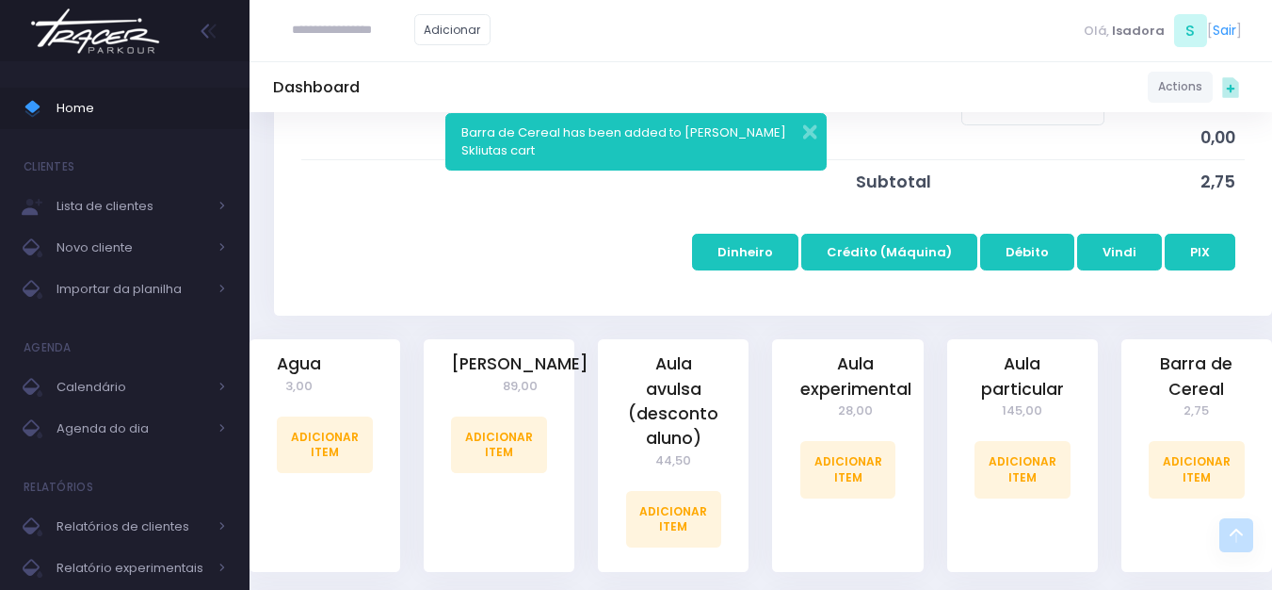
scroll to position [471, 0]
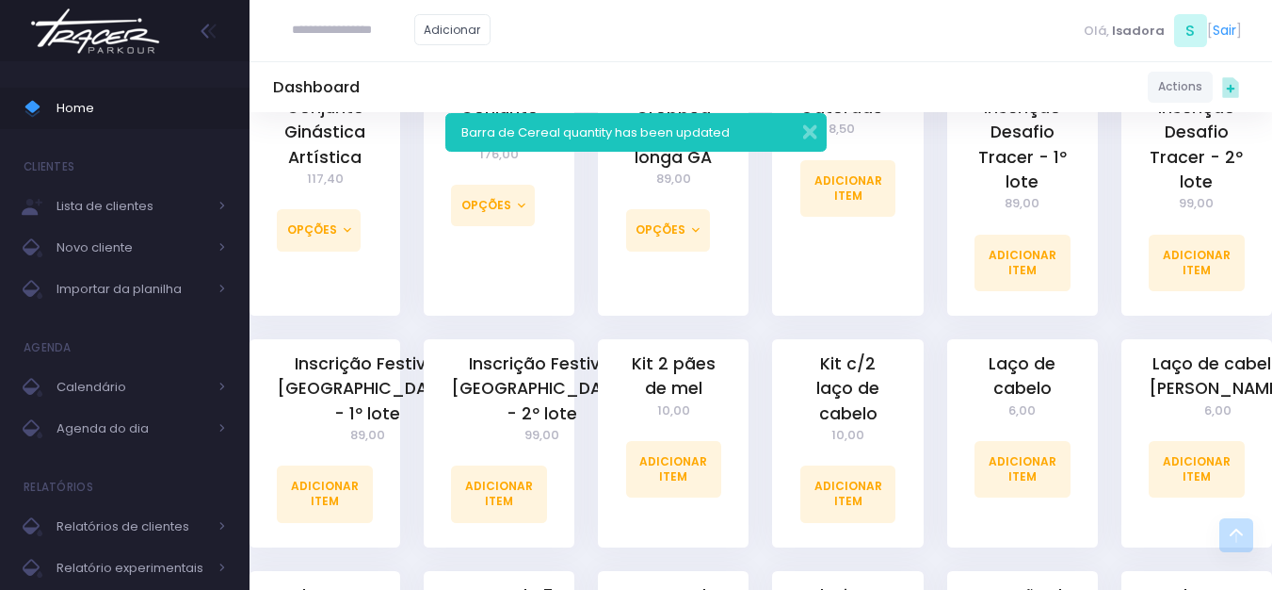
scroll to position [1507, 0]
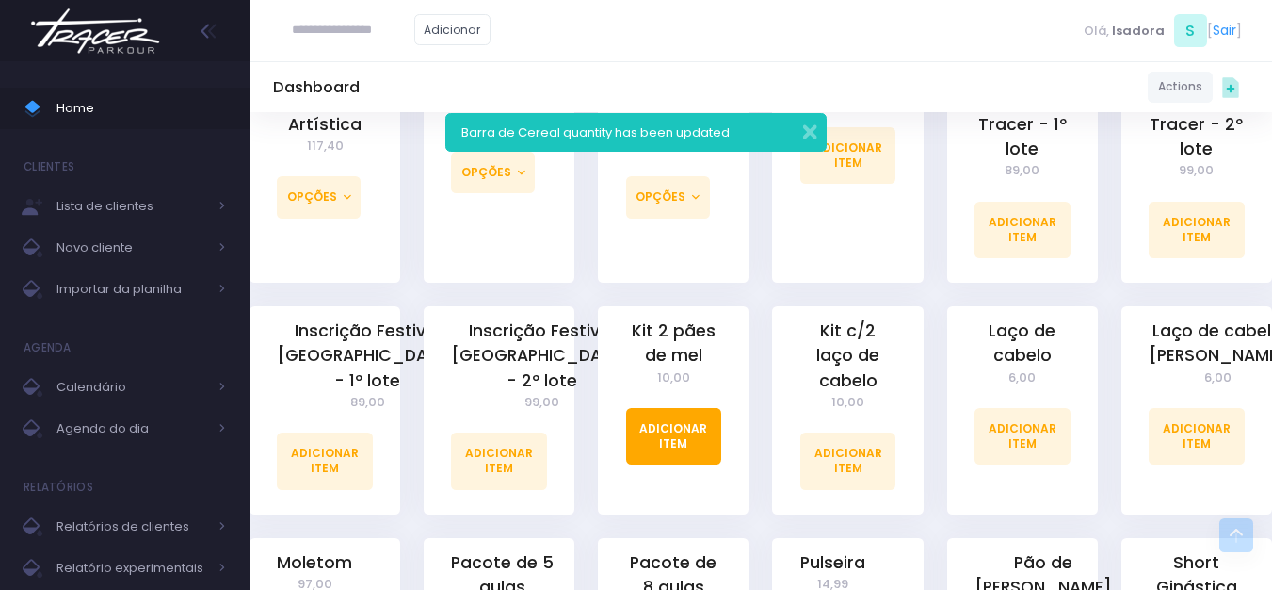
click at [696, 411] on link "Adicionar Item" at bounding box center [674, 436] width 96 height 57
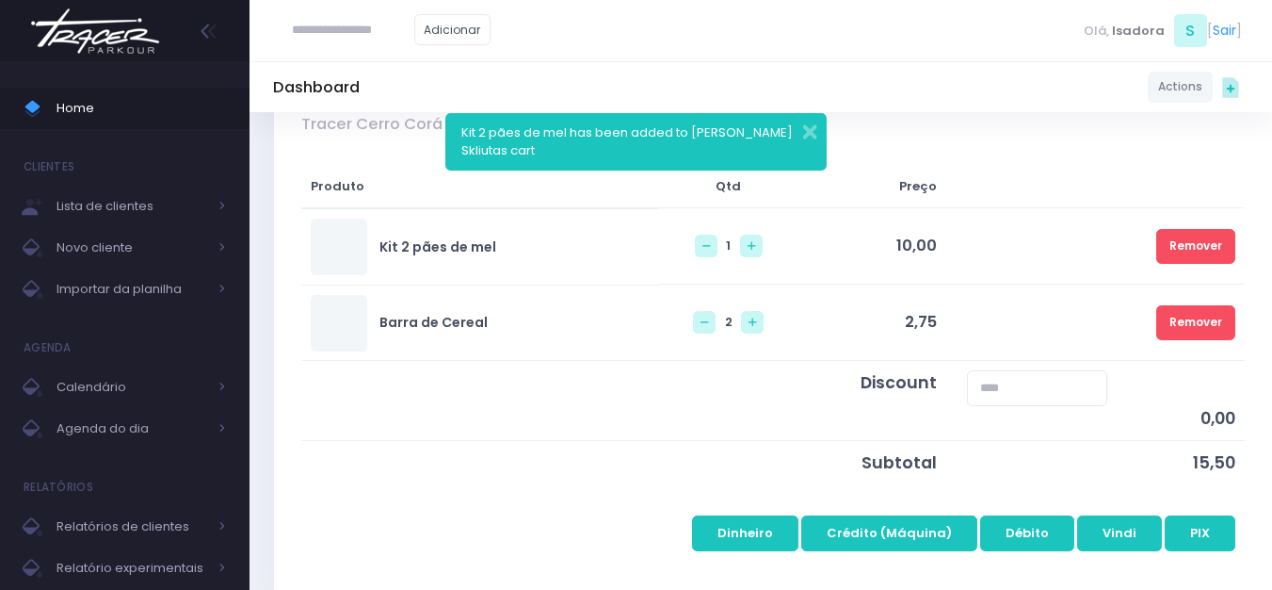
scroll to position [283, 0]
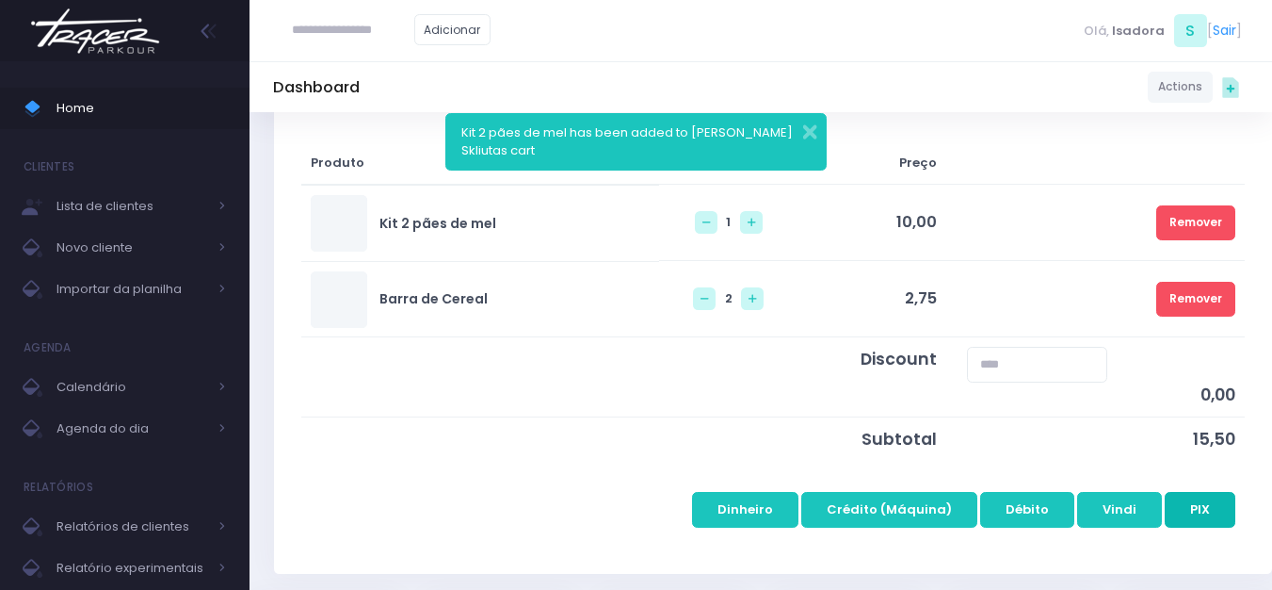
click at [1196, 503] on button "PIX" at bounding box center [1200, 510] width 71 height 36
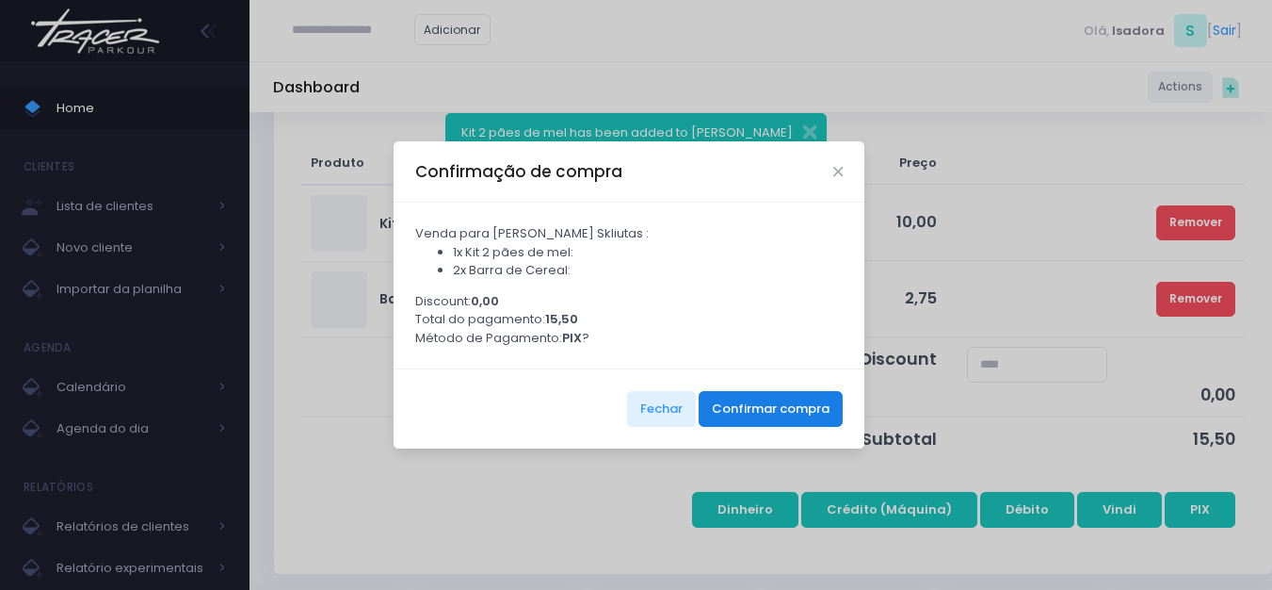
click at [746, 404] on button "Confirmar compra" at bounding box center [771, 409] width 144 height 36
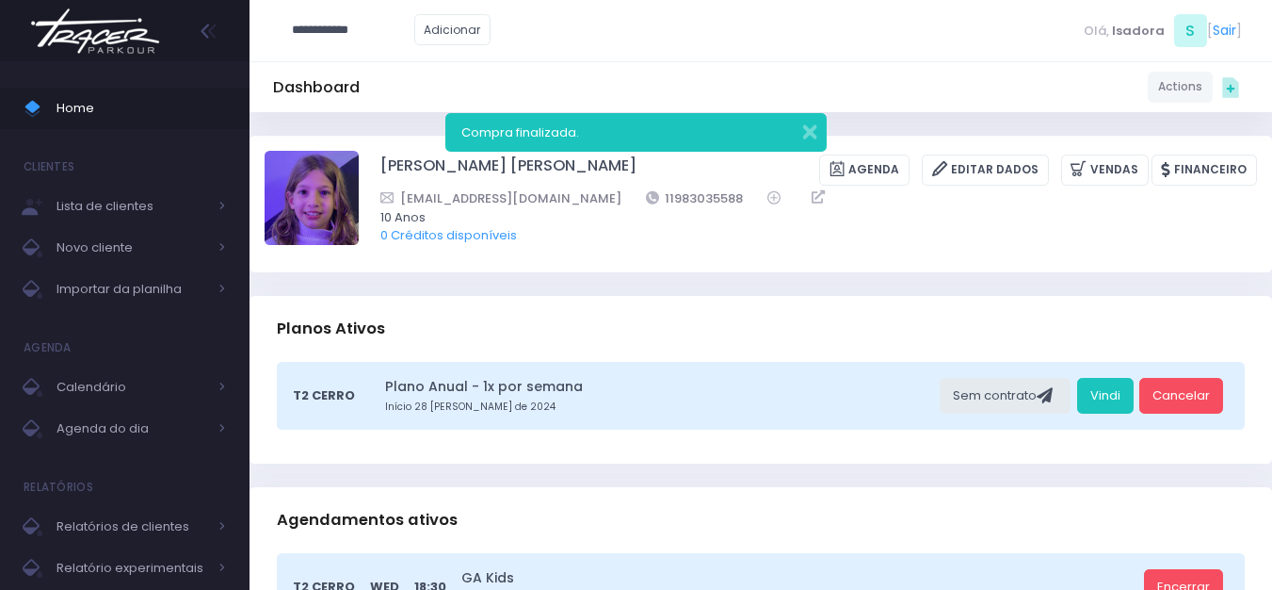
type input "**********"
click input "submit" at bounding box center [0, 0] width 0 height 0
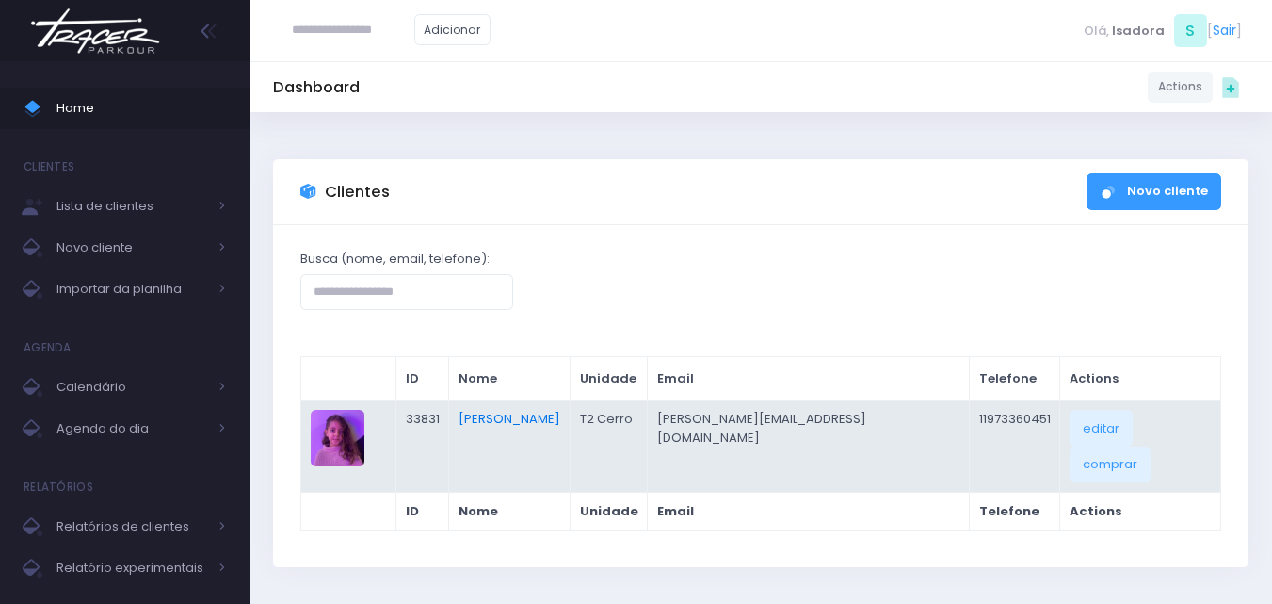
click at [560, 413] on link "[PERSON_NAME]" at bounding box center [510, 419] width 102 height 18
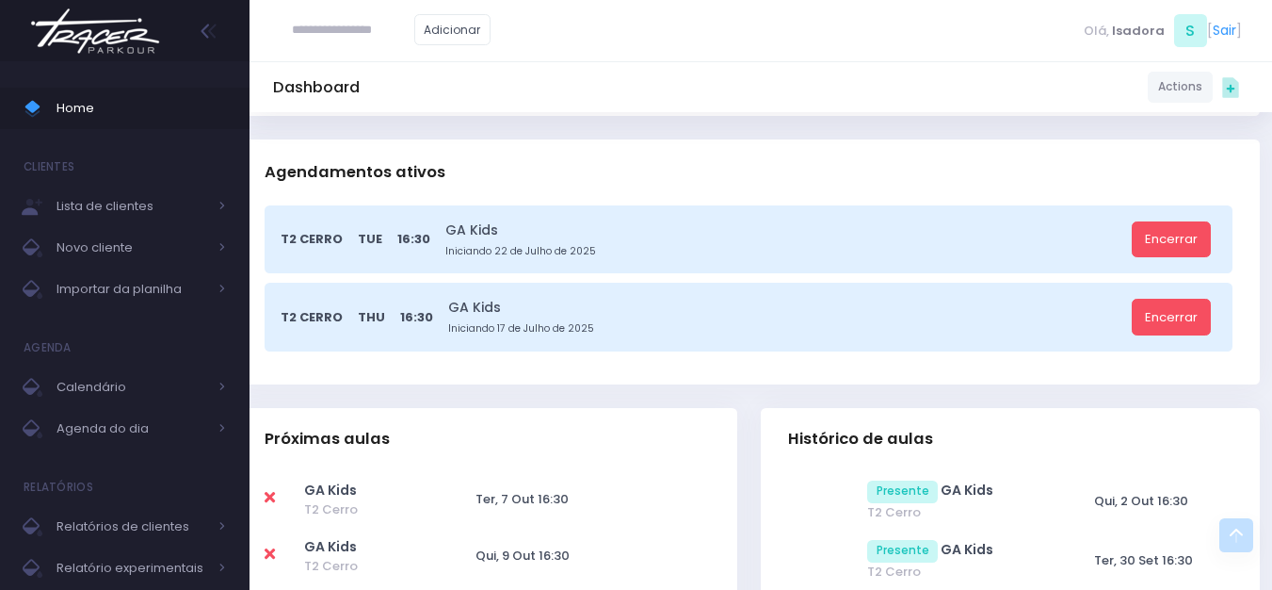
scroll to position [0, 12]
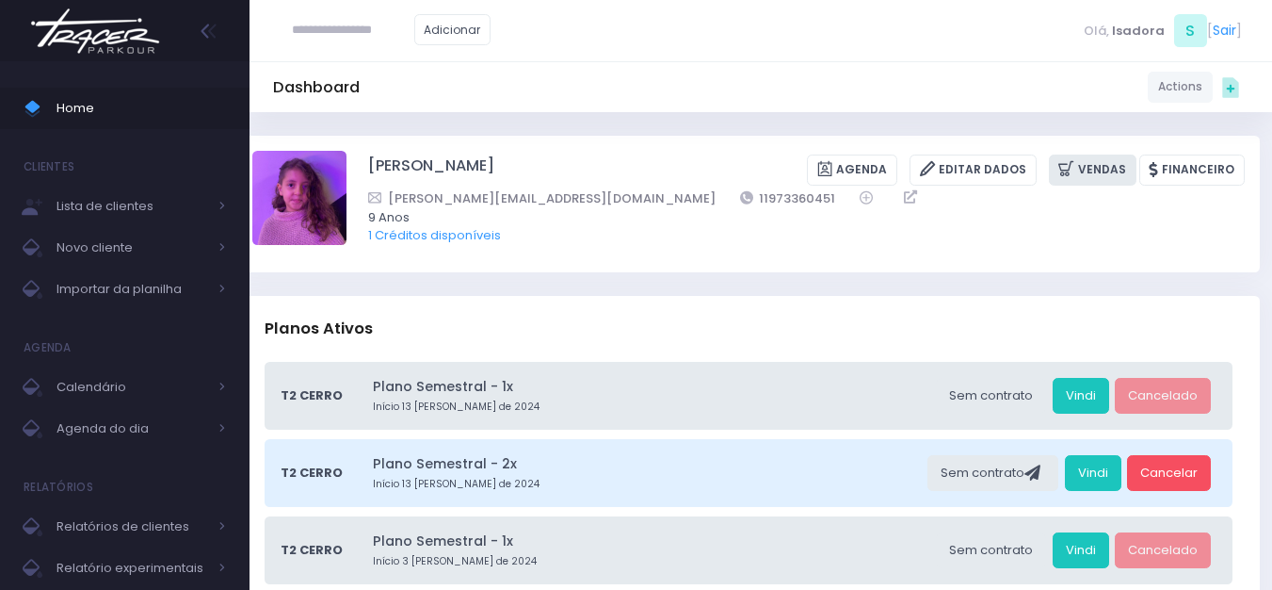
click at [1078, 167] on icon at bounding box center [1069, 169] width 20 height 22
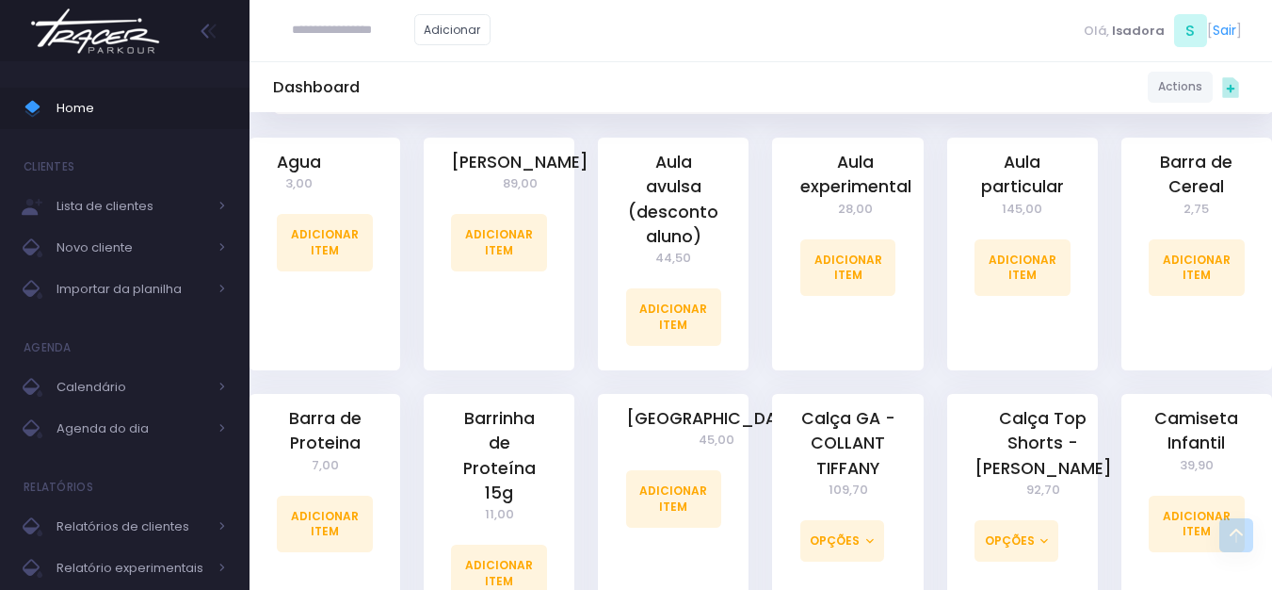
scroll to position [471, 0]
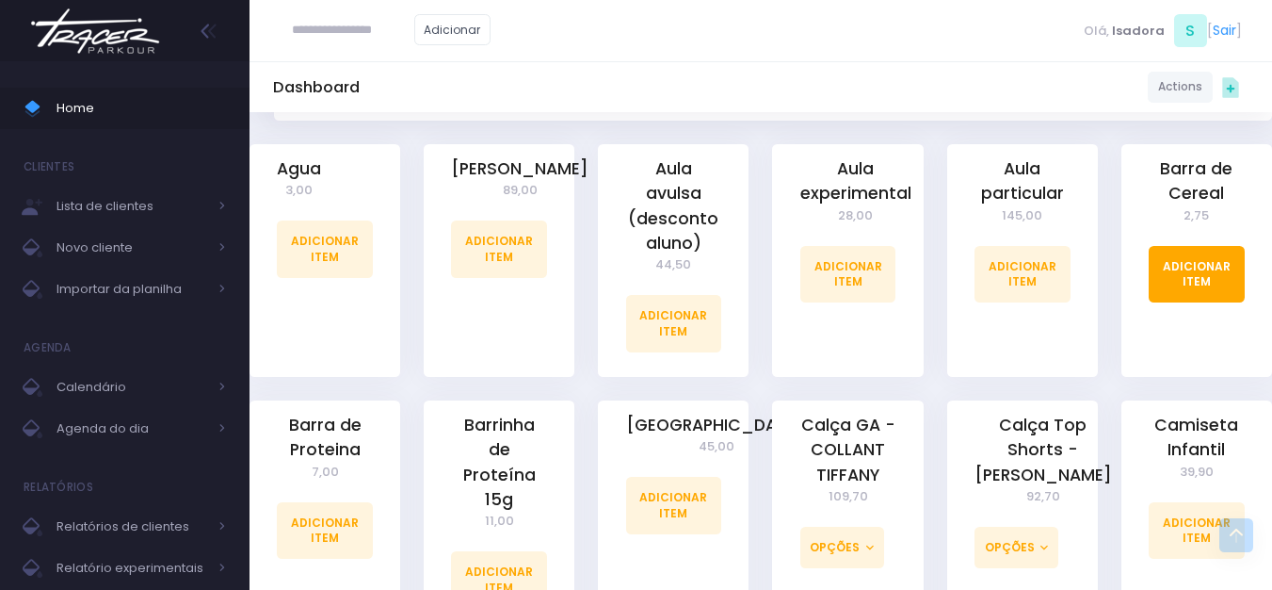
click at [1191, 288] on link "Adicionar Item" at bounding box center [1197, 274] width 96 height 57
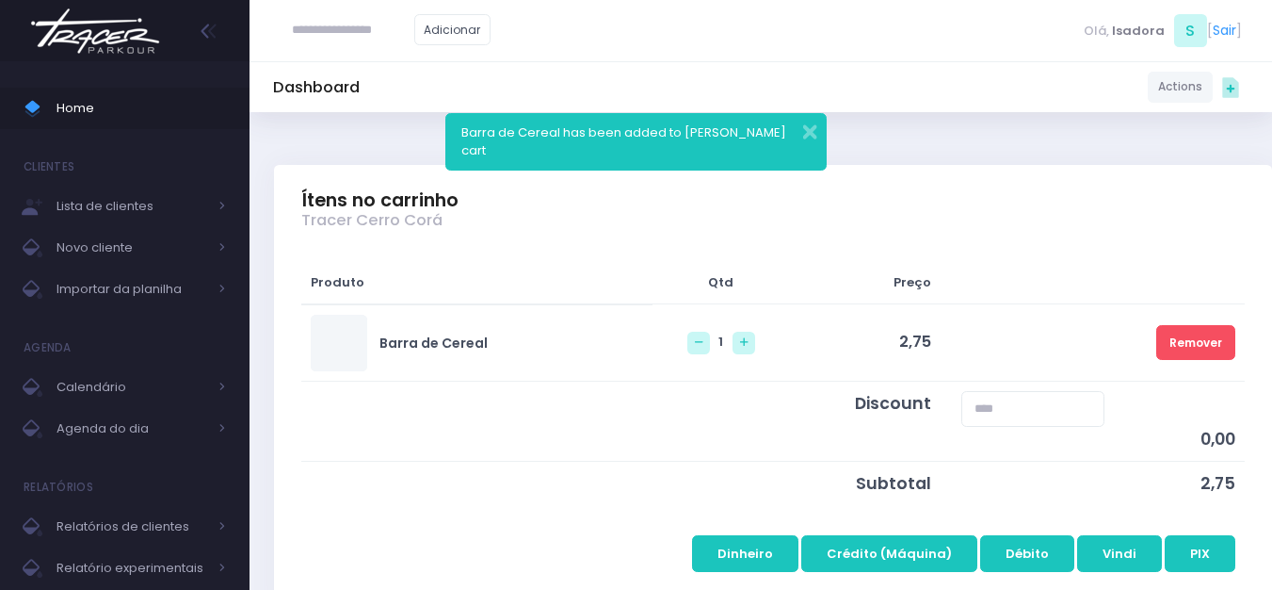
scroll to position [188, 0]
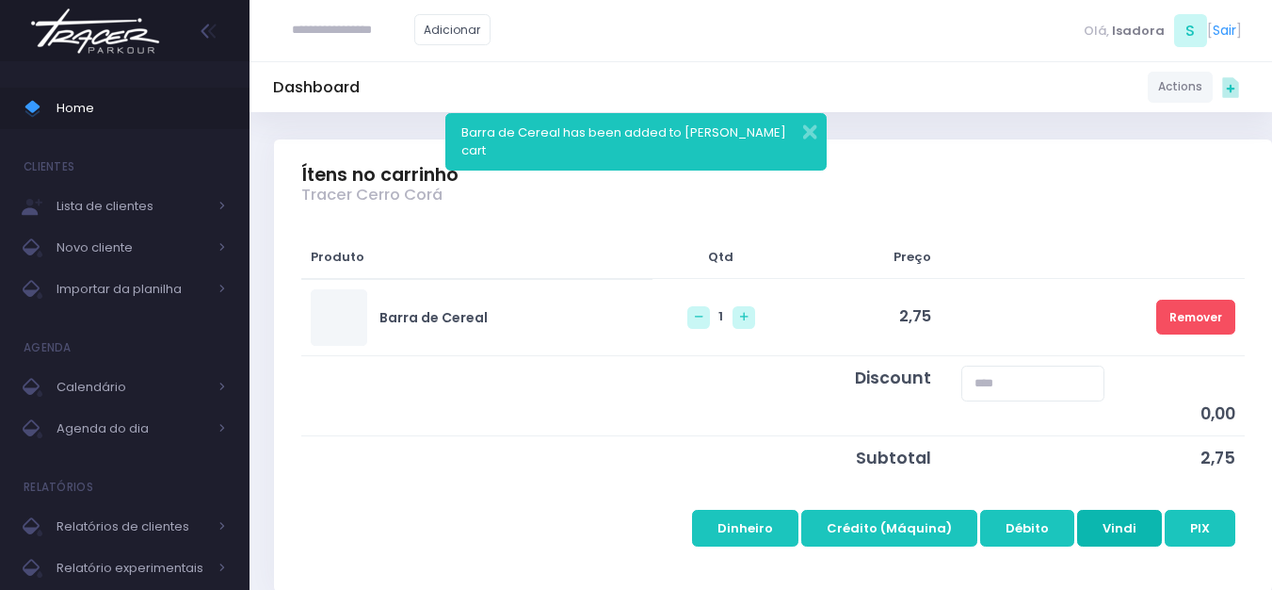
click at [1109, 528] on button "Vindi" at bounding box center [1119, 528] width 85 height 36
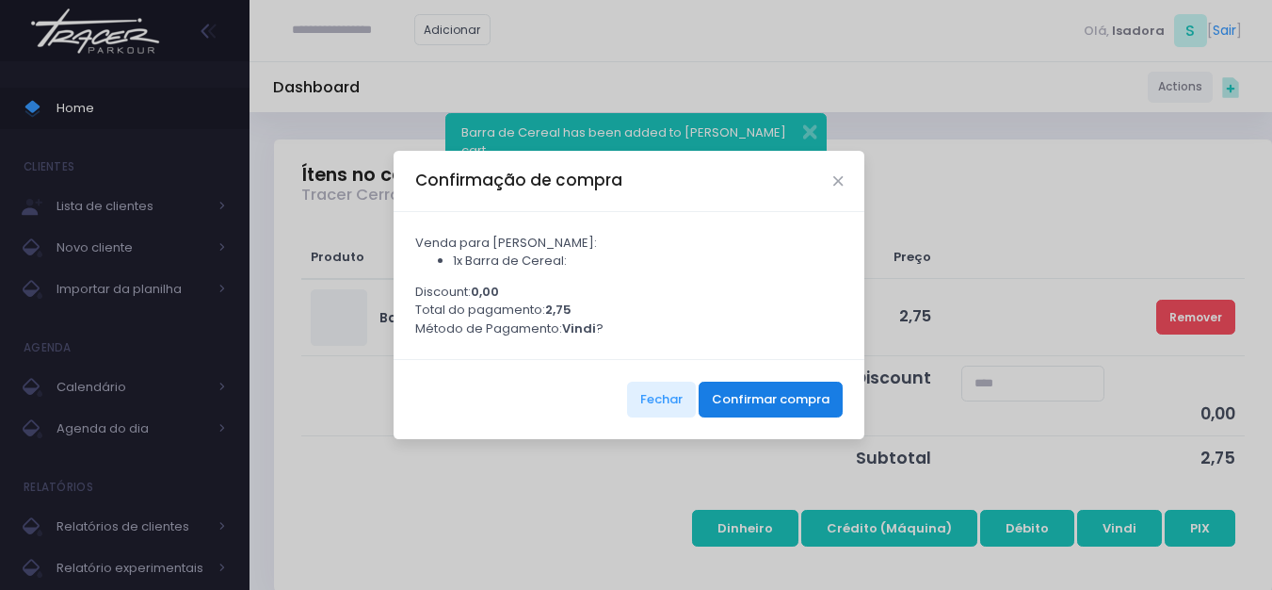
click at [737, 395] on button "Confirmar compra" at bounding box center [771, 399] width 144 height 36
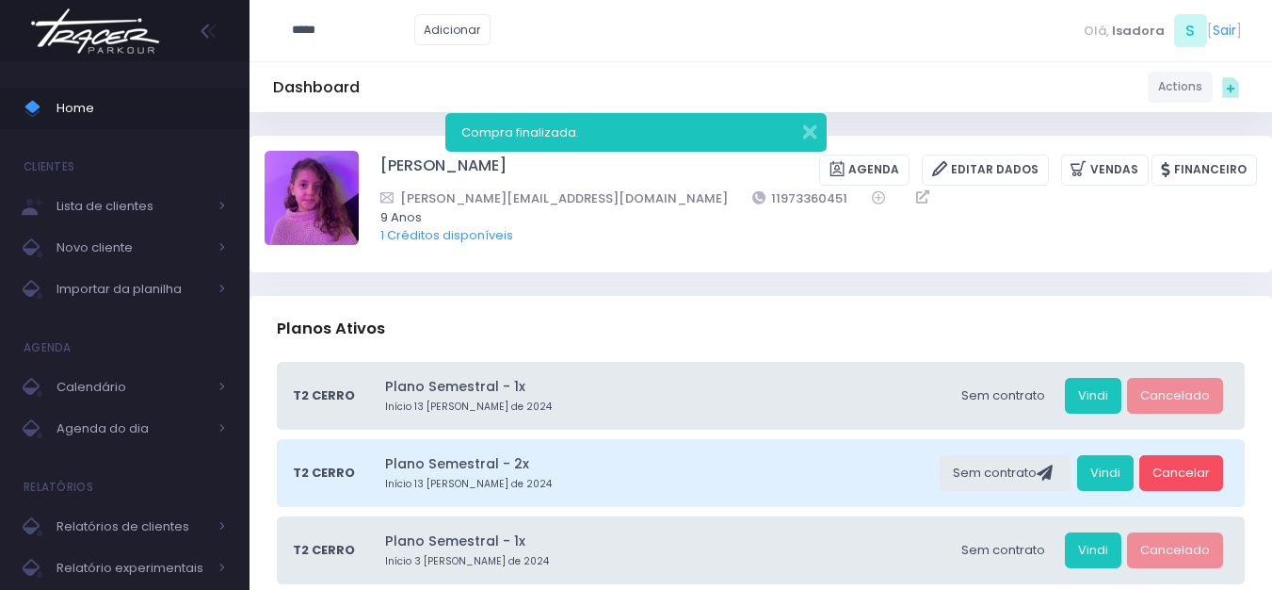
type input "*****"
click input "submit" at bounding box center [0, 0] width 0 height 0
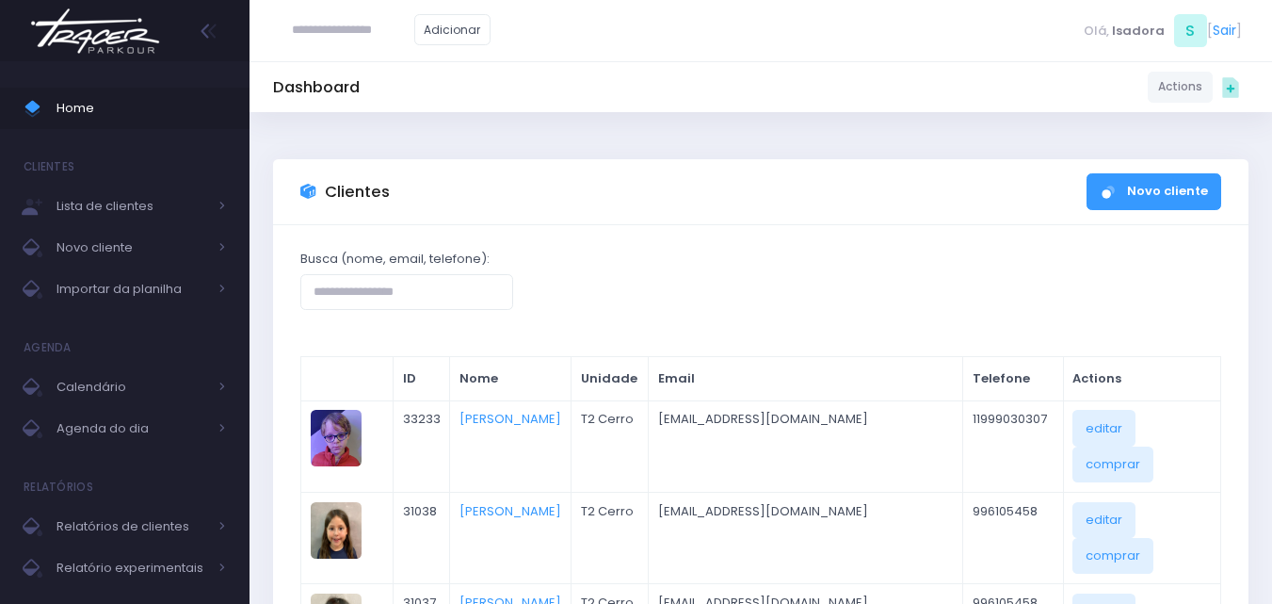
scroll to position [188, 0]
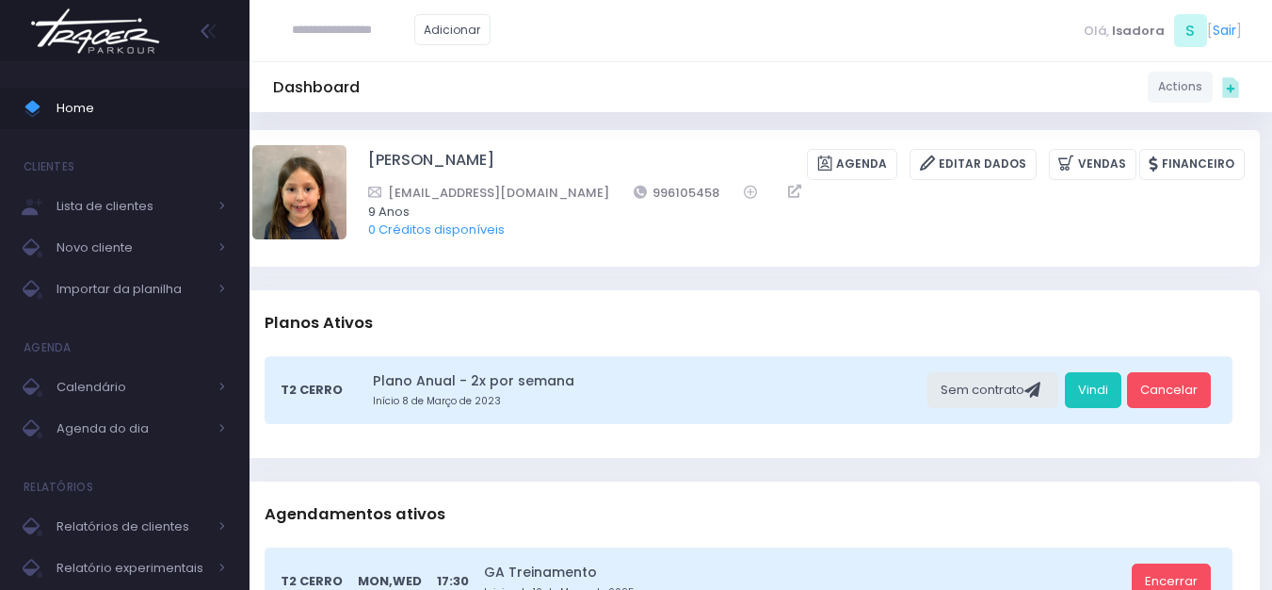
scroll to position [8, 12]
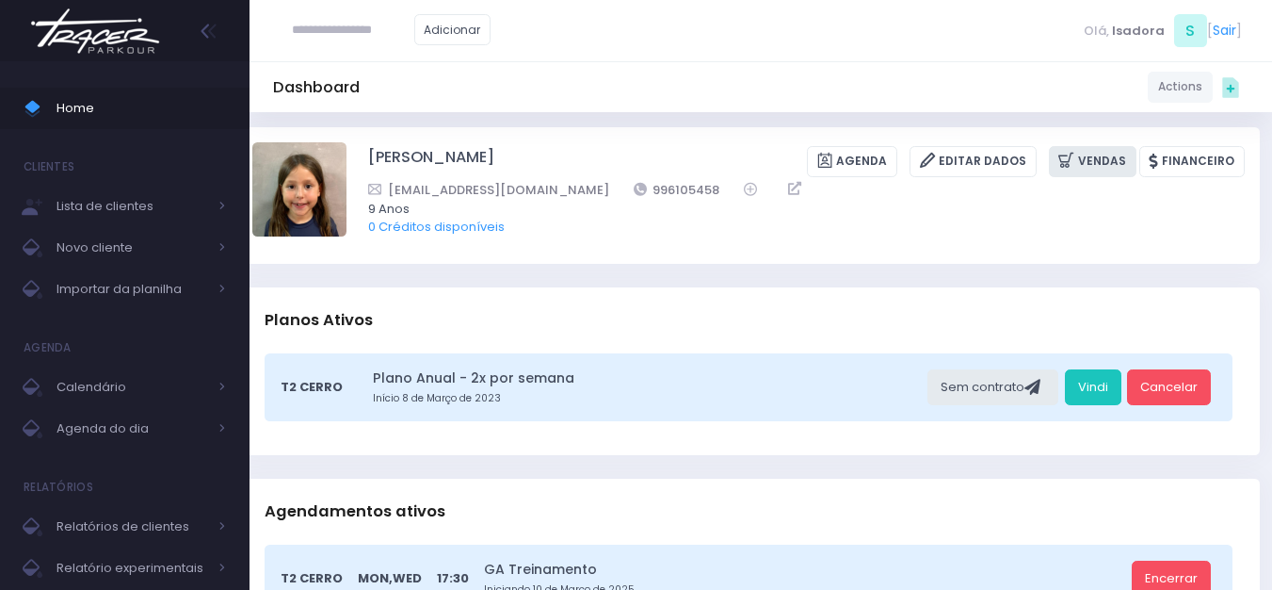
click at [1066, 169] on icon at bounding box center [1069, 161] width 20 height 22
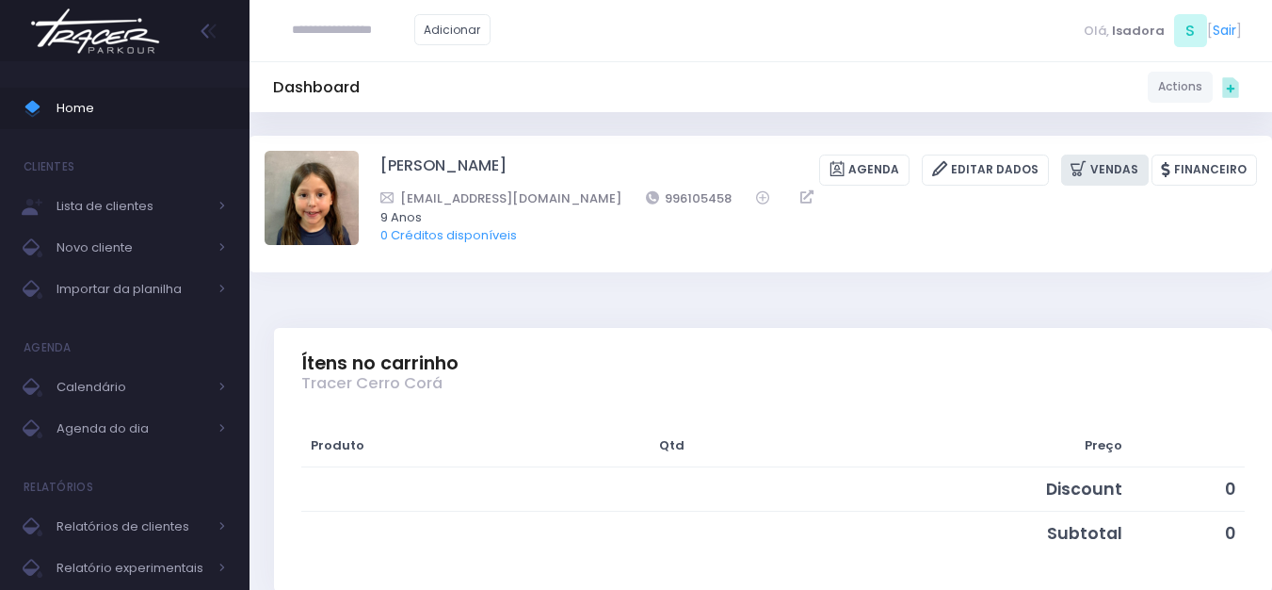
click at [1096, 156] on link "Vendas" at bounding box center [1105, 169] width 88 height 31
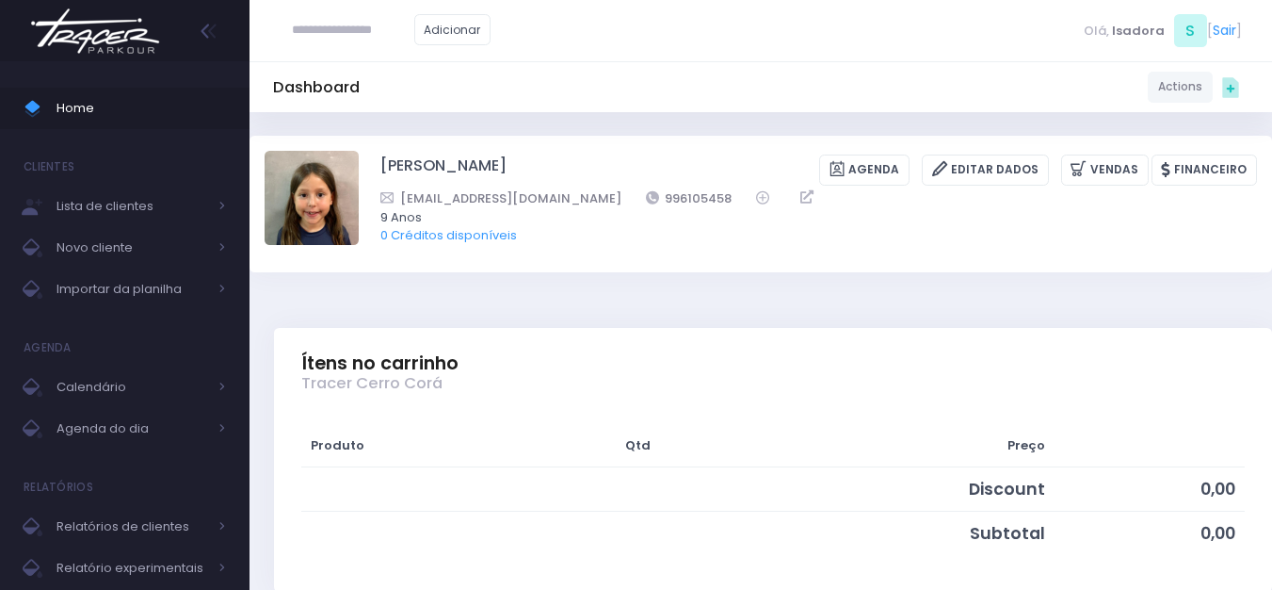
scroll to position [283, 0]
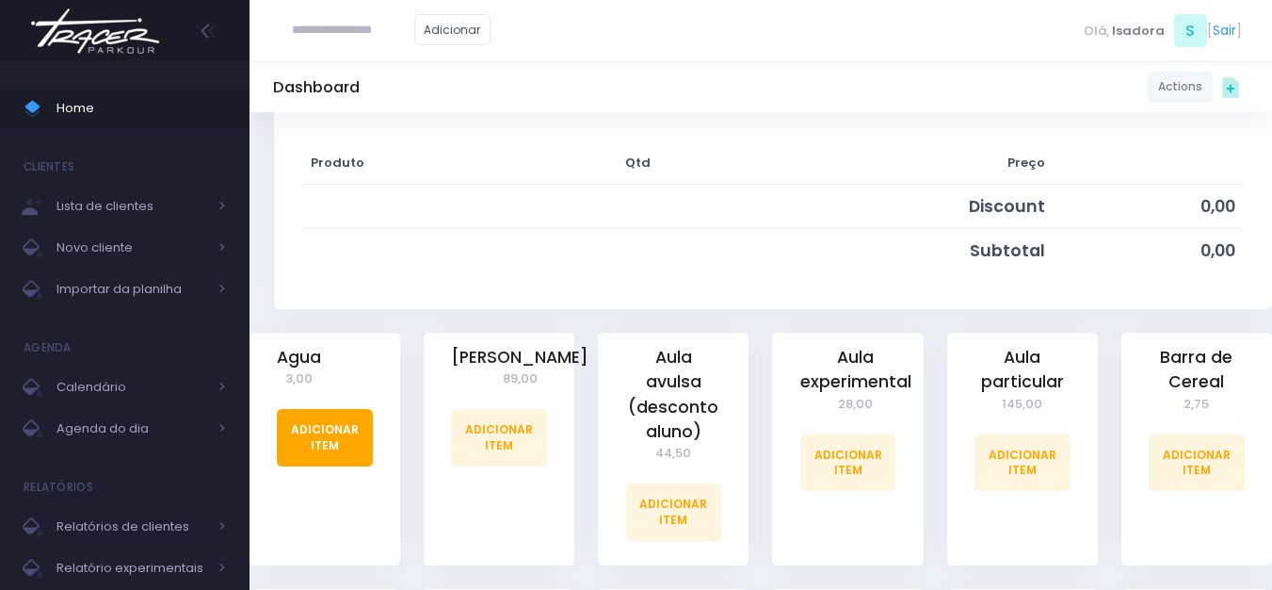
click at [292, 443] on link "Adicionar Item" at bounding box center [325, 437] width 96 height 57
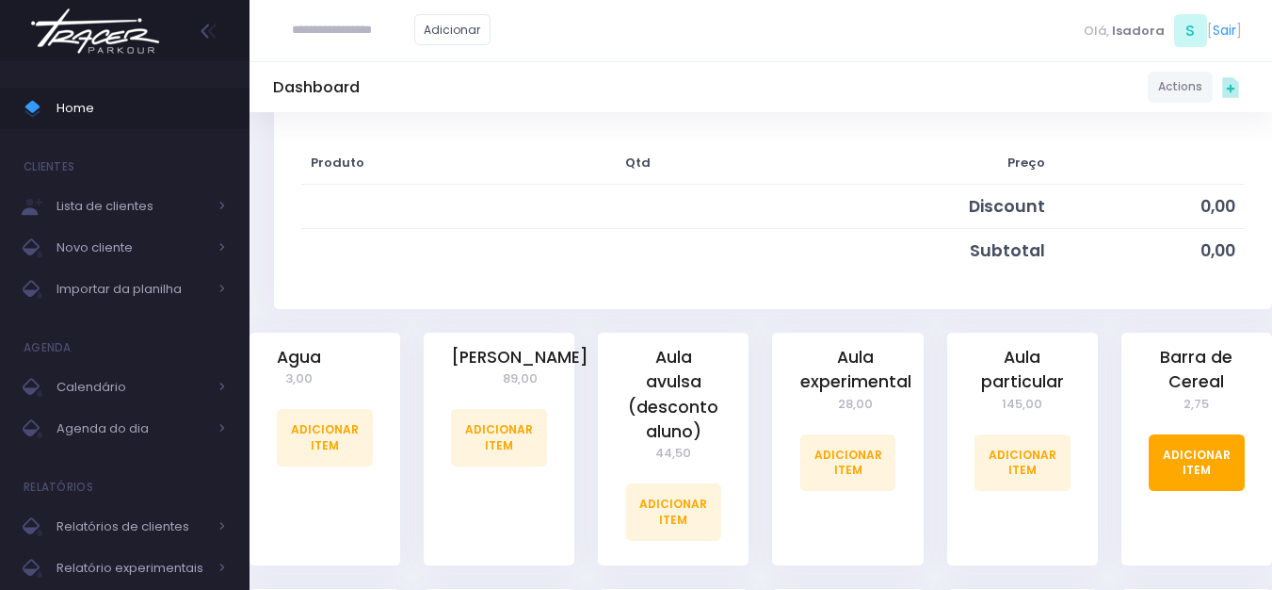
click at [1191, 456] on link "Adicionar Item" at bounding box center [1197, 462] width 96 height 57
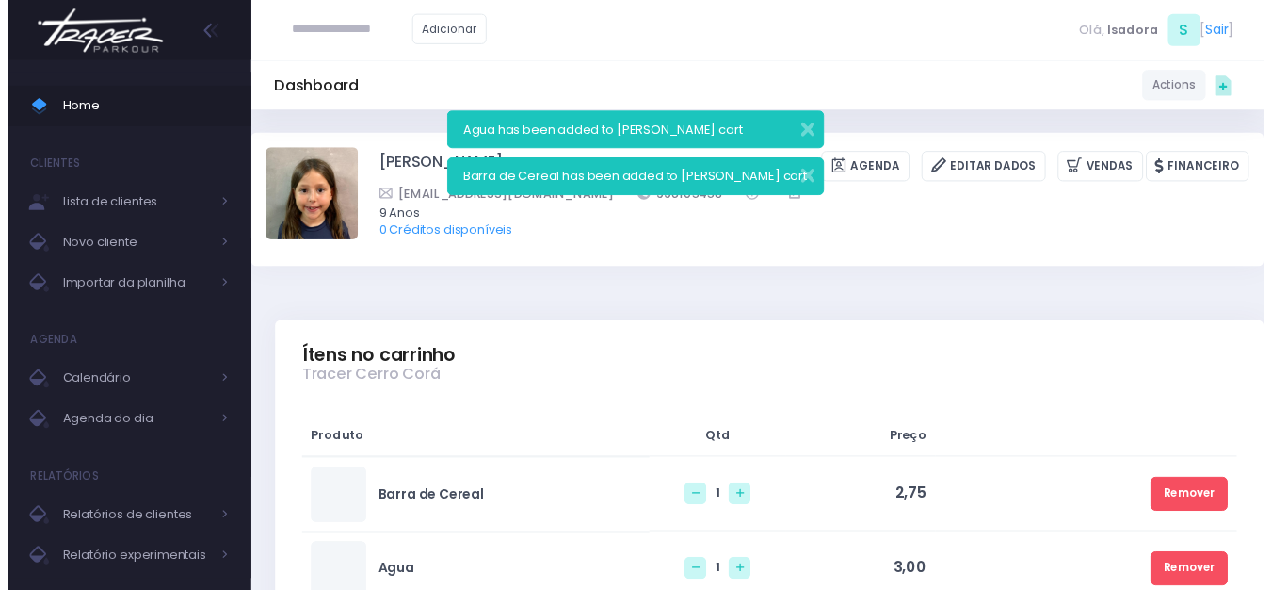
scroll to position [188, 0]
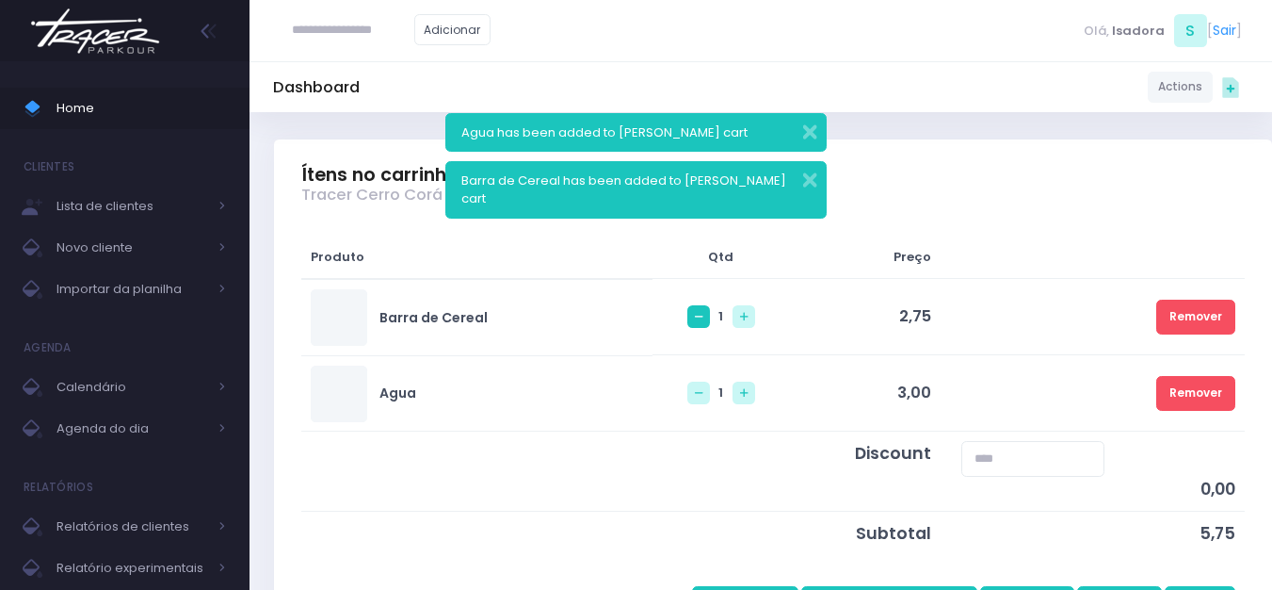
click at [695, 317] on icon at bounding box center [699, 317] width 8 height 8
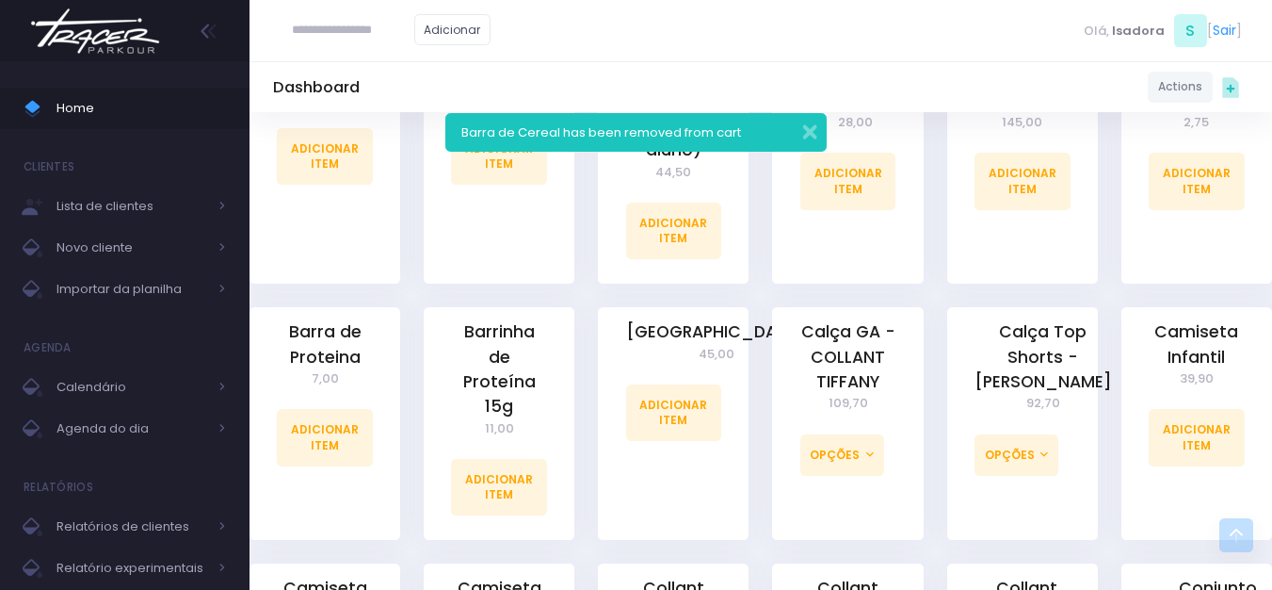
scroll to position [753, 0]
click at [301, 430] on link "Adicionar Item" at bounding box center [325, 436] width 96 height 57
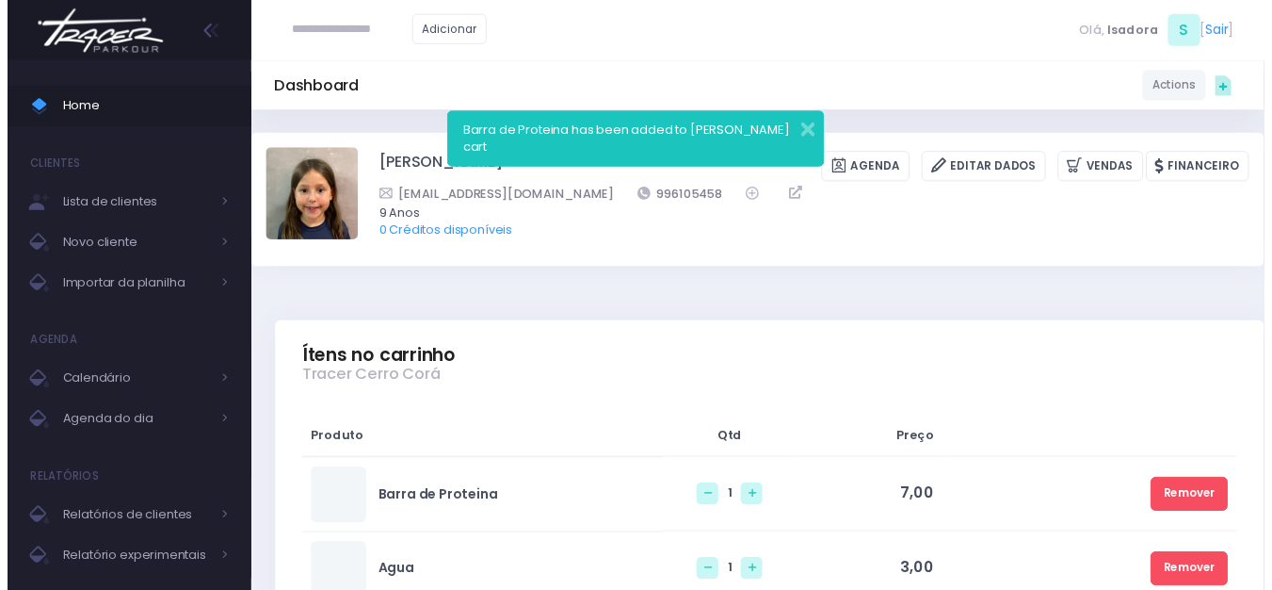
scroll to position [283, 0]
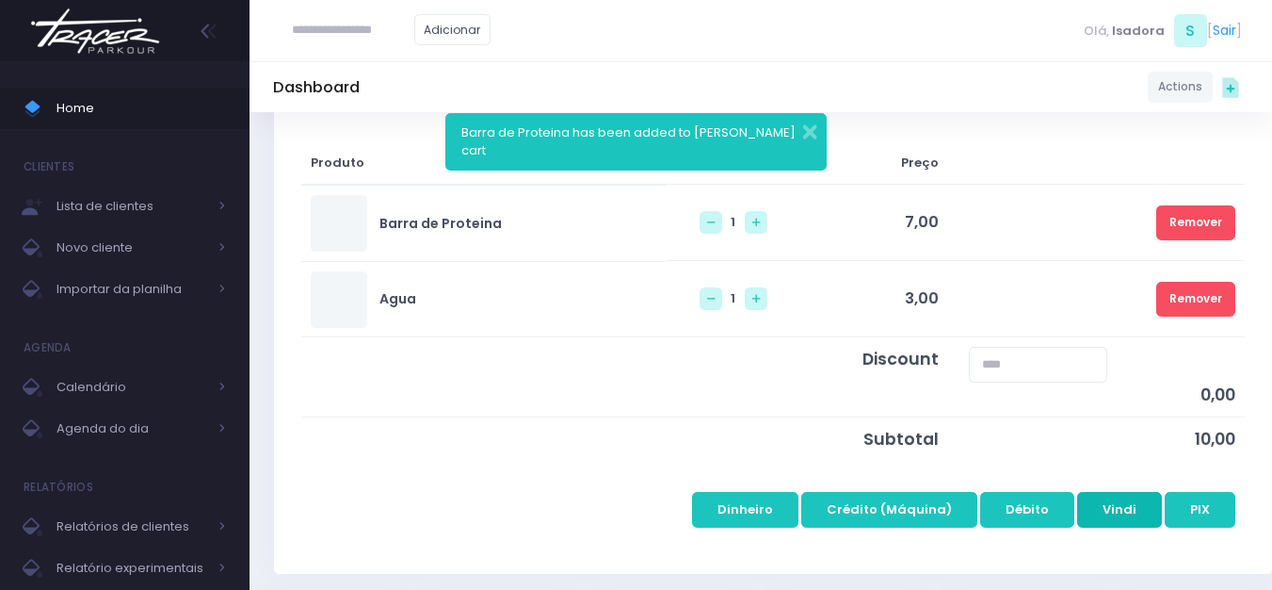
click at [1127, 506] on button "Vindi" at bounding box center [1119, 510] width 85 height 36
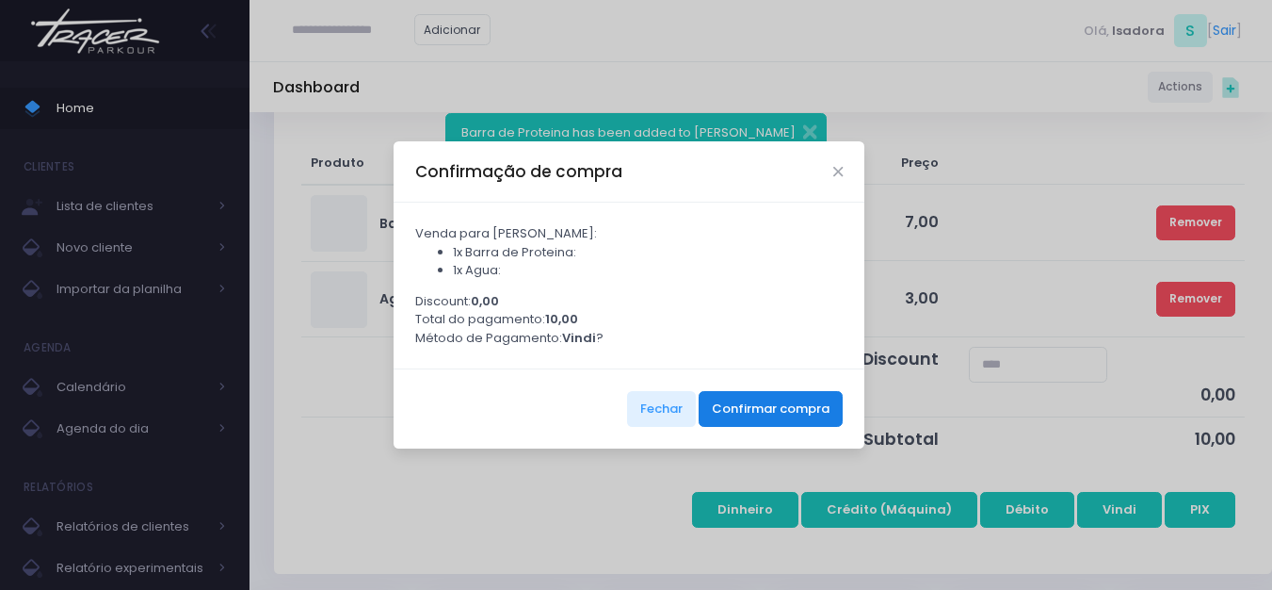
click at [747, 408] on button "Confirmar compra" at bounding box center [771, 409] width 144 height 36
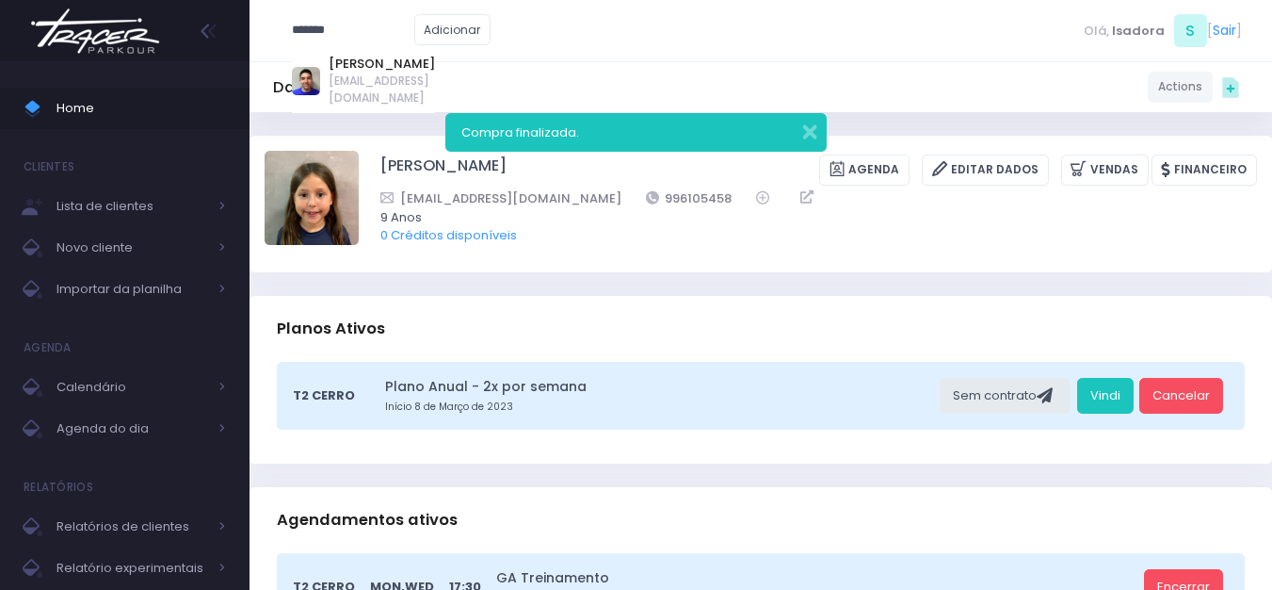
click at [373, 55] on link "Felipe Turczyn Berland" at bounding box center [382, 64] width 106 height 19
type input "**********"
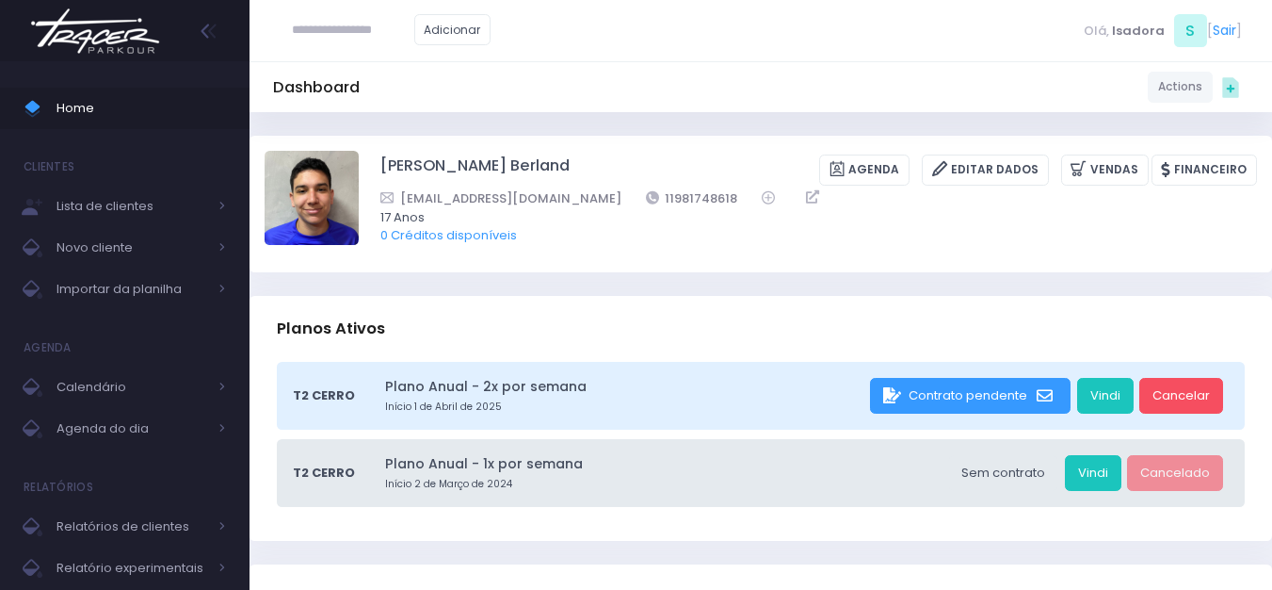
click at [352, 43] on input "text" at bounding box center [353, 30] width 122 height 36
type input "****"
click input "submit" at bounding box center [0, 0] width 0 height 0
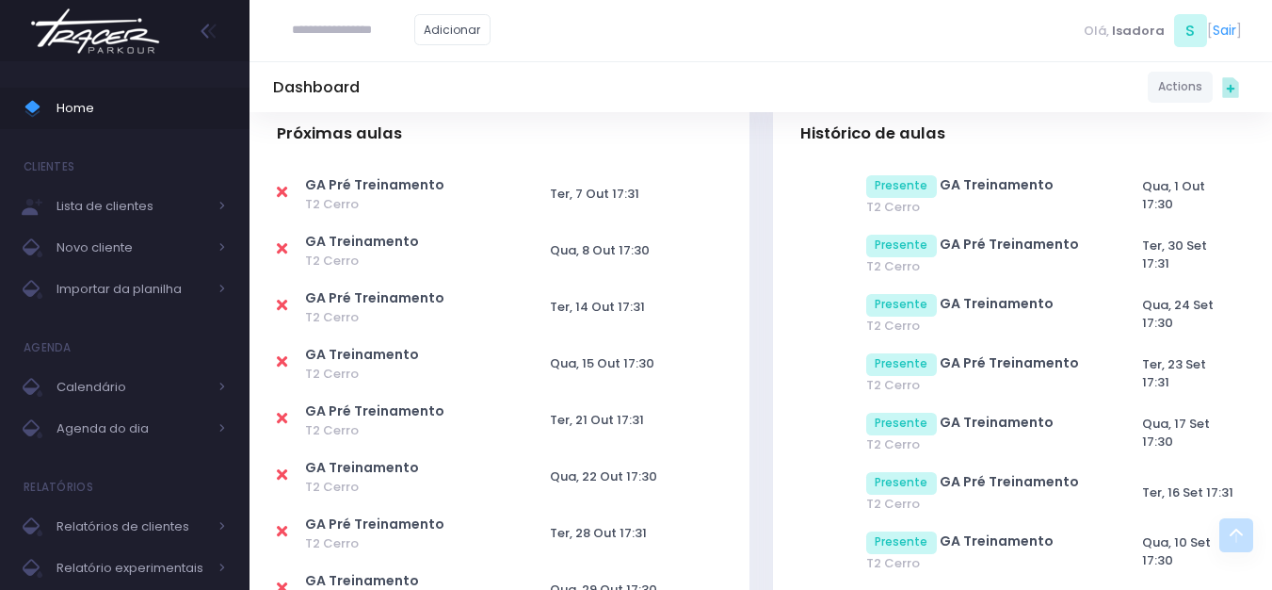
scroll to position [659, 0]
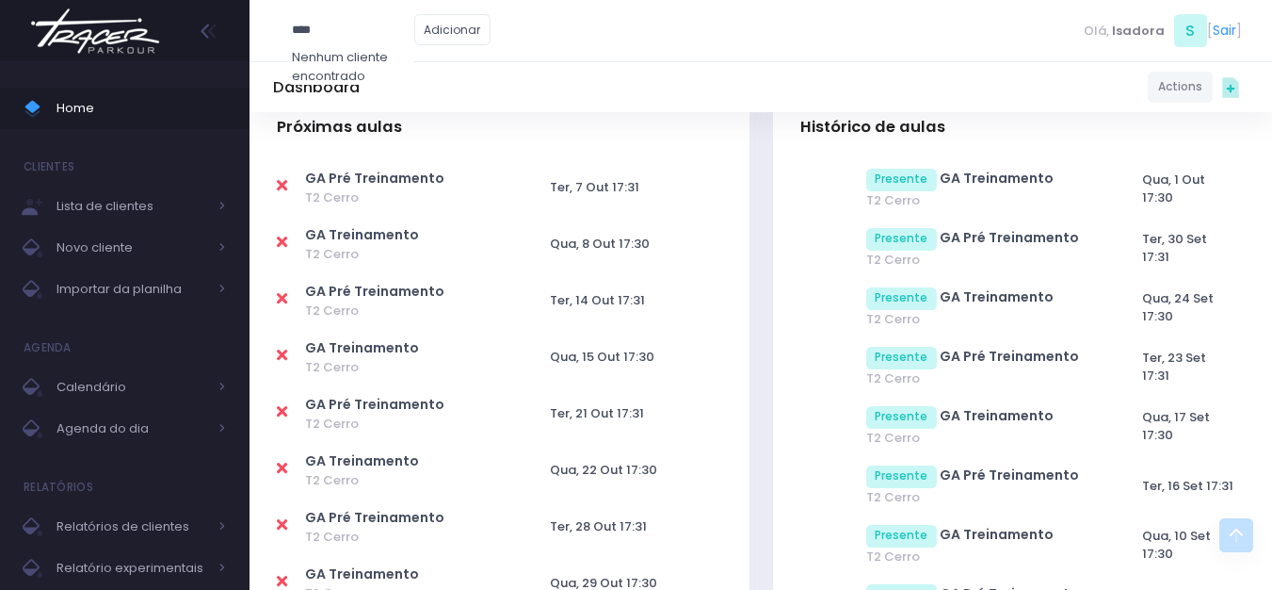
type input "****"
click input "submit" at bounding box center [0, 0] width 0 height 0
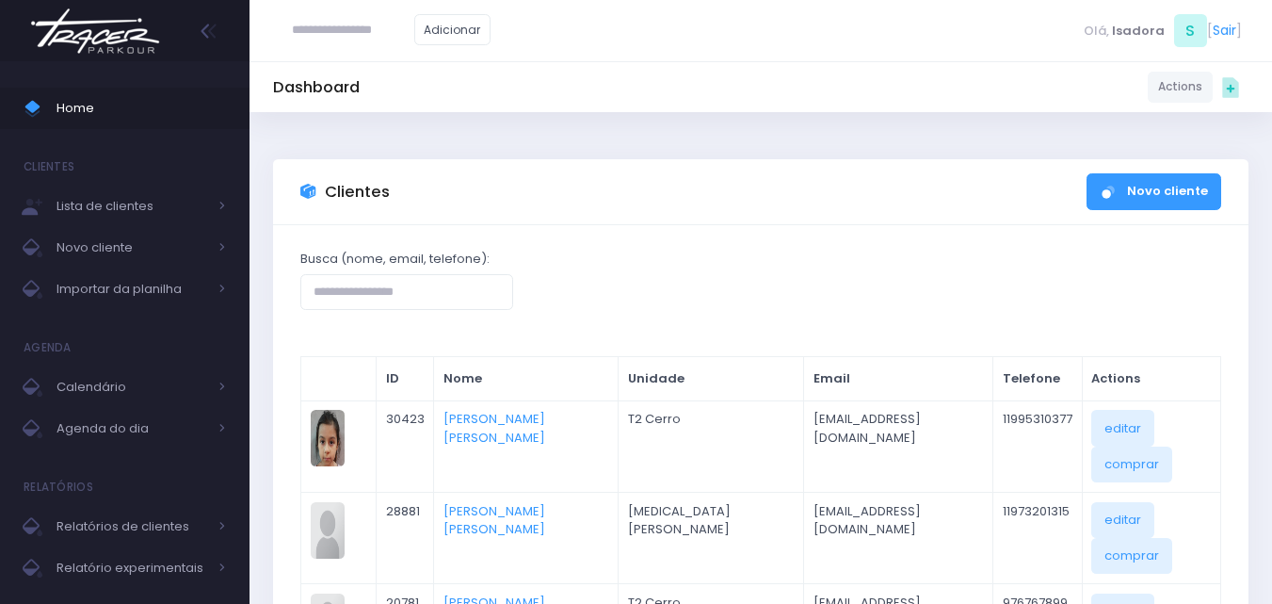
scroll to position [283, 0]
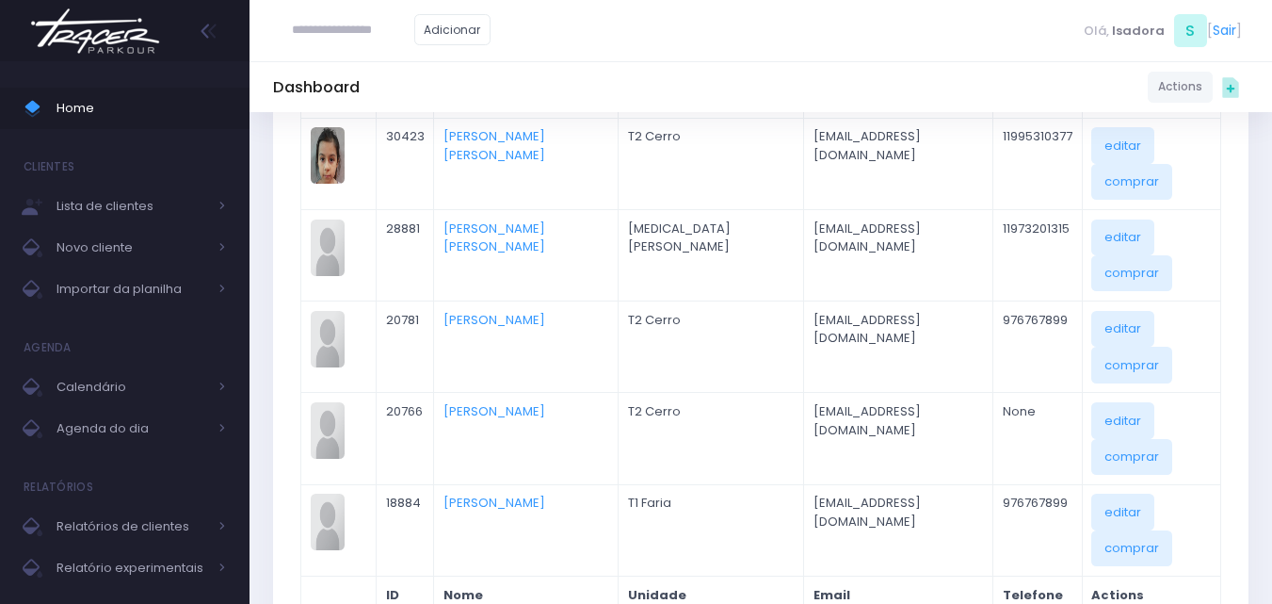
click at [497, 311] on link "[PERSON_NAME]" at bounding box center [495, 320] width 102 height 18
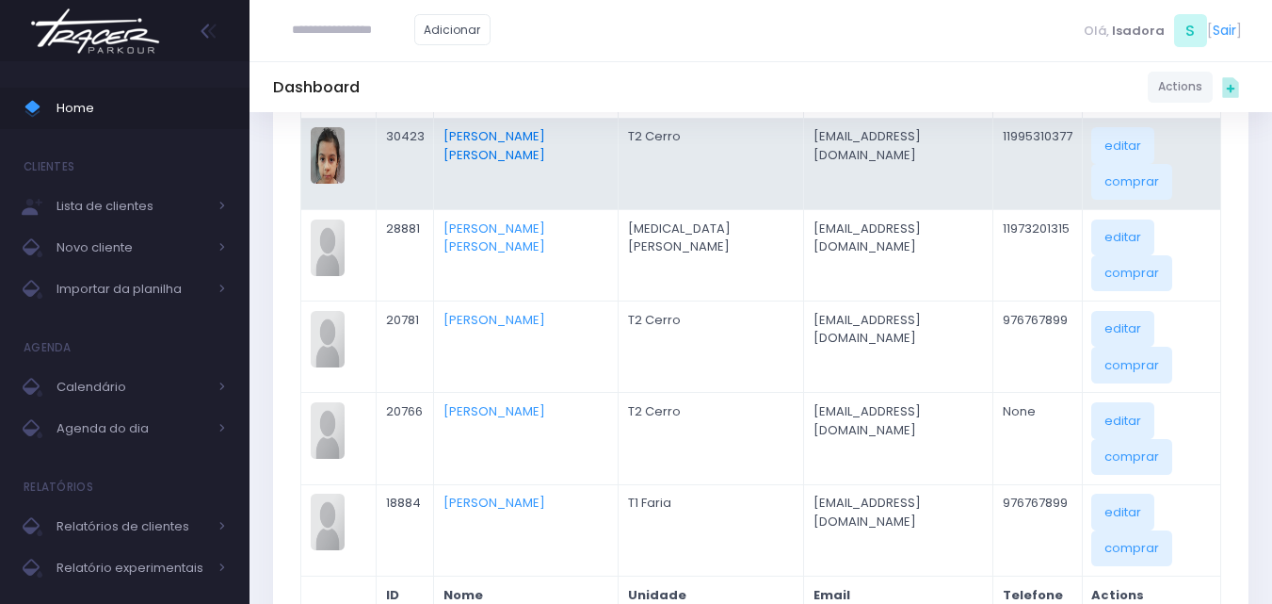
click at [517, 138] on link "Ilka Gonzalez Da Rosa" at bounding box center [495, 145] width 102 height 37
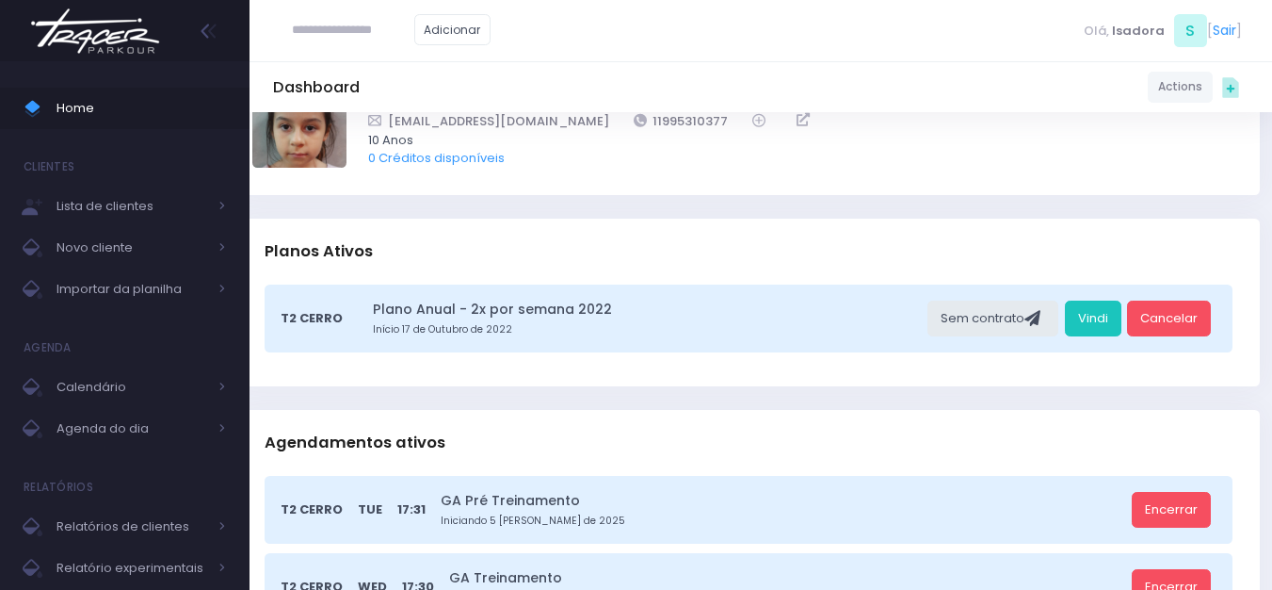
scroll to position [0, 12]
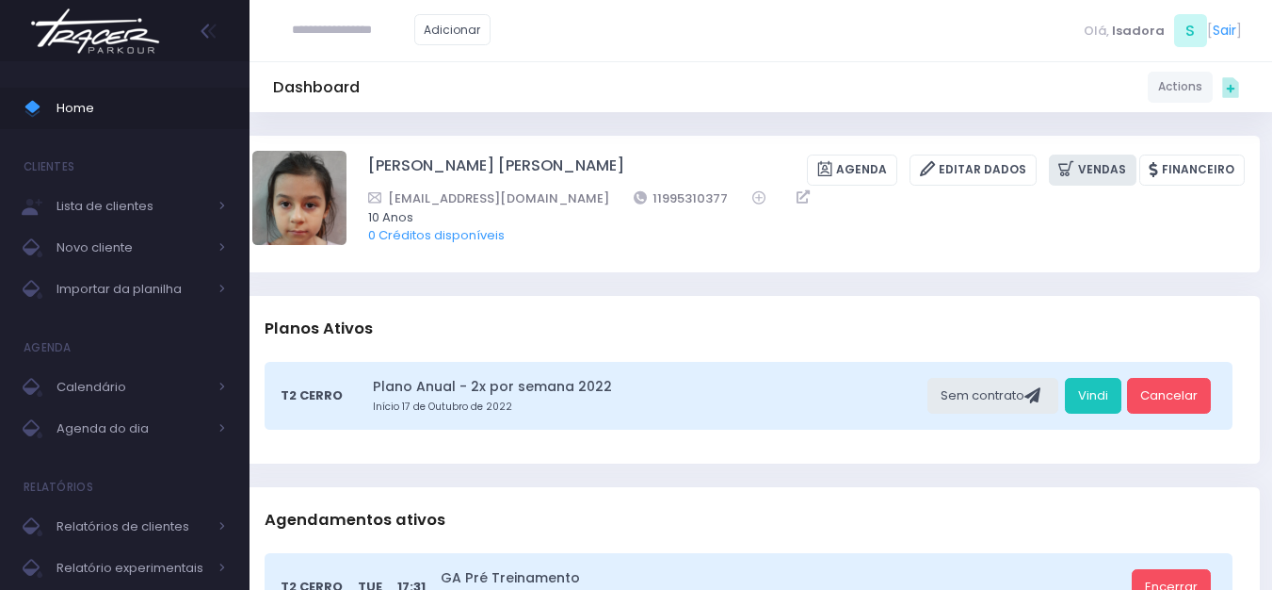
click at [1068, 164] on icon at bounding box center [1069, 169] width 20 height 22
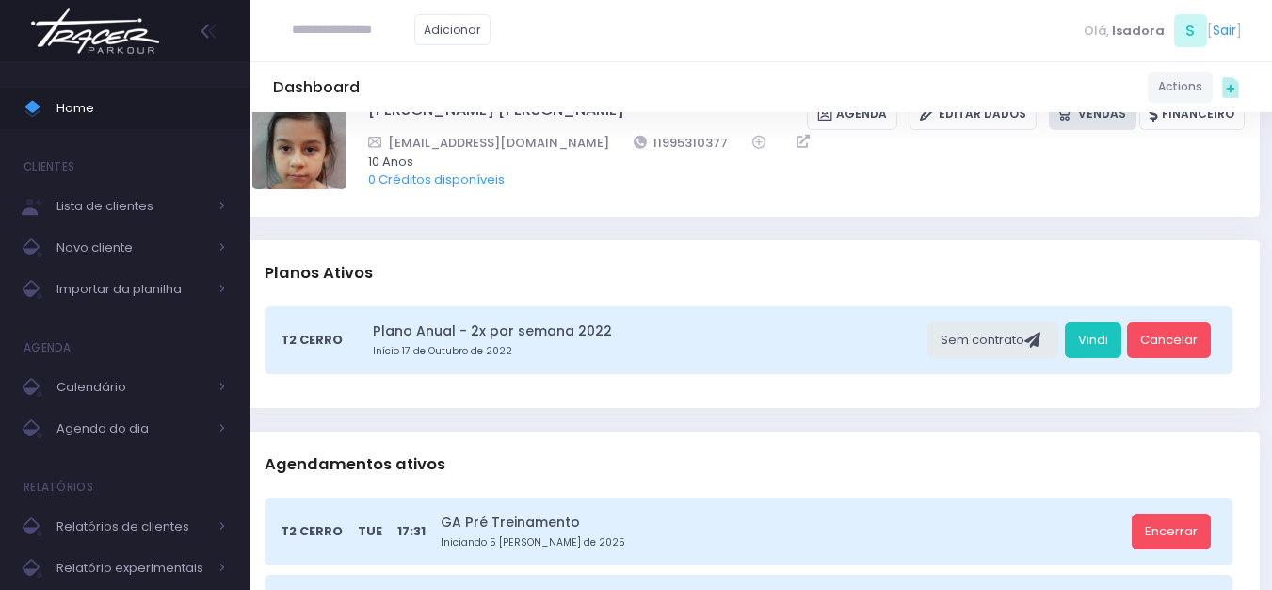
scroll to position [250, 12]
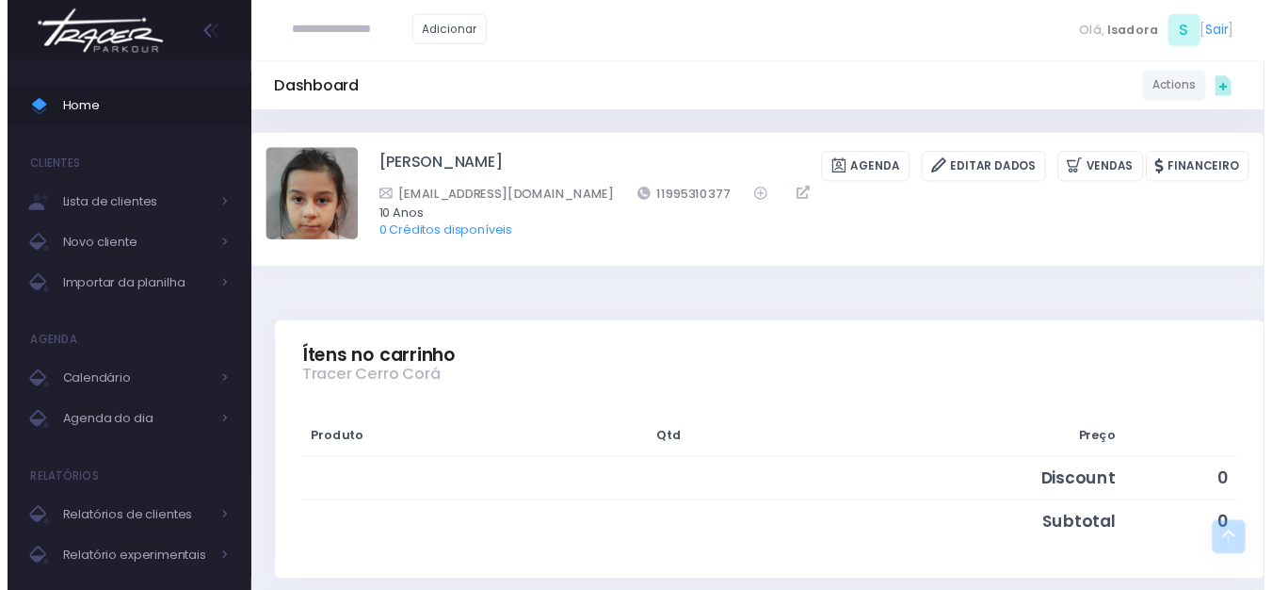
scroll to position [471, 0]
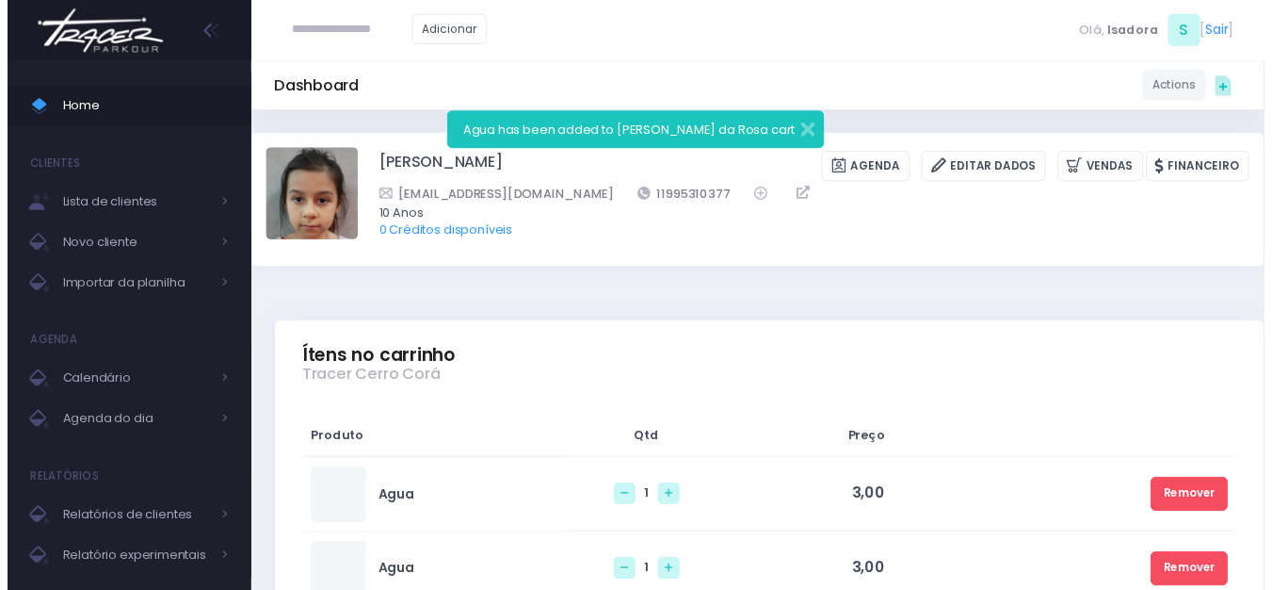
scroll to position [283, 0]
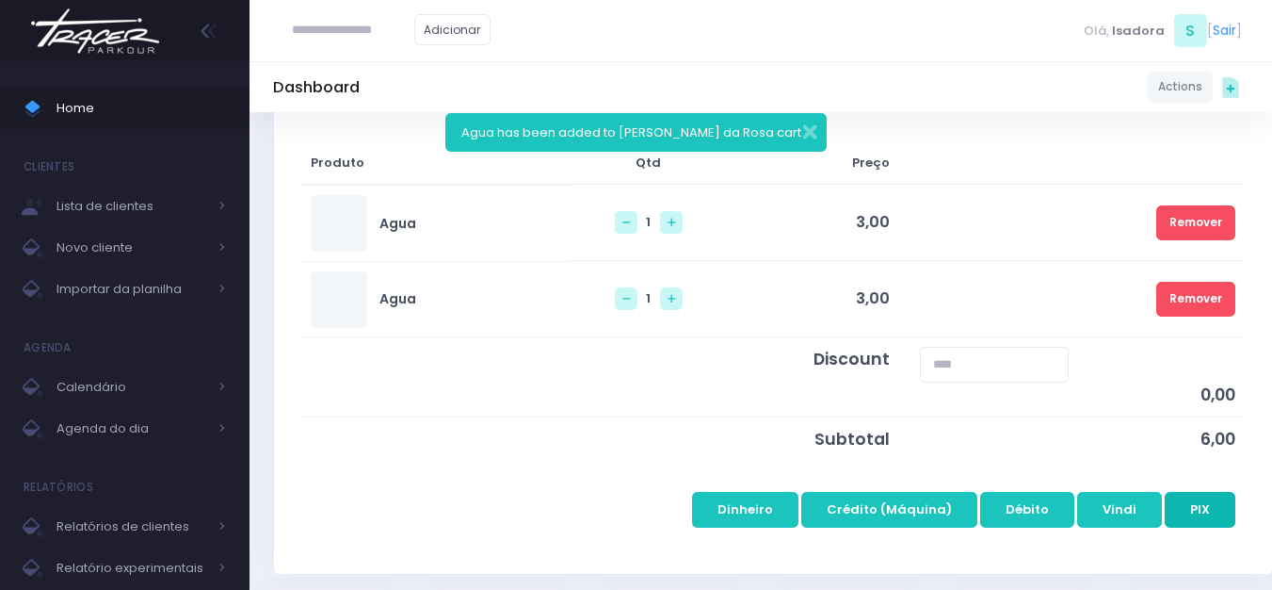
drag, startPoint x: 0, startPoint y: 0, endPoint x: 1194, endPoint y: 505, distance: 1296.6
click at [1194, 505] on button "PIX" at bounding box center [1200, 510] width 71 height 36
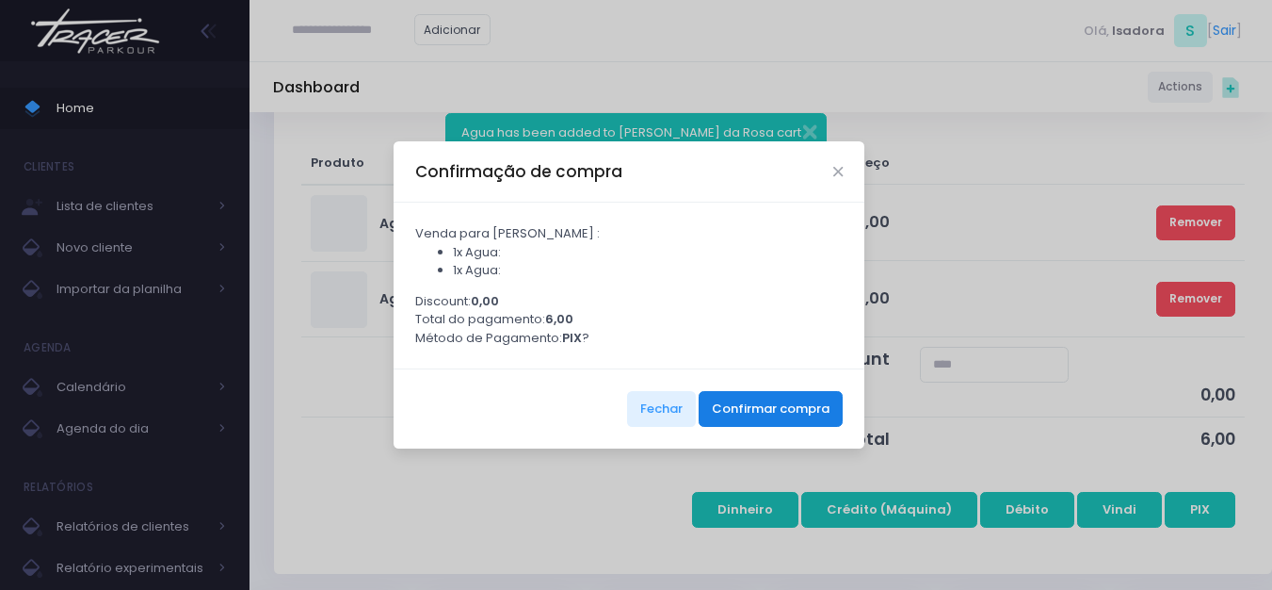
click at [804, 417] on button "Confirmar compra" at bounding box center [771, 409] width 144 height 36
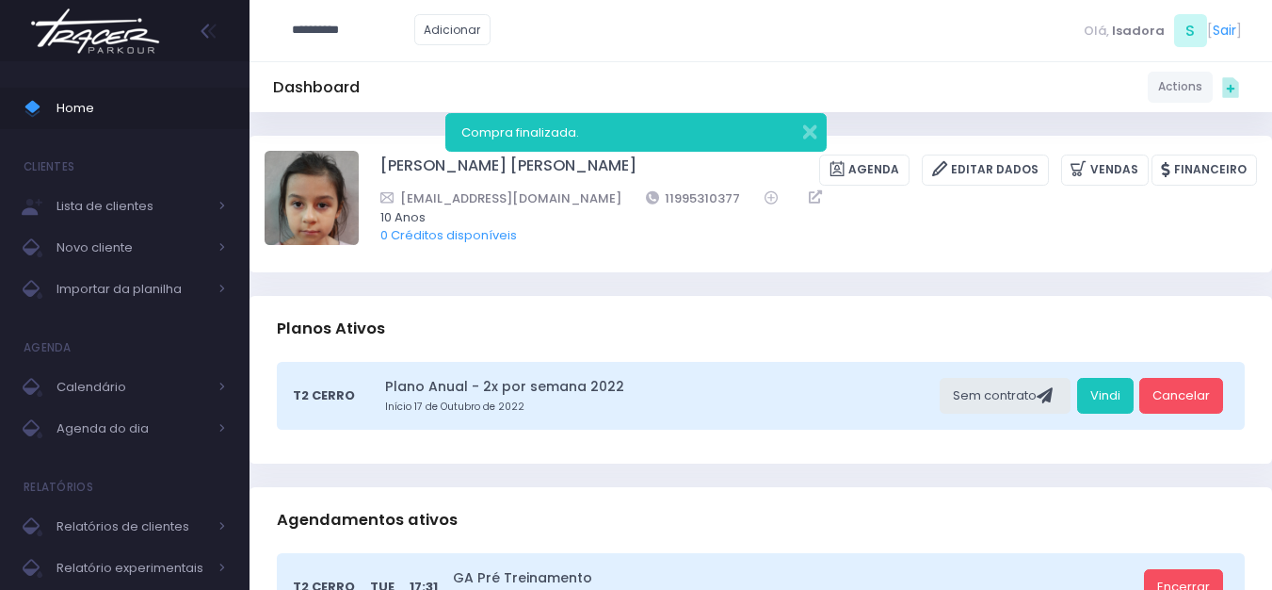
type input "**********"
click input "submit" at bounding box center [0, 0] width 0 height 0
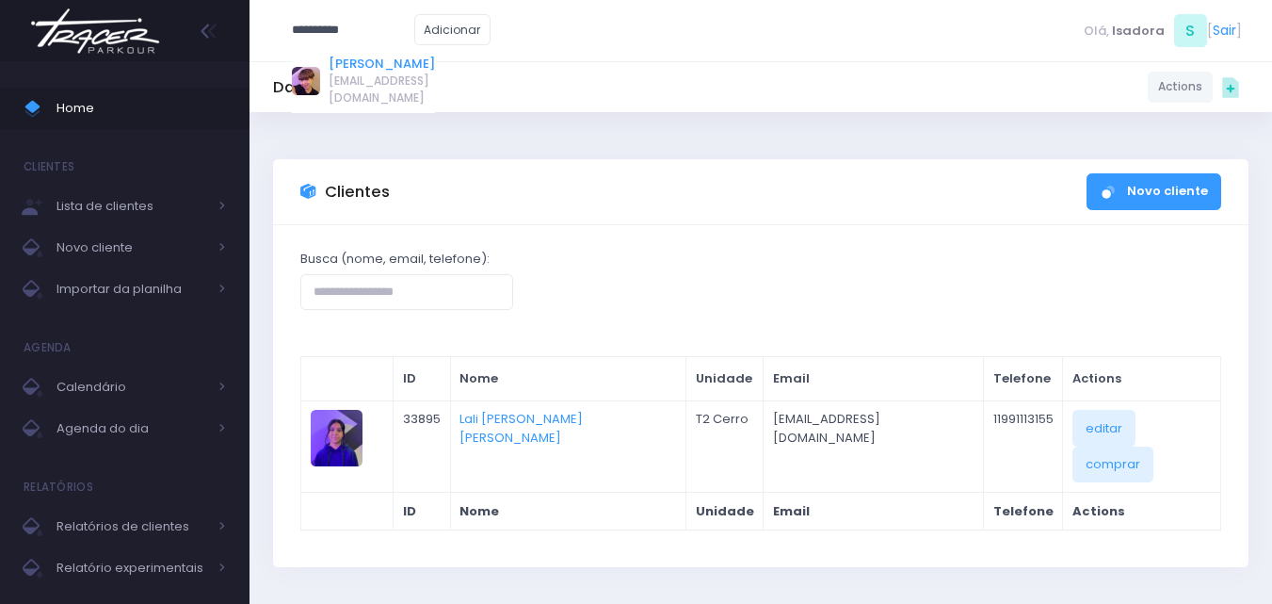
click at [399, 58] on link "[PERSON_NAME]" at bounding box center [382, 64] width 106 height 19
type input "**********"
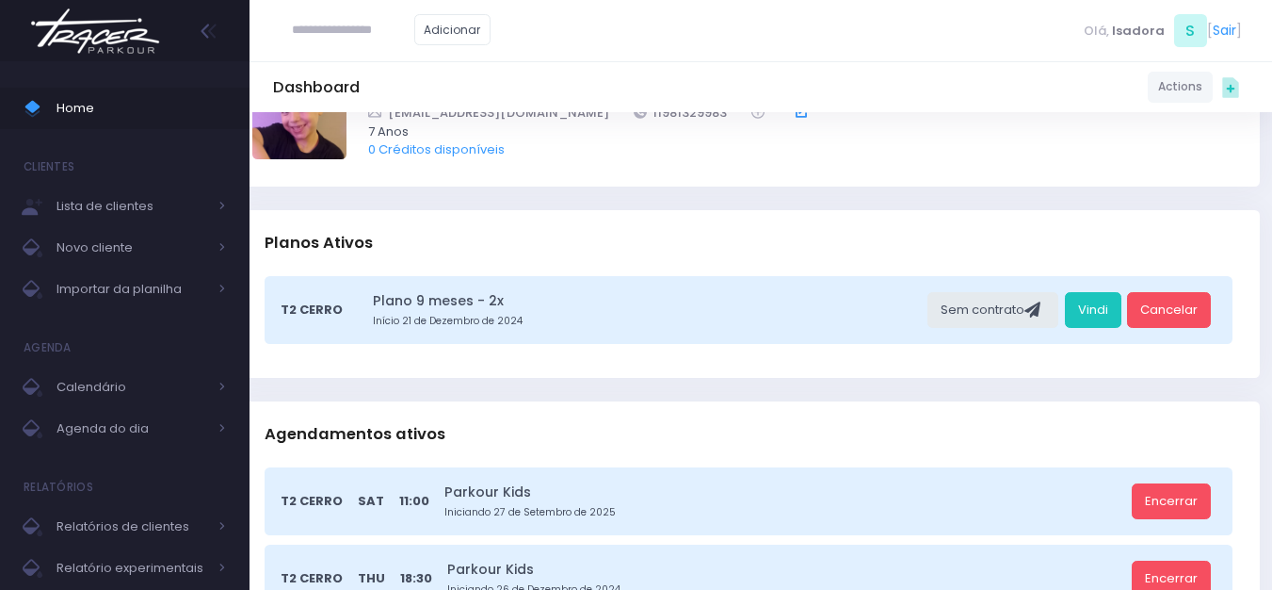
scroll to position [0, 12]
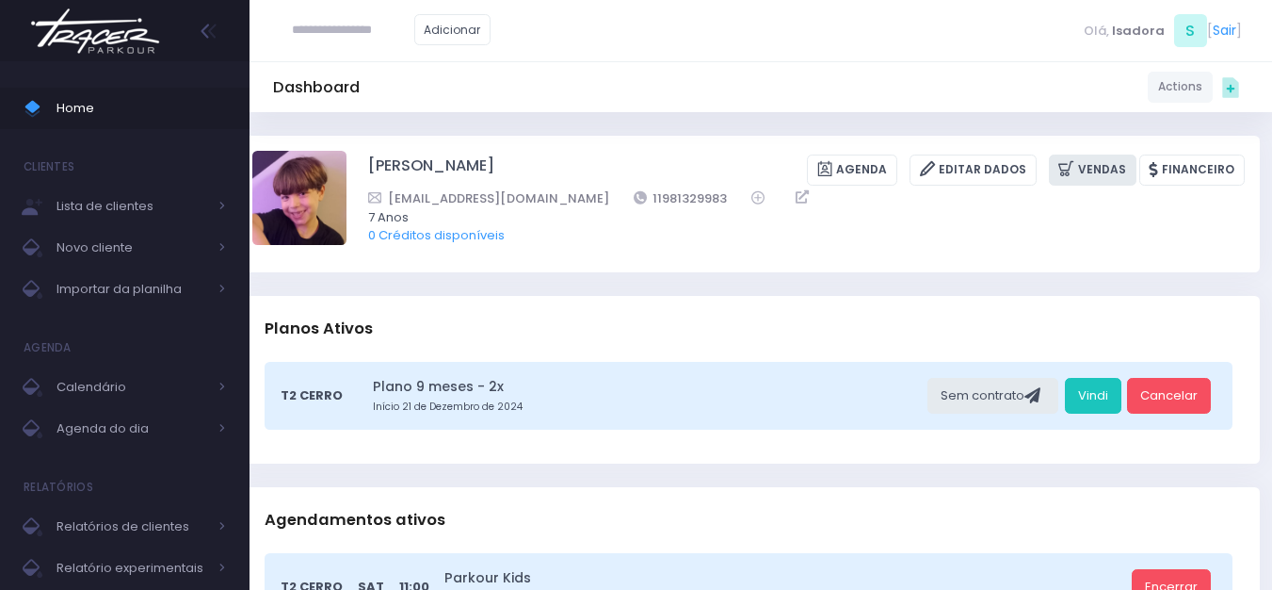
click at [1061, 165] on link "Vendas" at bounding box center [1093, 169] width 88 height 31
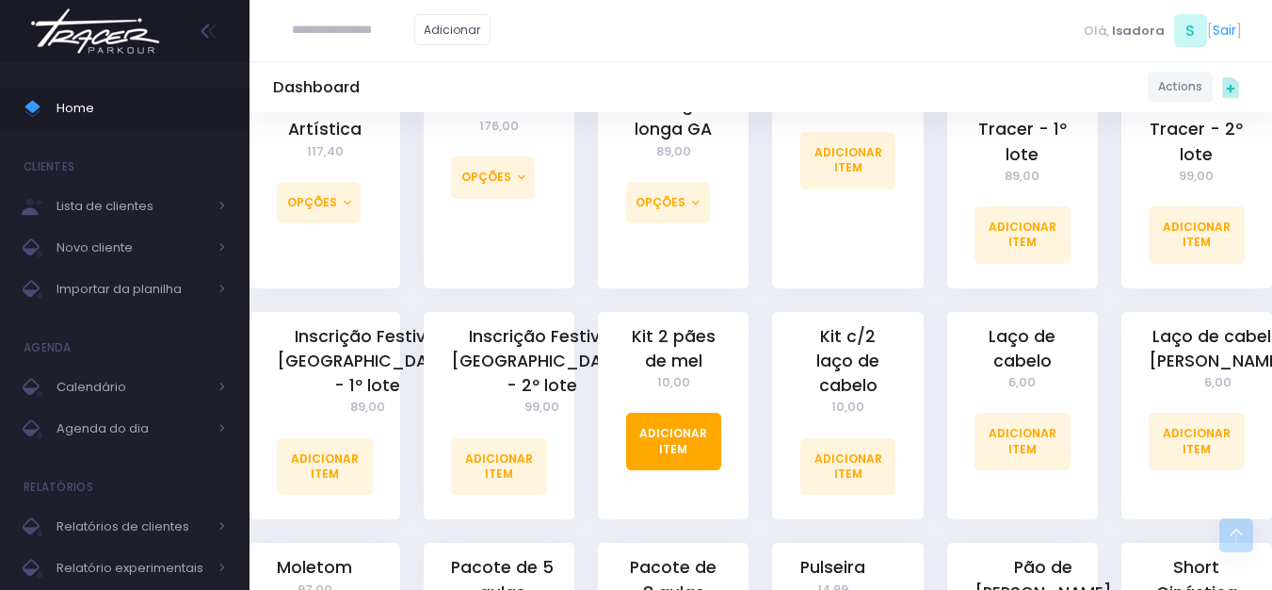
scroll to position [1319, 0]
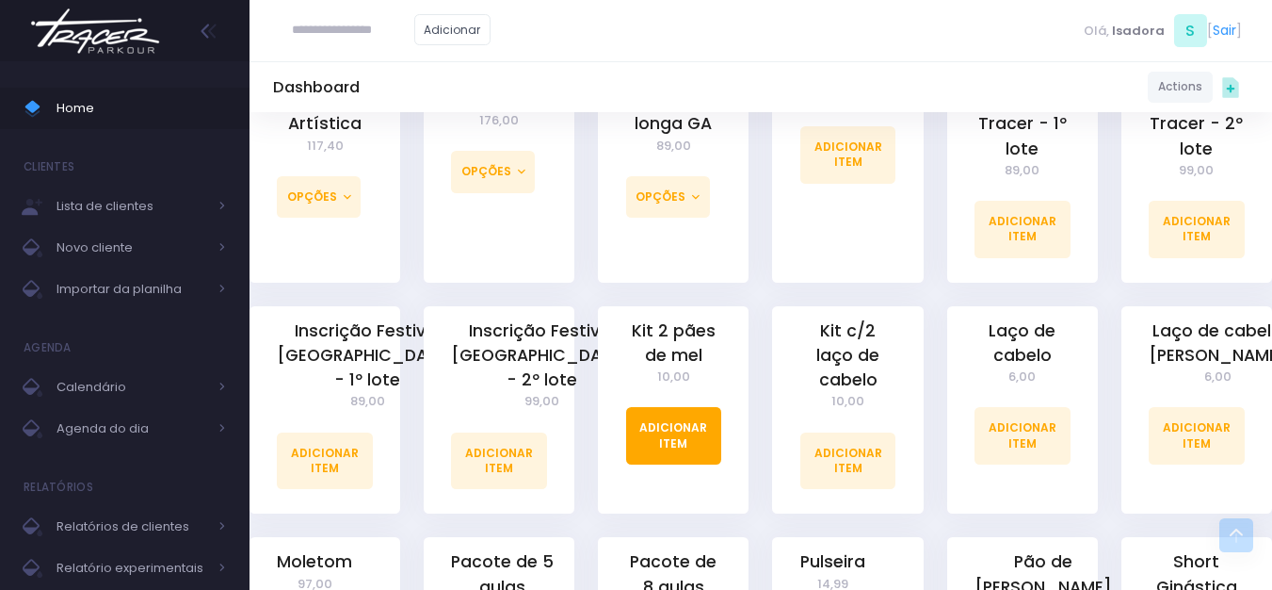
click at [694, 407] on link "Adicionar Item" at bounding box center [674, 435] width 96 height 57
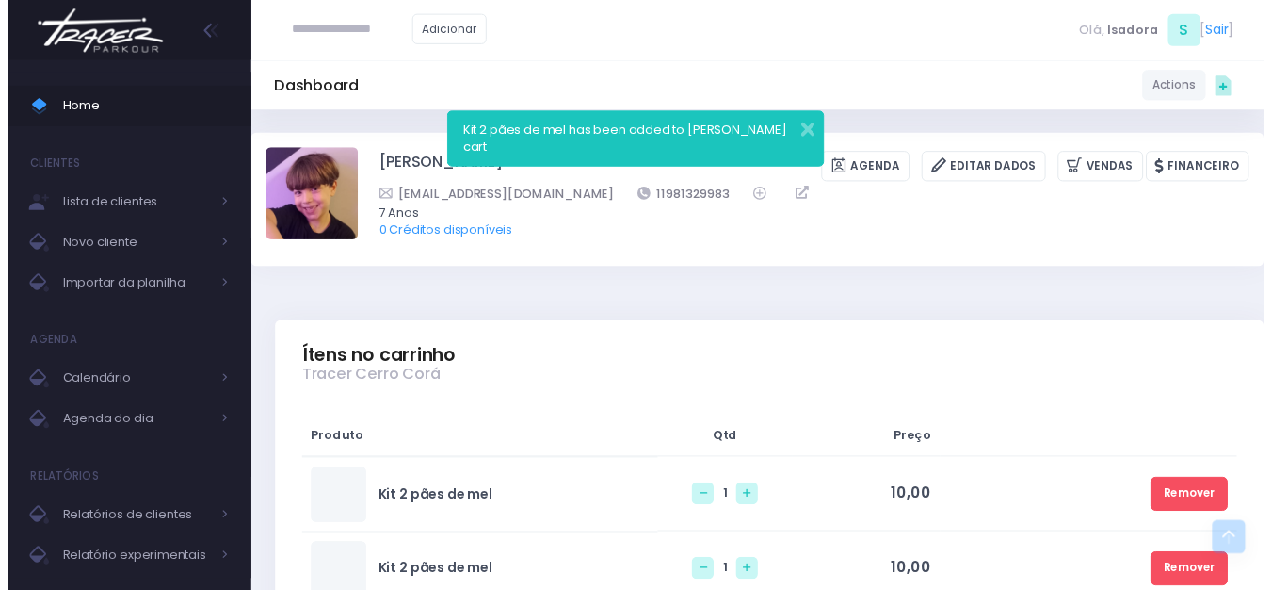
scroll to position [659, 0]
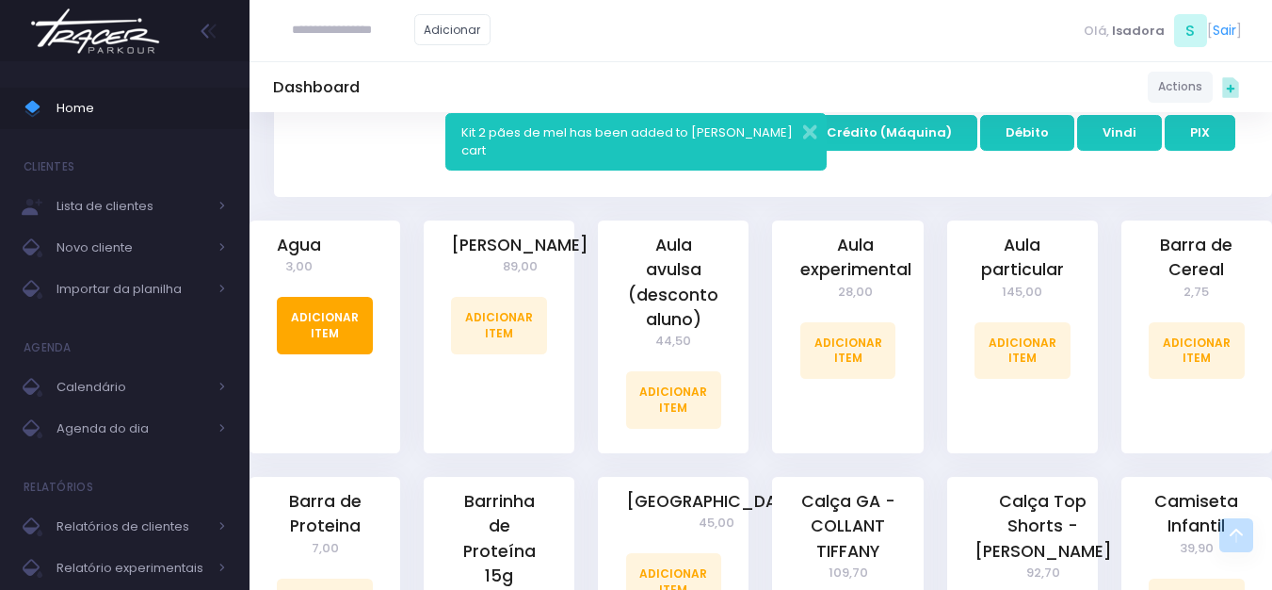
click at [298, 310] on link "Adicionar Item" at bounding box center [325, 325] width 96 height 57
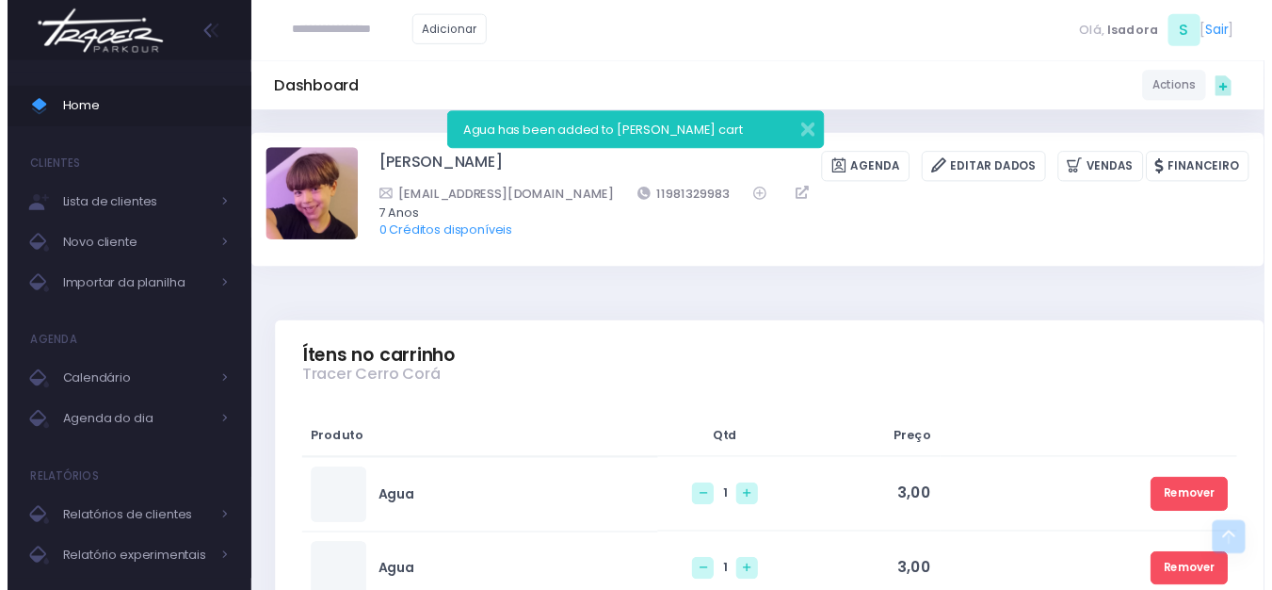
scroll to position [471, 0]
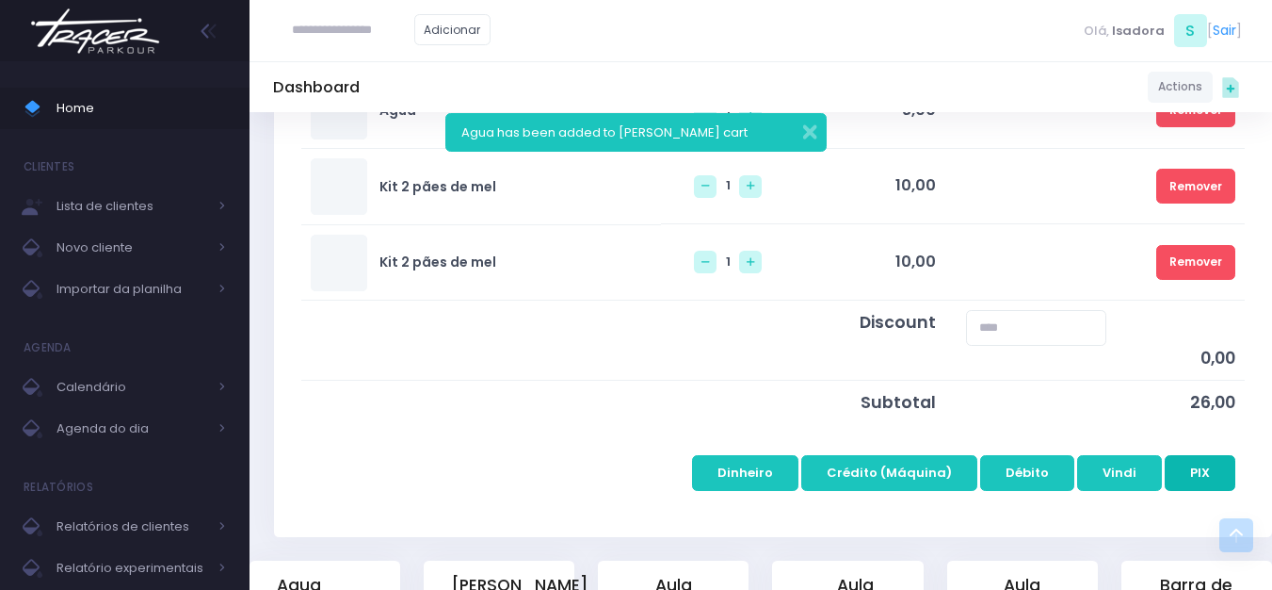
click at [1185, 455] on button "PIX" at bounding box center [1200, 473] width 71 height 36
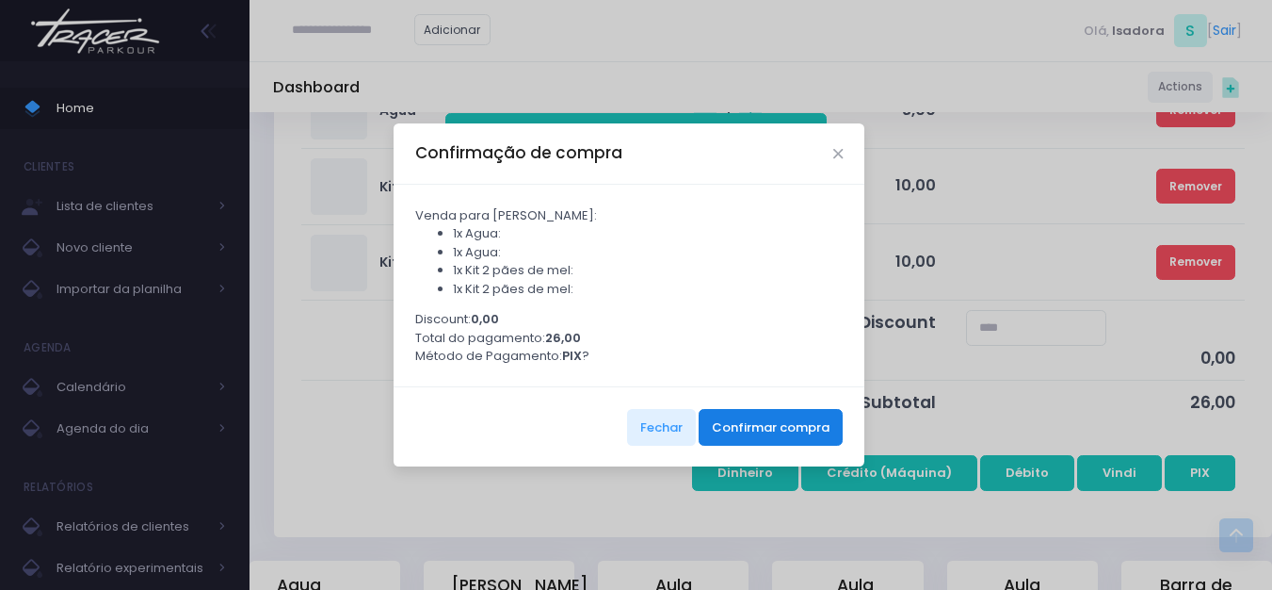
click at [785, 421] on button "Confirmar compra" at bounding box center [771, 427] width 144 height 36
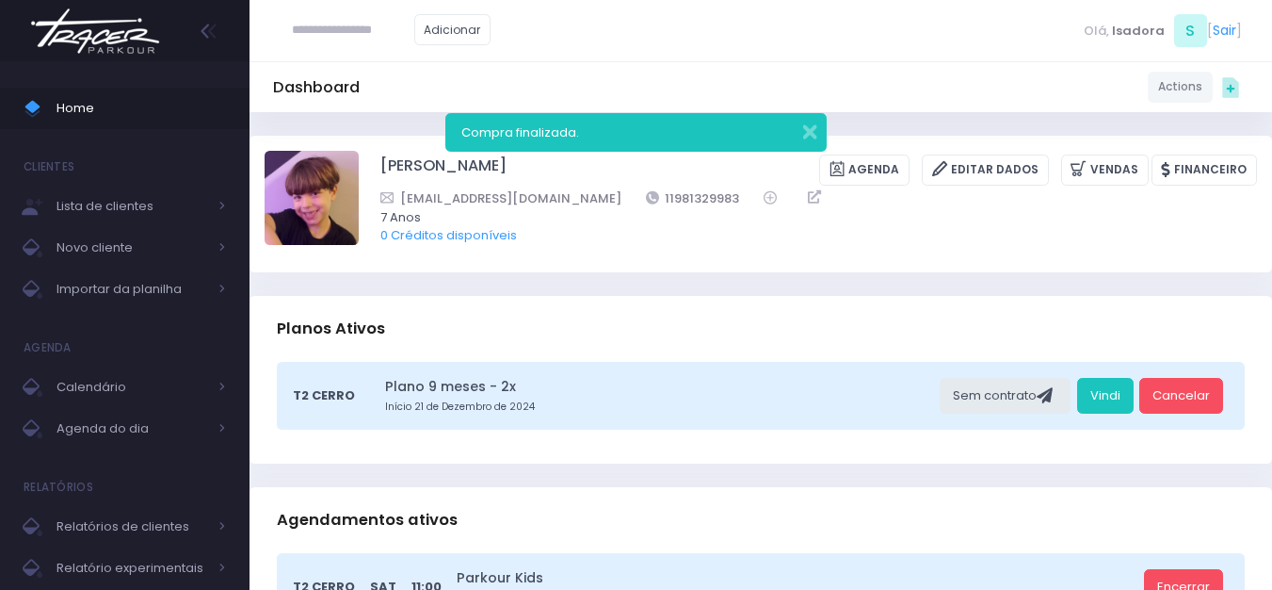
type input "*"
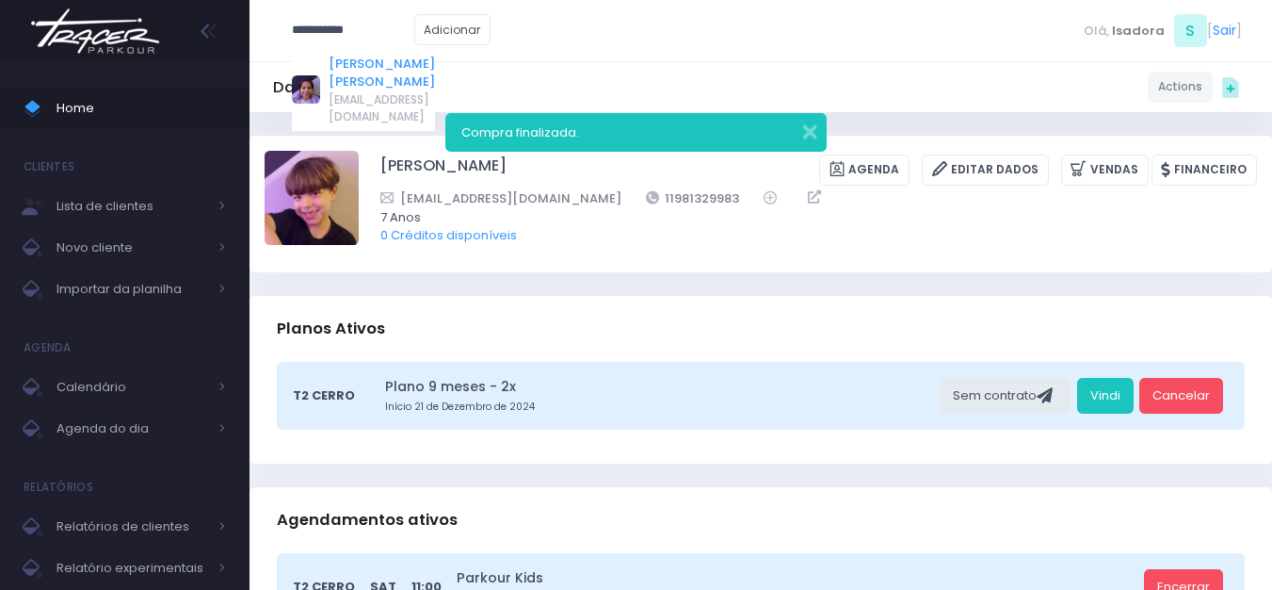
click at [365, 69] on link "Marina Árju Aragão Abreu" at bounding box center [382, 73] width 106 height 37
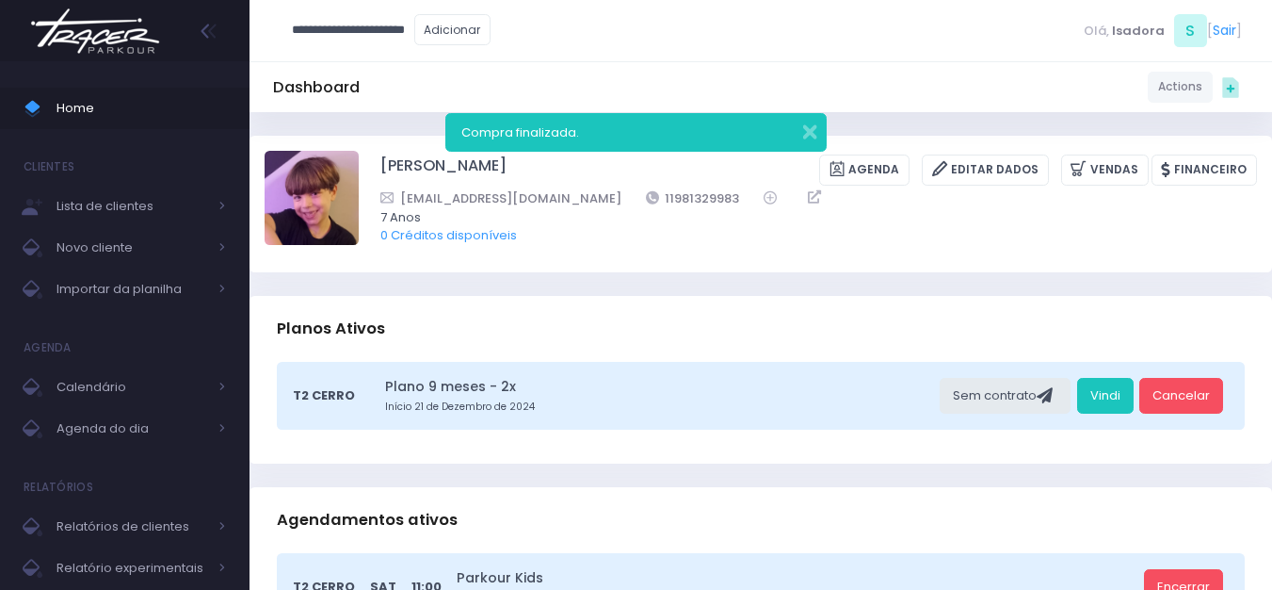
type input "**********"
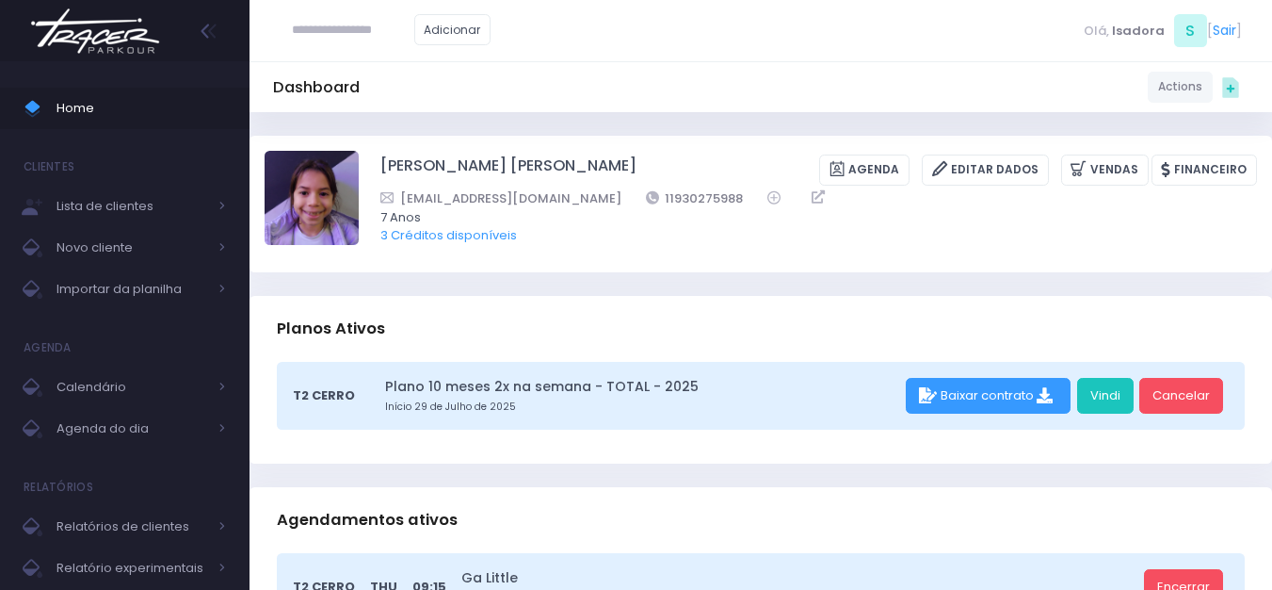
click at [159, 38] on img at bounding box center [95, 31] width 143 height 66
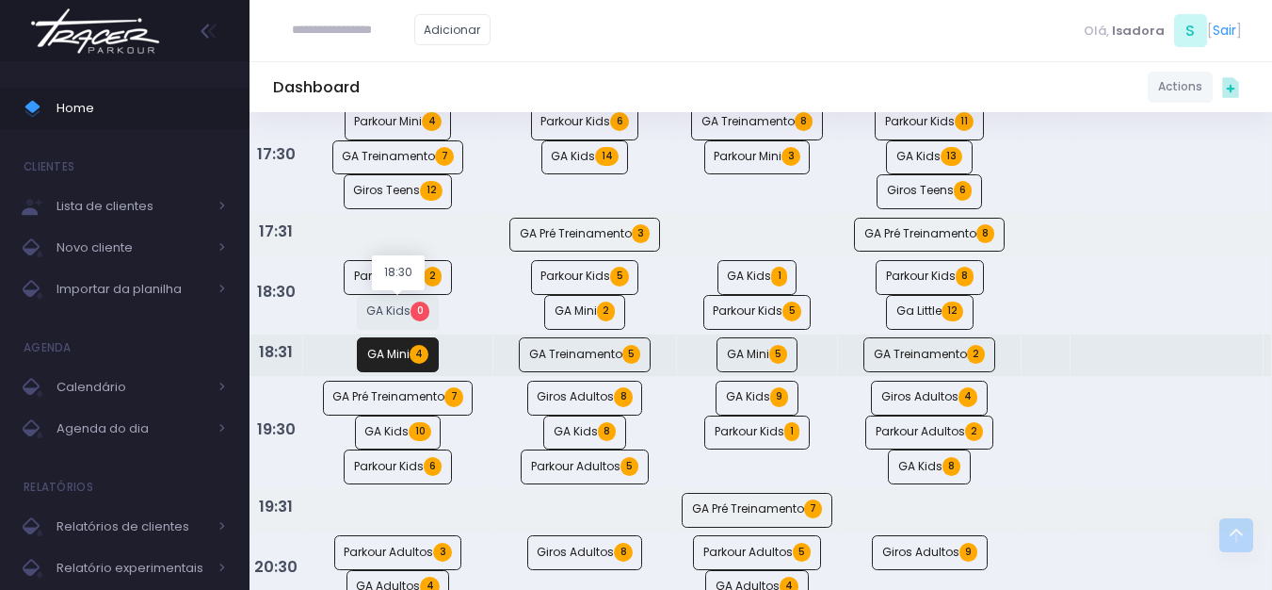
scroll to position [1036, 0]
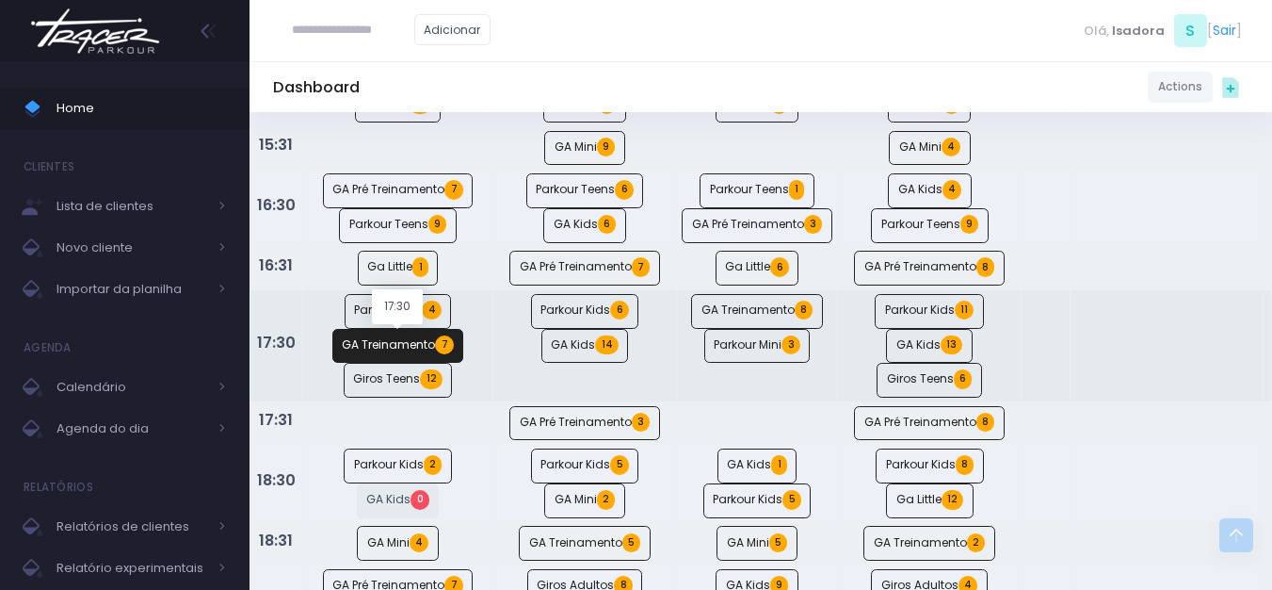
click at [388, 344] on link "GA Treinamento 7" at bounding box center [398, 346] width 132 height 35
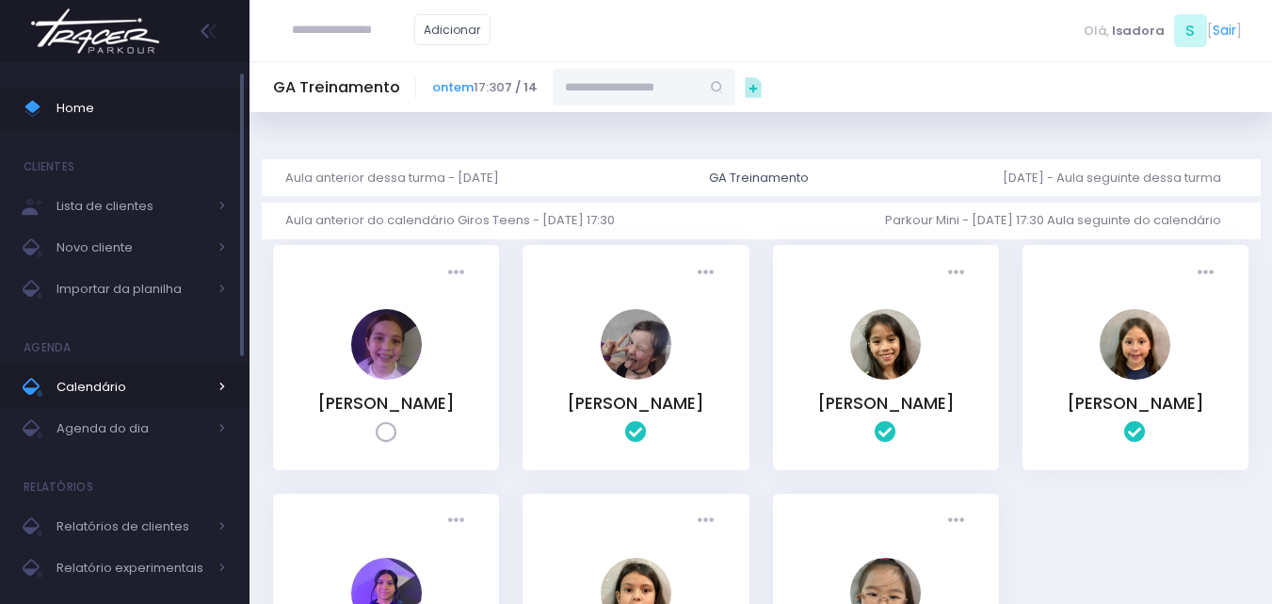
click at [93, 389] on span "Calendário" at bounding box center [132, 387] width 151 height 24
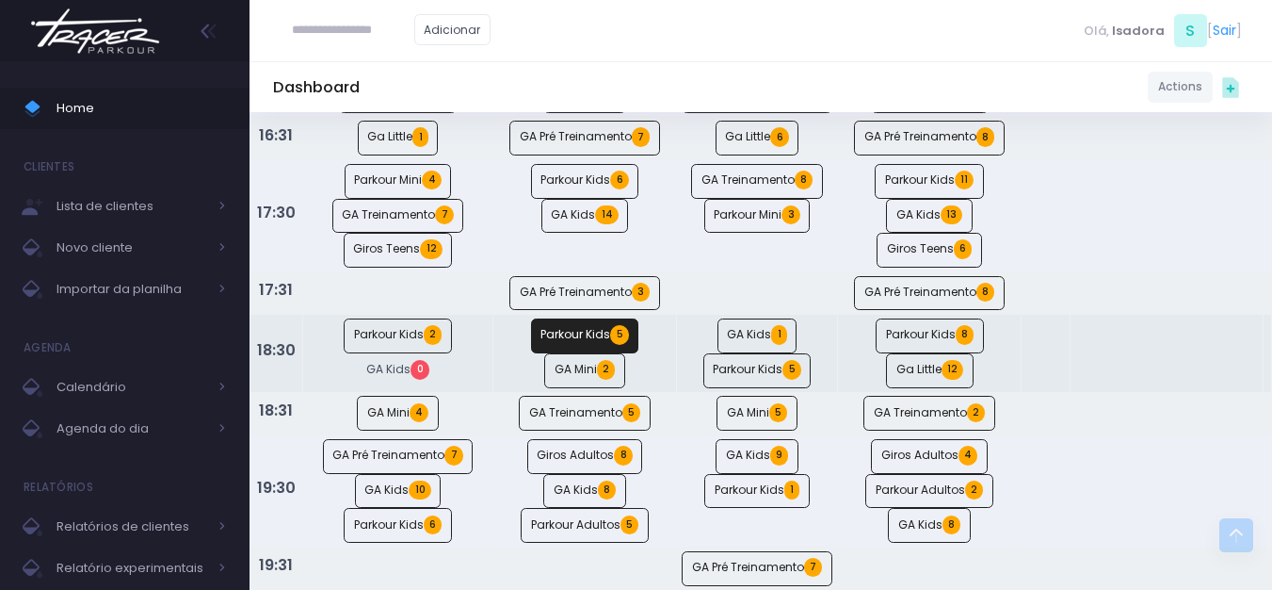
scroll to position [1224, 0]
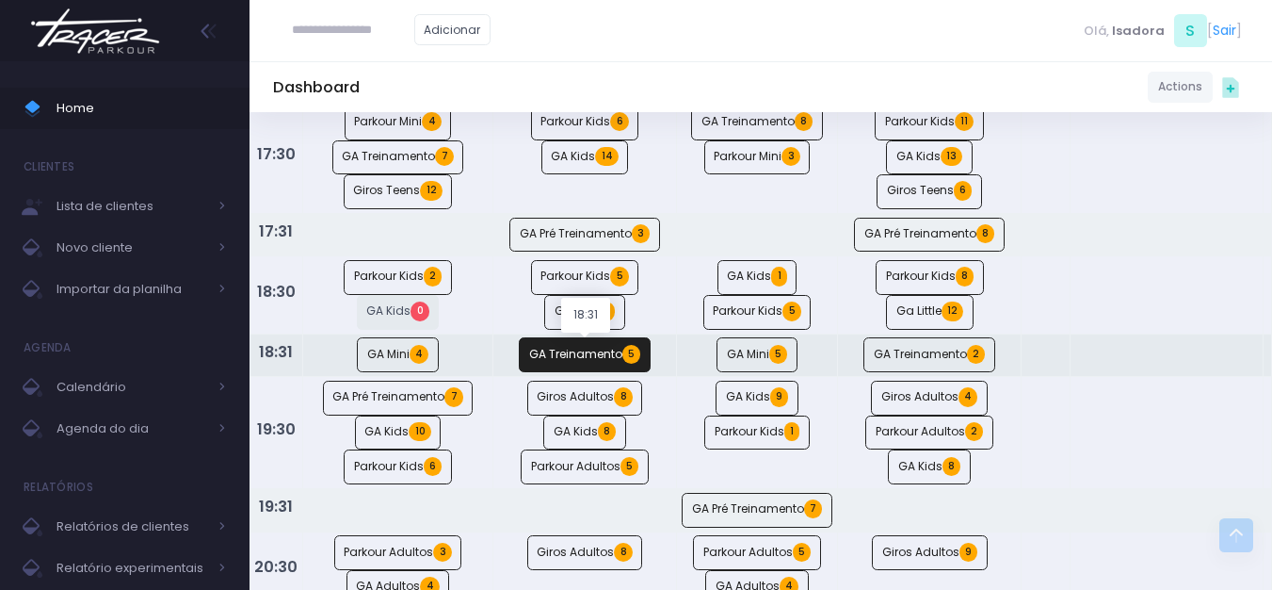
click at [625, 361] on span "5" at bounding box center [632, 354] width 18 height 19
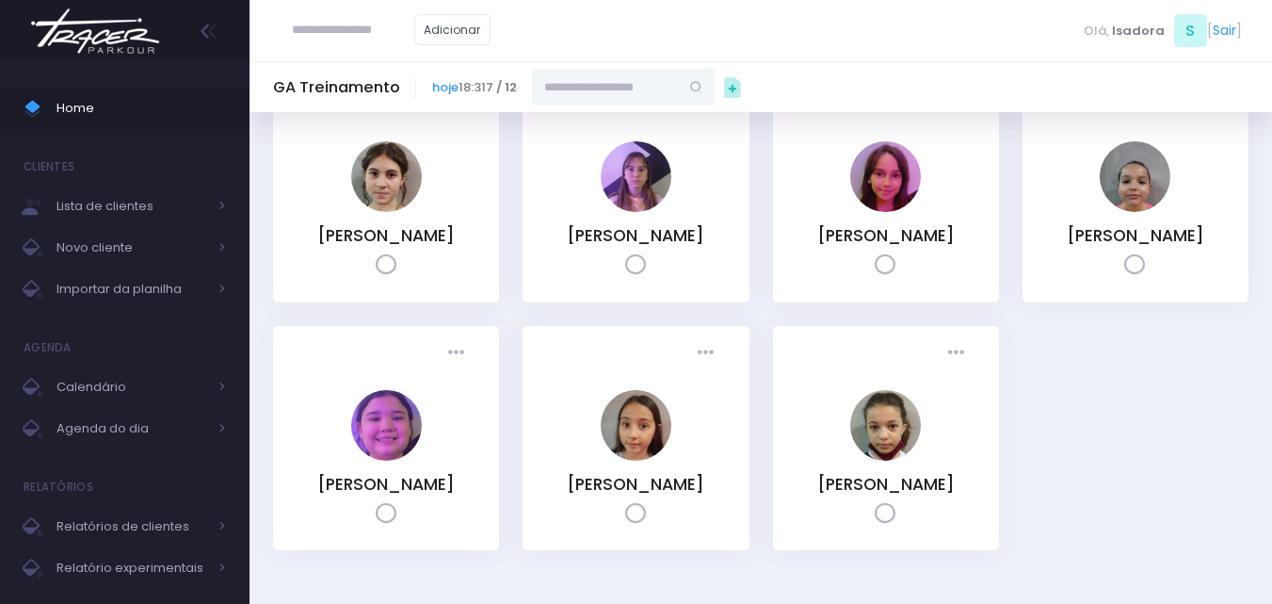
scroll to position [188, 0]
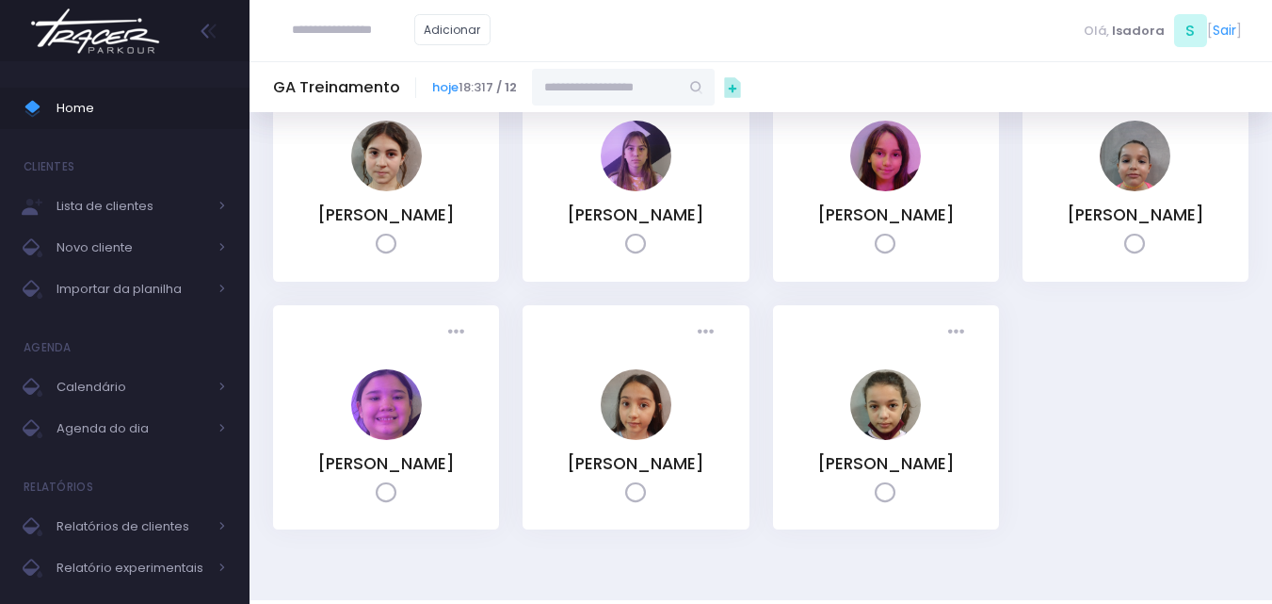
click at [77, 45] on img at bounding box center [95, 31] width 143 height 66
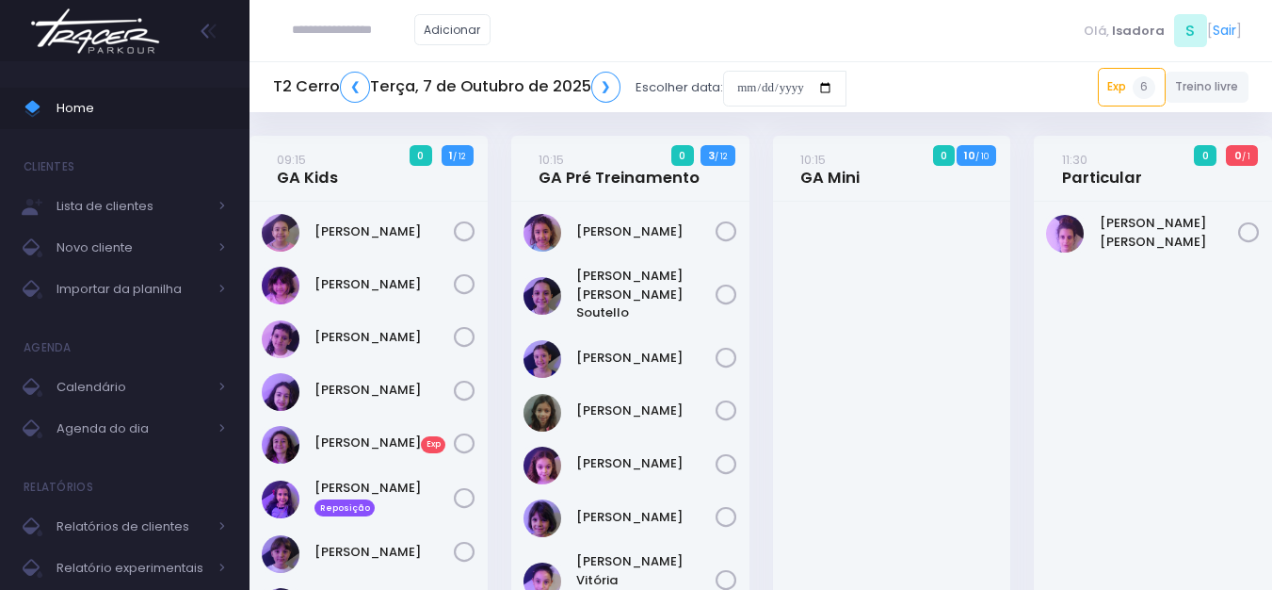
scroll to position [1538, 0]
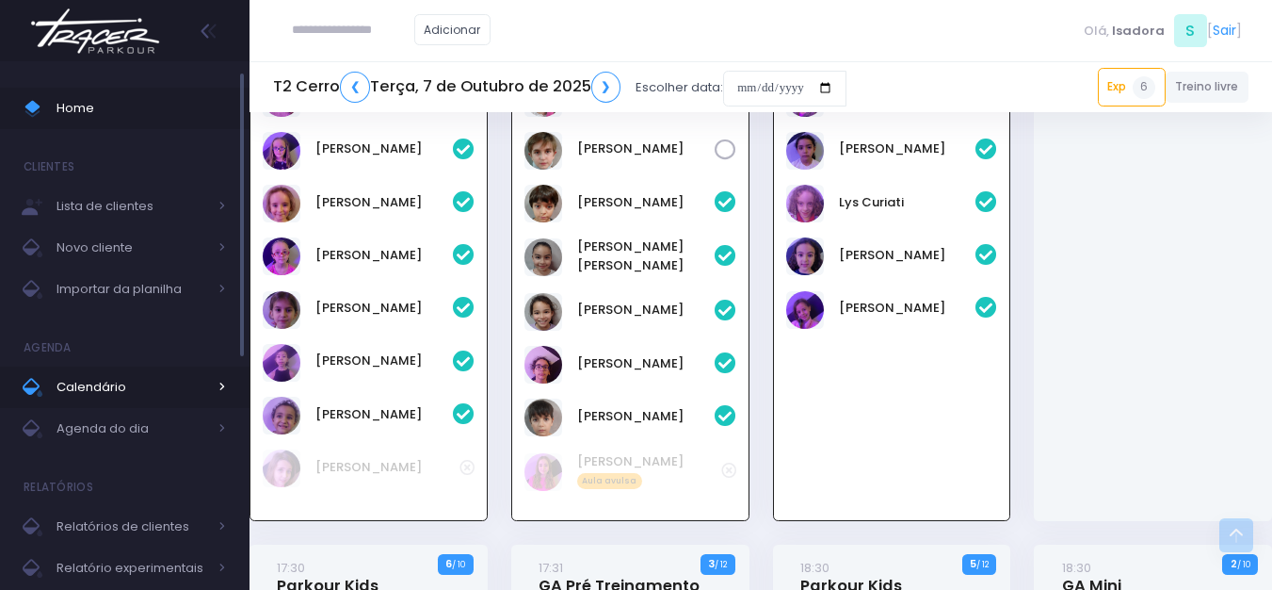
click at [129, 385] on span "Calendário" at bounding box center [132, 387] width 151 height 24
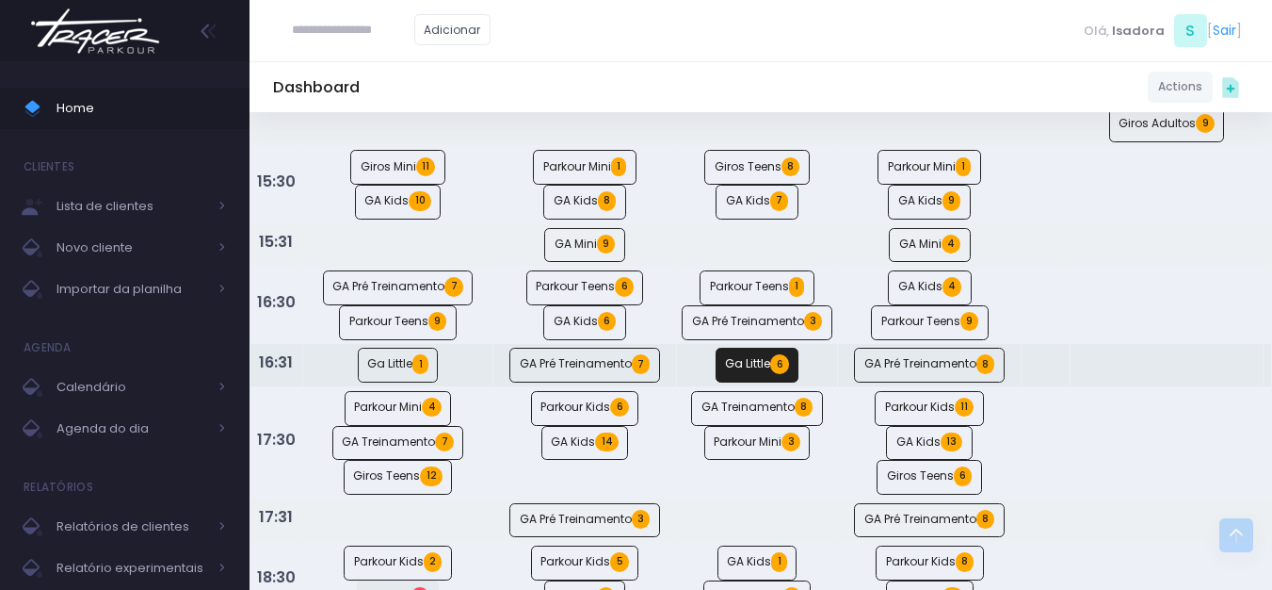
scroll to position [942, 0]
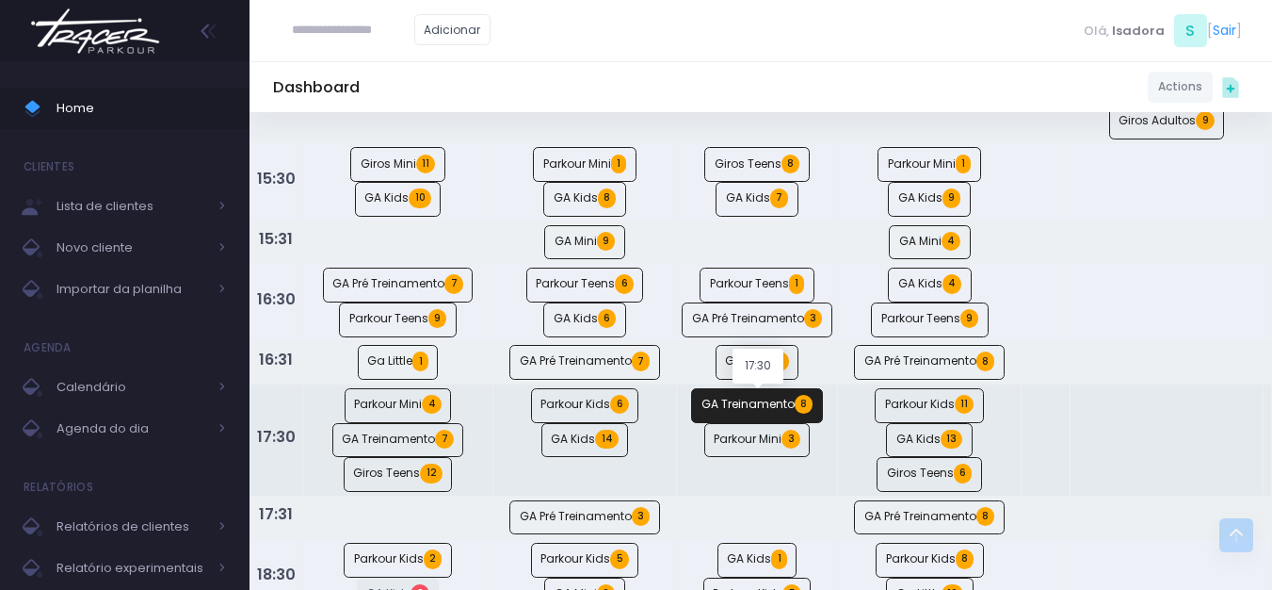
click at [737, 401] on link "GA Treinamento 8" at bounding box center [757, 405] width 132 height 35
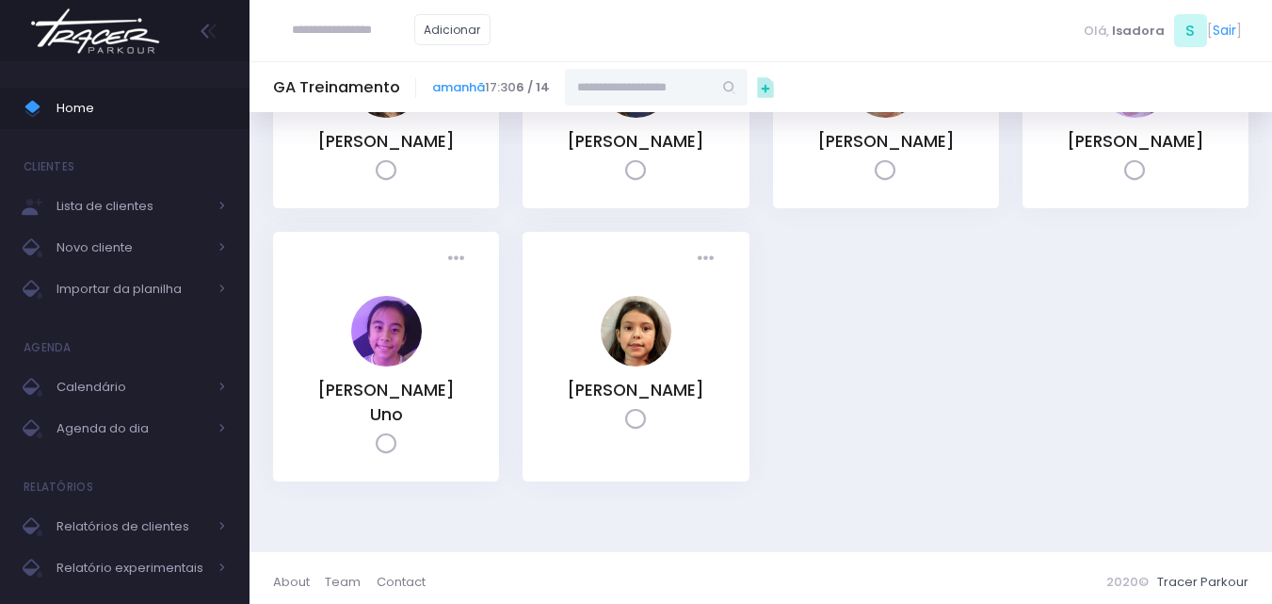
scroll to position [271, 0]
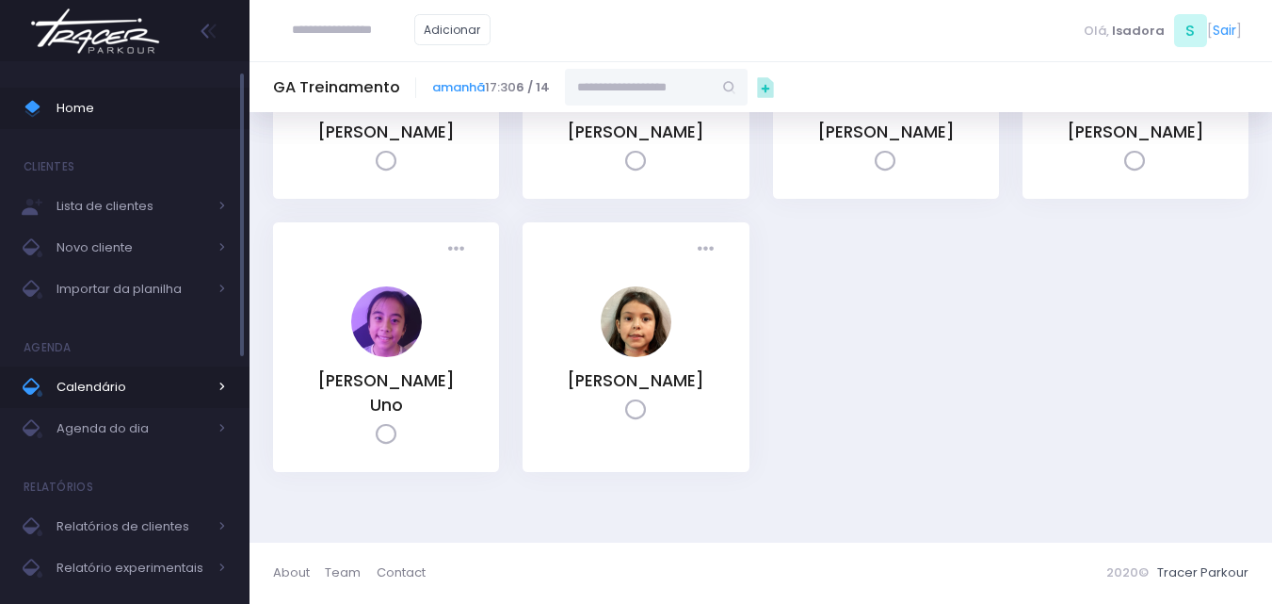
click at [112, 396] on span "Calendário" at bounding box center [132, 387] width 151 height 24
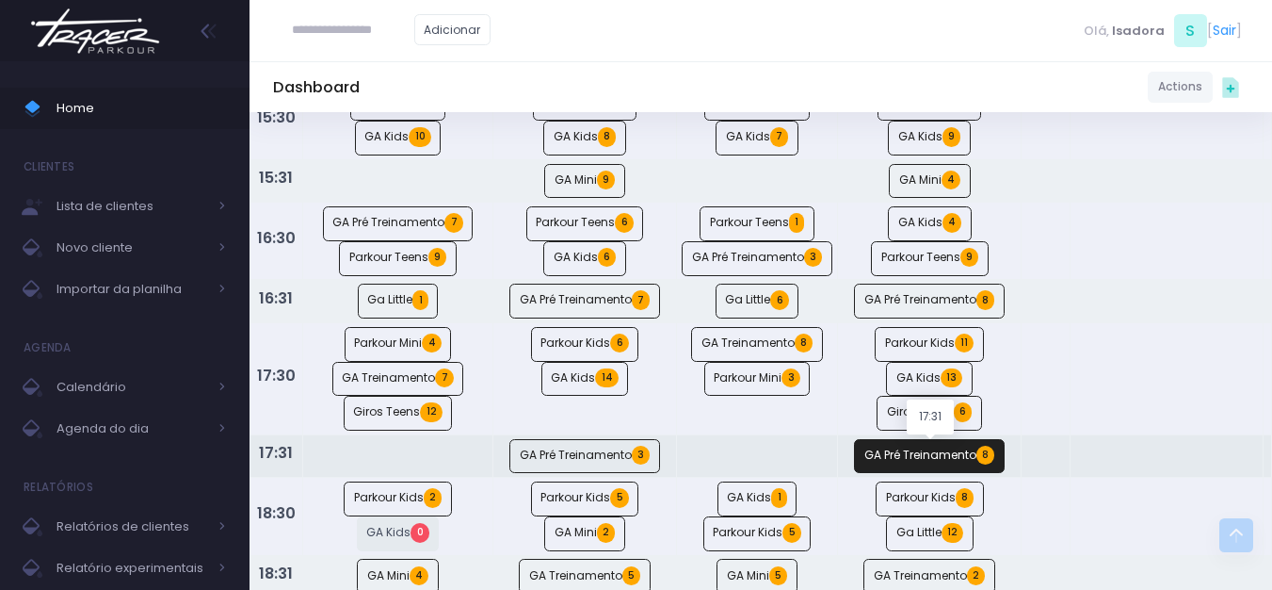
scroll to position [1036, 0]
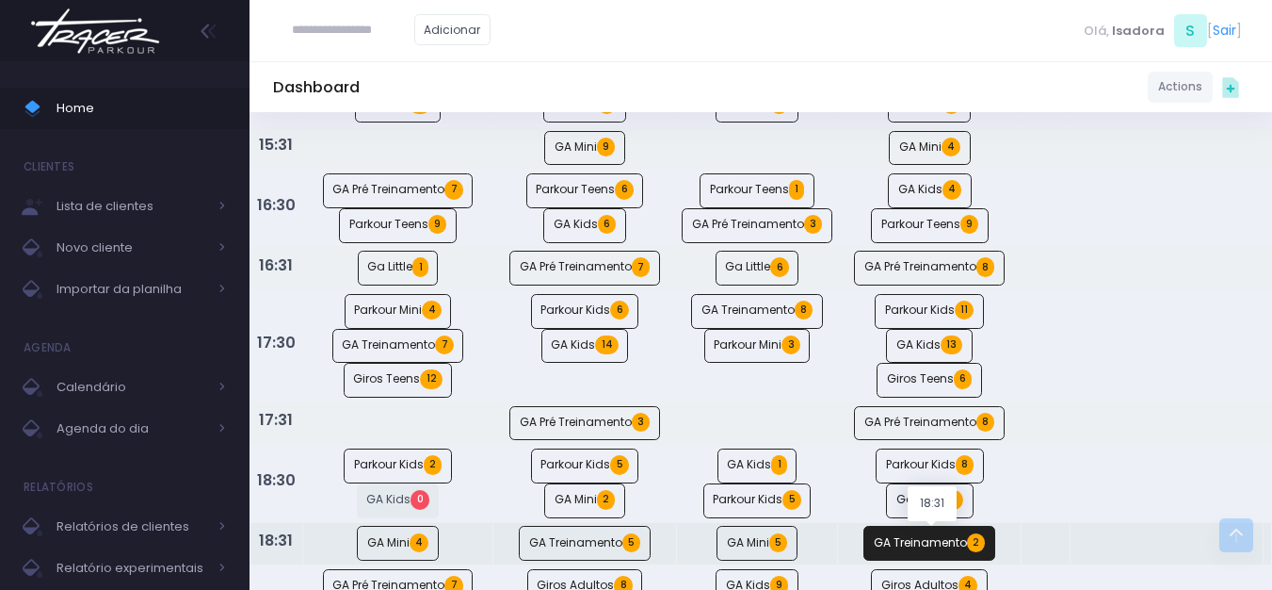
click at [974, 550] on span "2" at bounding box center [976, 542] width 18 height 19
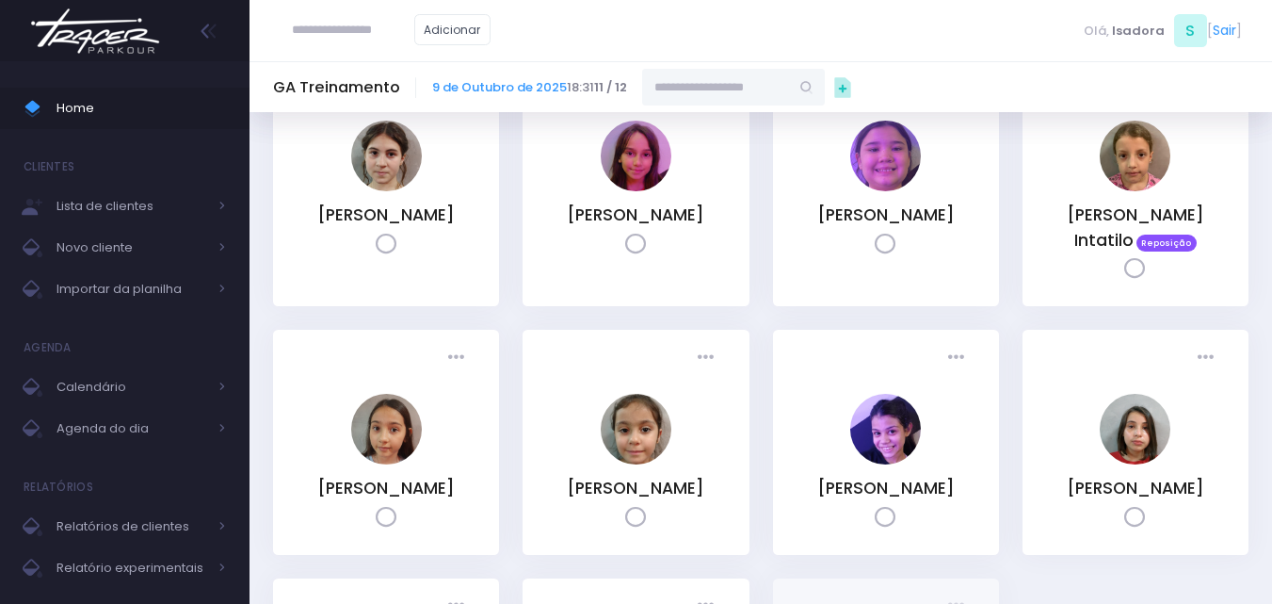
scroll to position [94, 0]
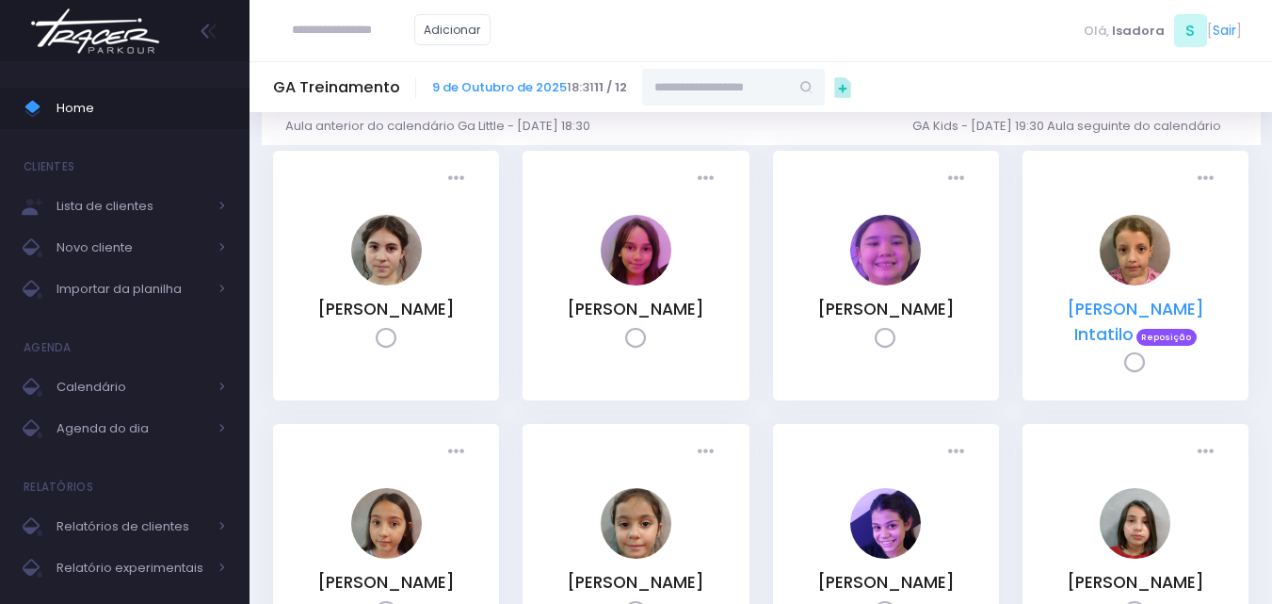
click at [1143, 318] on link "Giovanna Ribeiro Romano Intatilo" at bounding box center [1136, 321] width 138 height 47
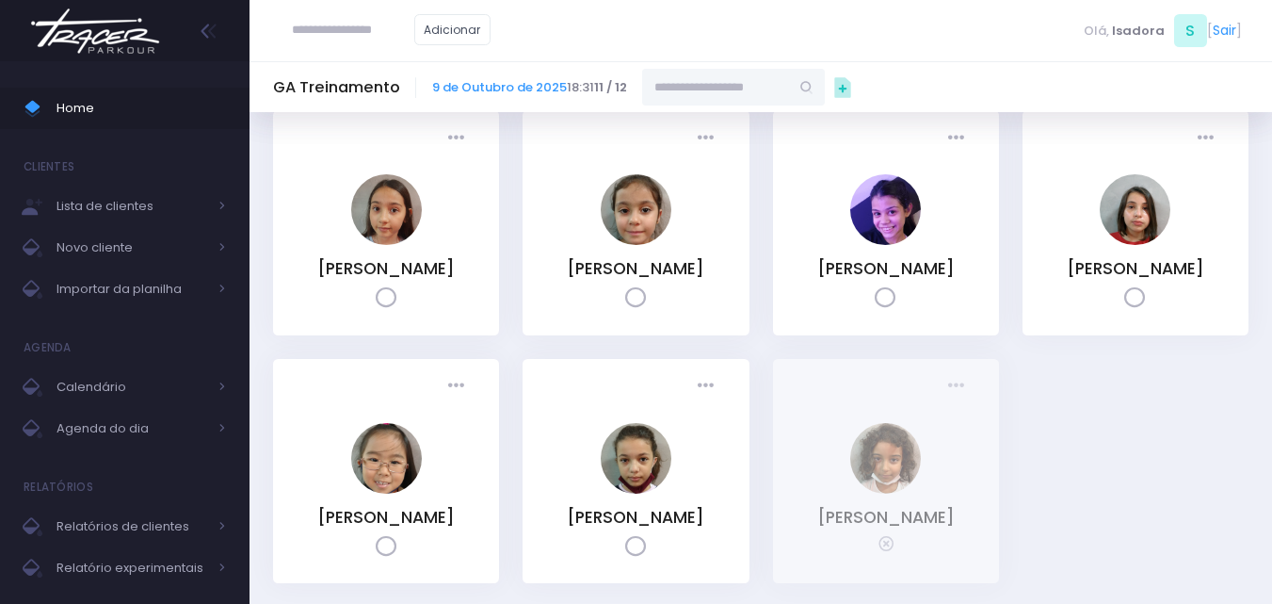
scroll to position [471, 0]
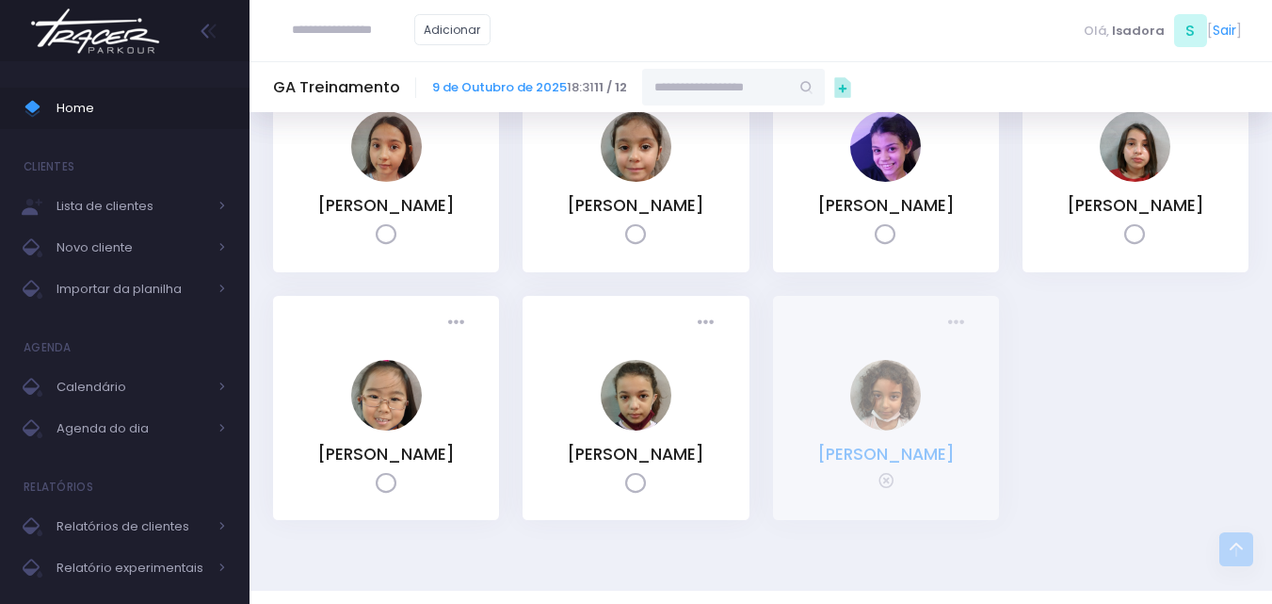
click at [919, 465] on link "[PERSON_NAME]" at bounding box center [887, 454] width 138 height 23
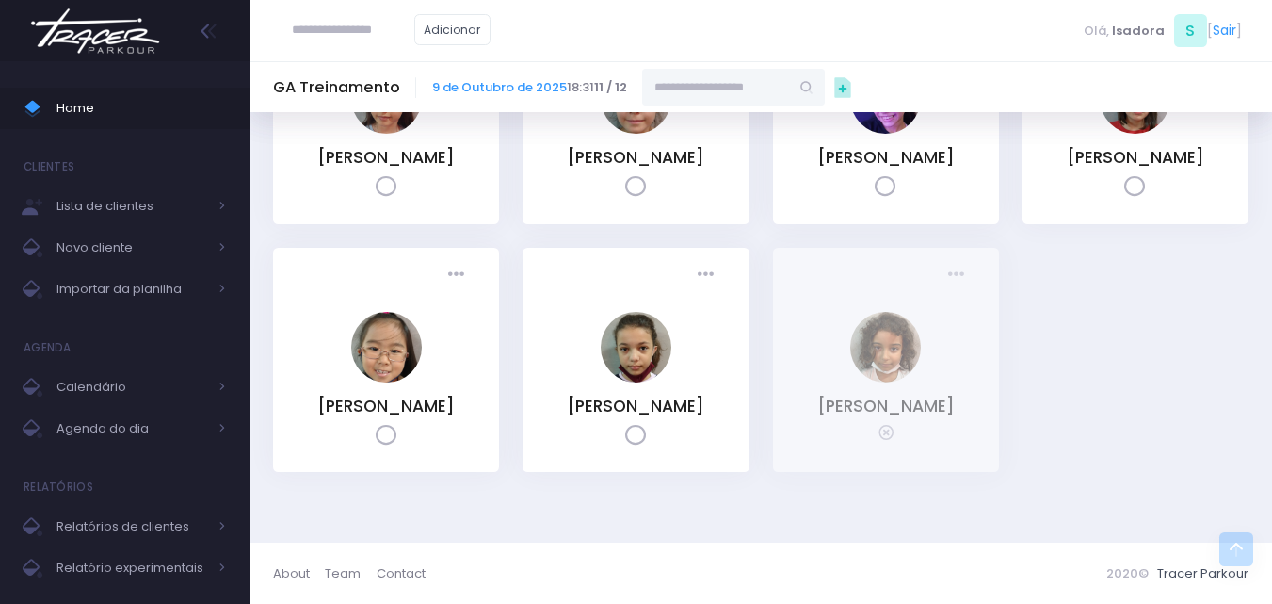
scroll to position [593, 0]
drag, startPoint x: 102, startPoint y: 365, endPoint x: 99, endPoint y: 385, distance: 20.0
click at [100, 378] on ul "Home Clientes Lista de clientes Novo cliente Importar da planilha Agenda Calend…" at bounding box center [125, 511] width 250 height 876
click at [100, 387] on span "Calendário" at bounding box center [132, 387] width 151 height 24
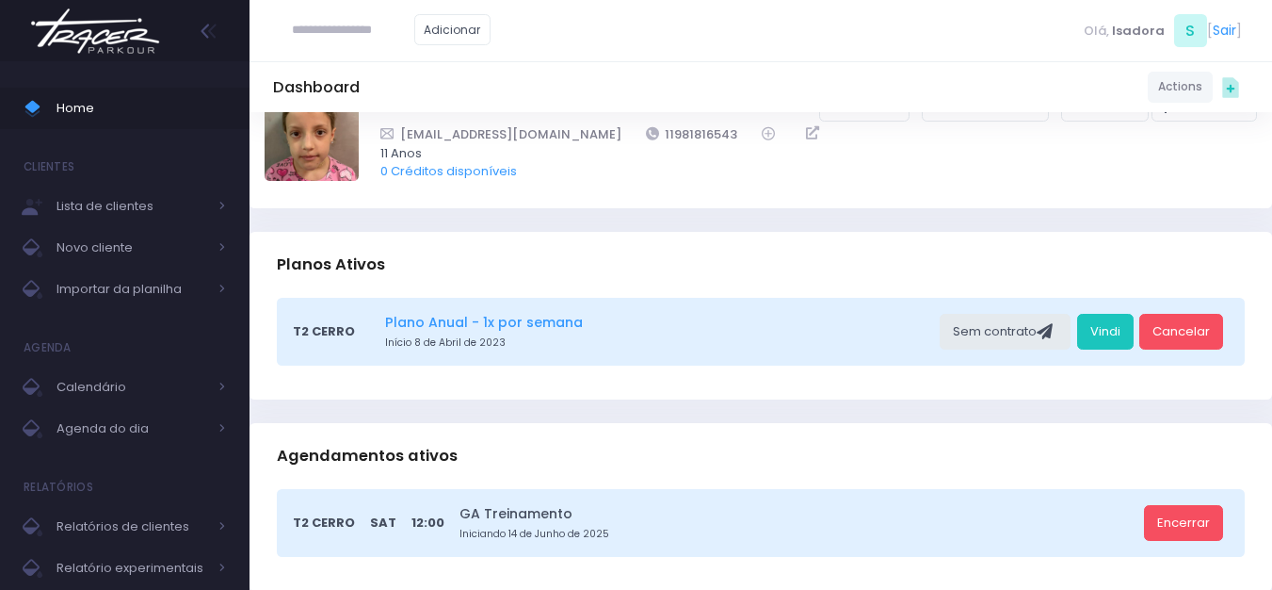
scroll to position [94, 0]
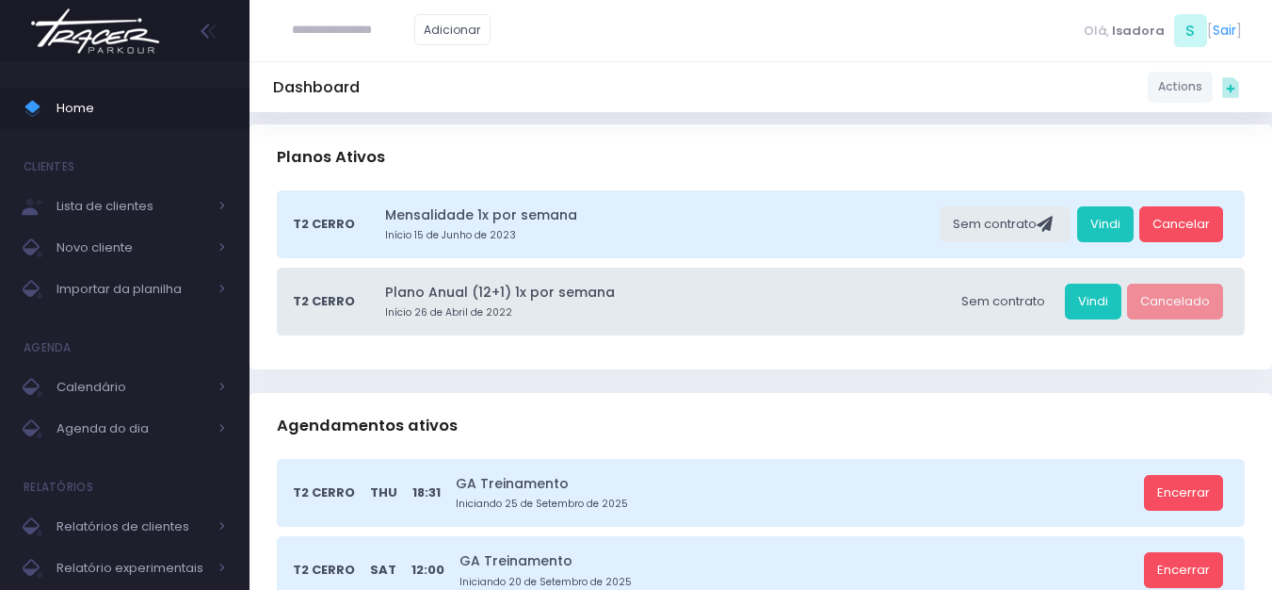
scroll to position [94, 0]
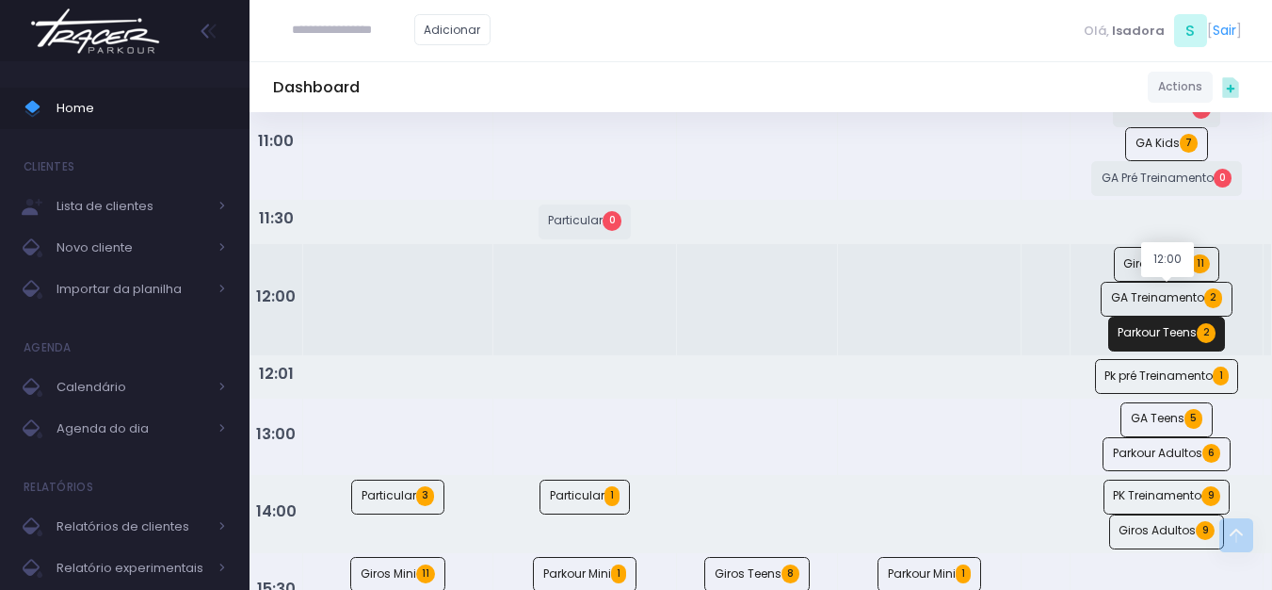
scroll to position [565, 0]
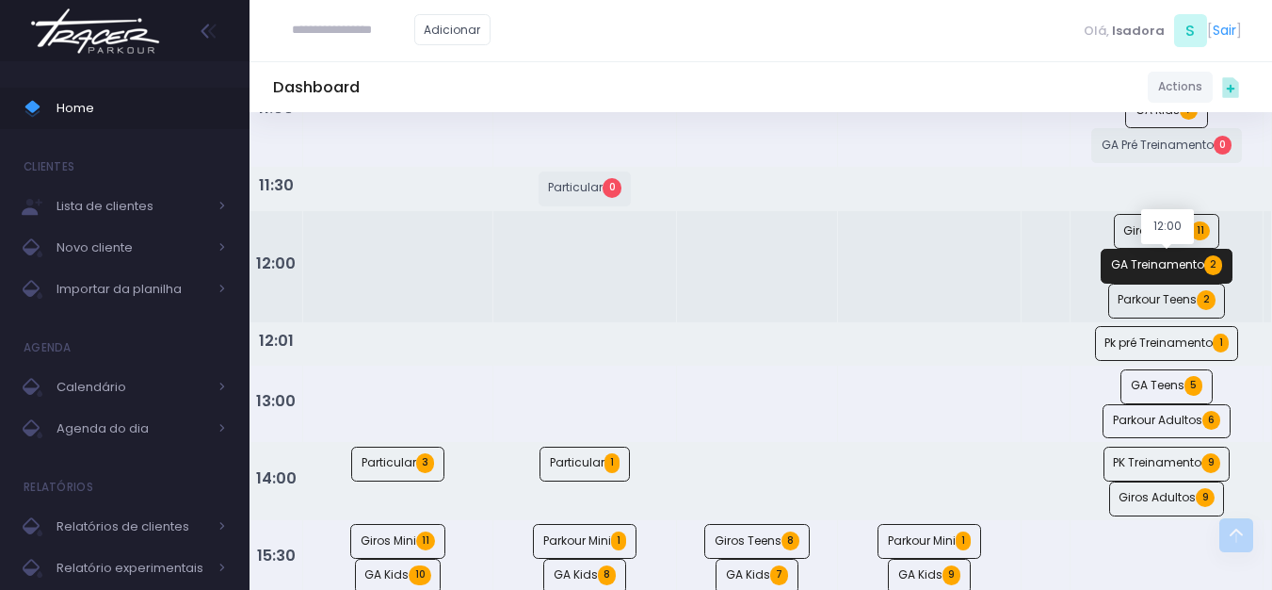
click at [1185, 275] on link "GA Treinamento 2" at bounding box center [1167, 266] width 132 height 35
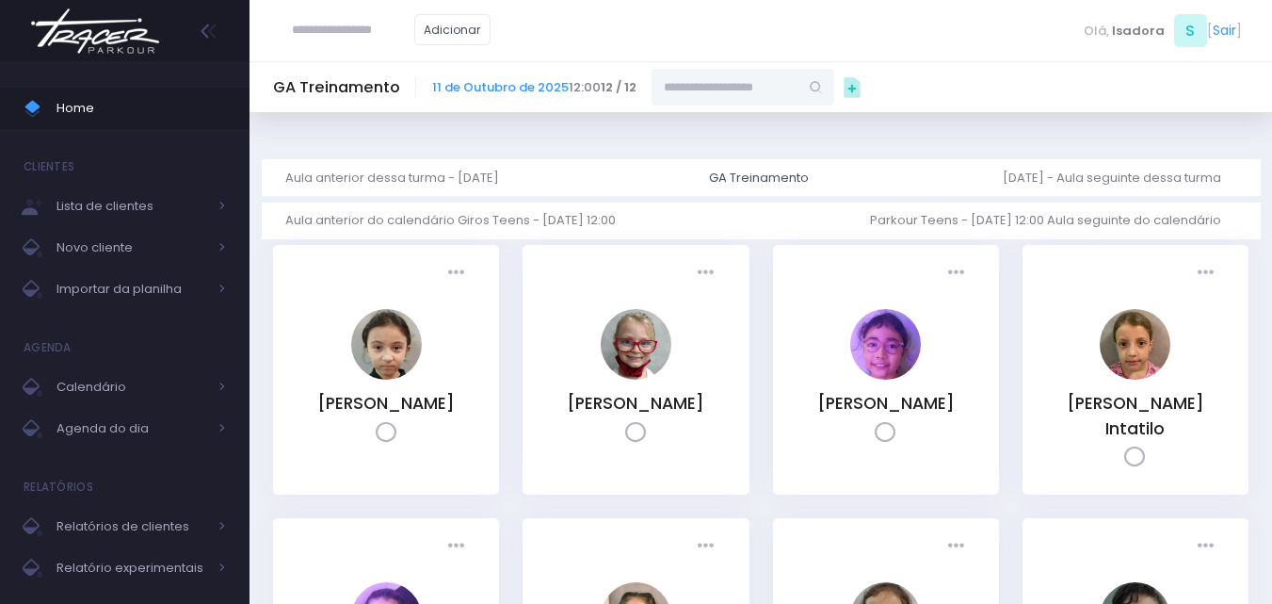
click at [87, 41] on img at bounding box center [95, 31] width 143 height 66
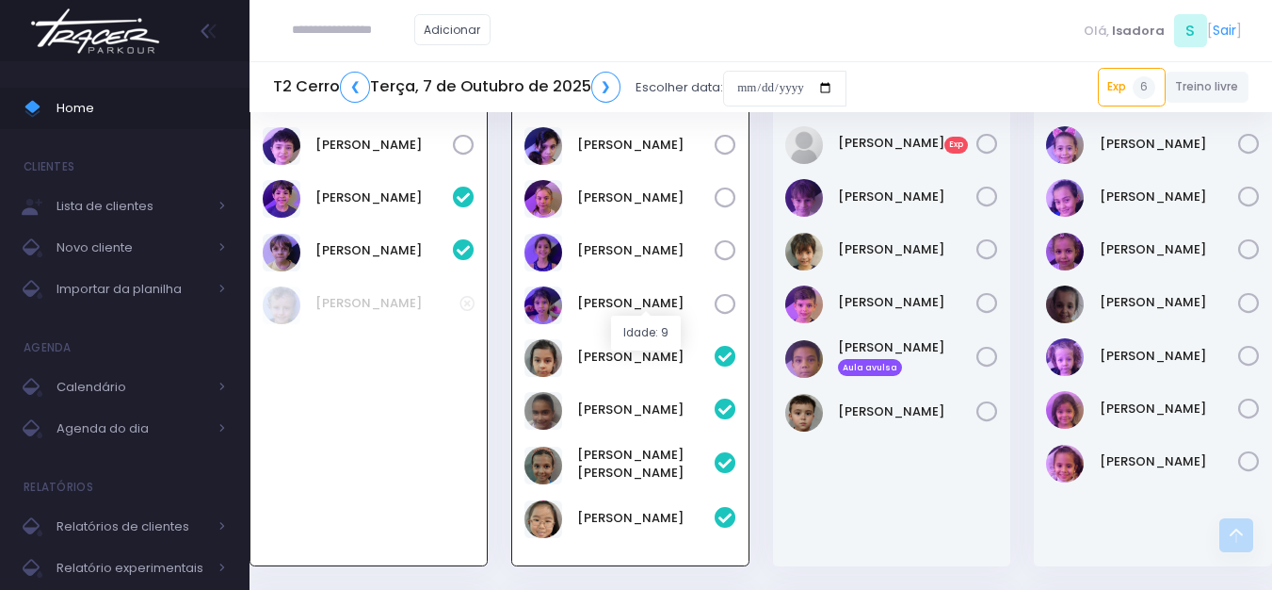
scroll to position [2103, 0]
